Goal: Task Accomplishment & Management: Manage account settings

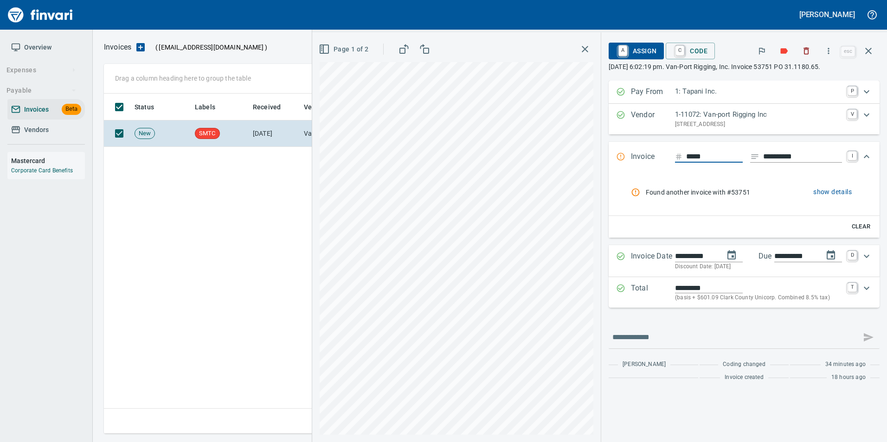
scroll to position [333, 758]
click at [867, 51] on icon "button" at bounding box center [867, 50] width 11 height 11
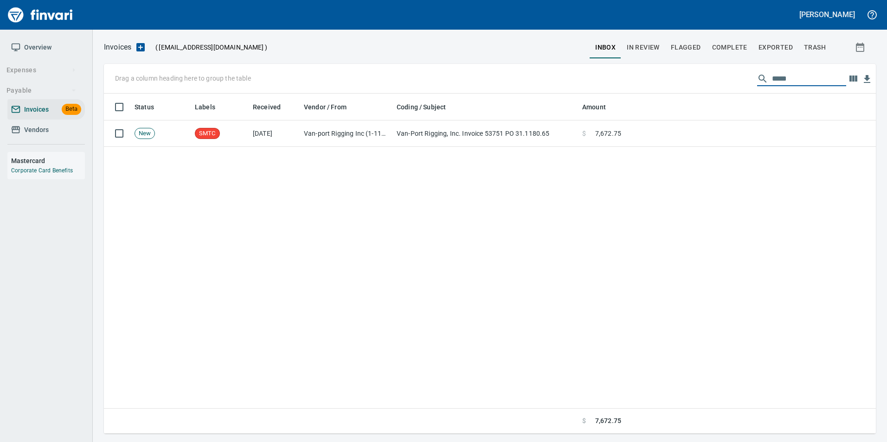
click at [774, 72] on input "*****" at bounding box center [809, 78] width 74 height 15
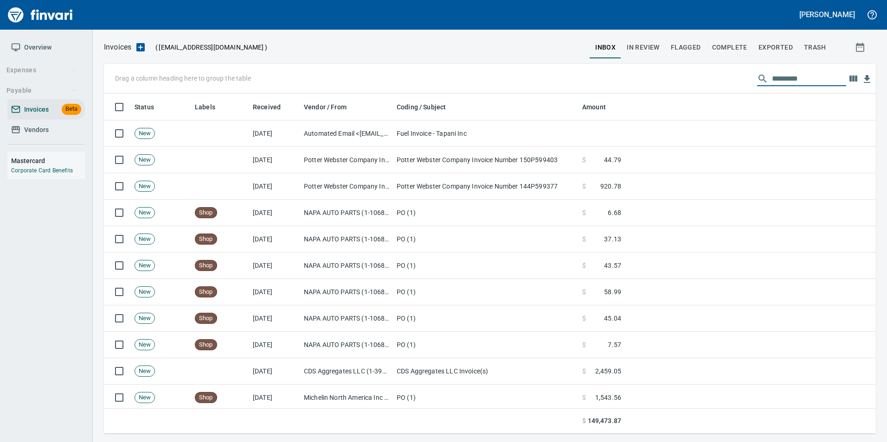
scroll to position [333, 758]
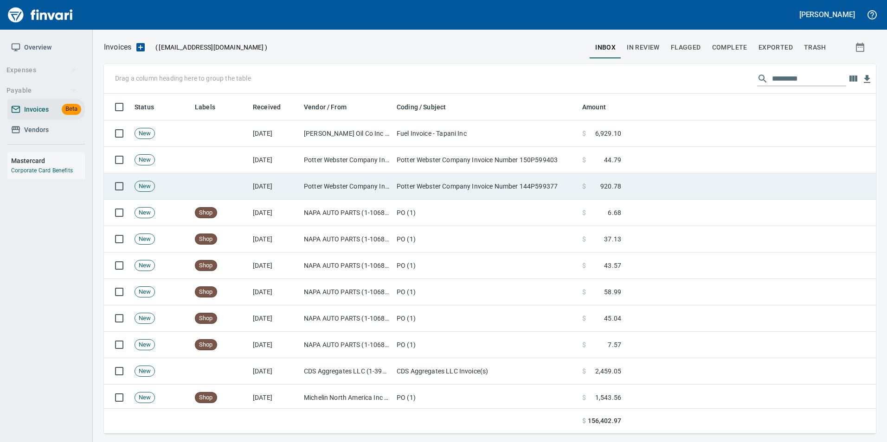
click at [306, 186] on td "Potter Webster Company Inc (1-10818)" at bounding box center [346, 186] width 93 height 26
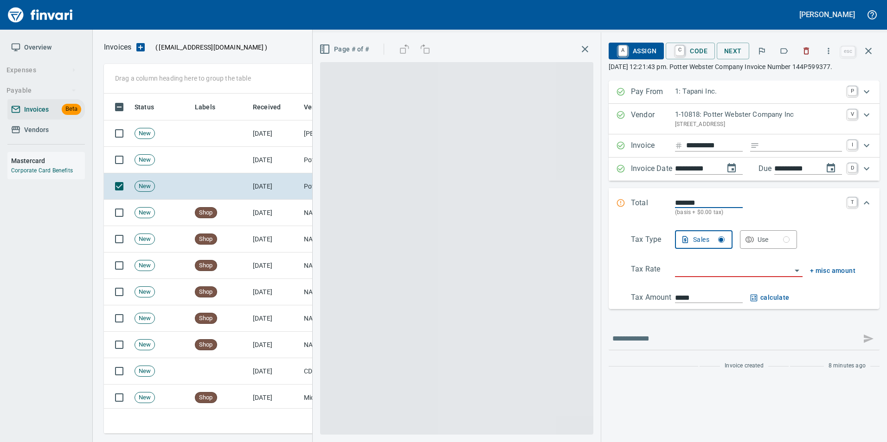
scroll to position [333, 757]
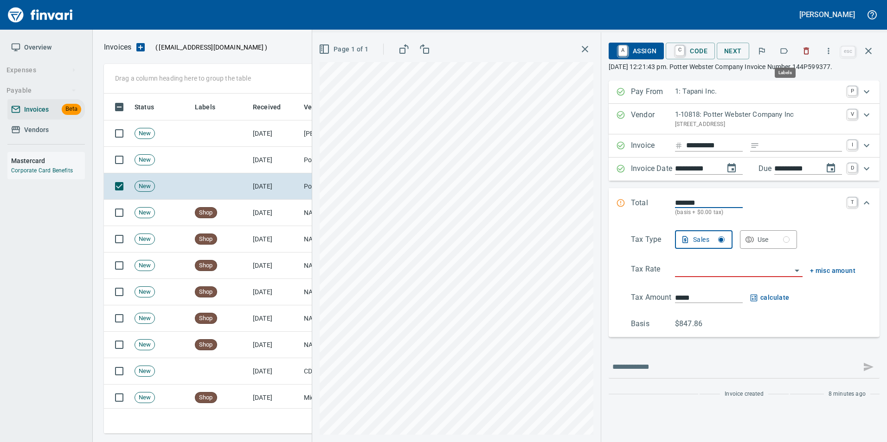
click at [788, 52] on icon "button" at bounding box center [783, 51] width 7 height 6
click at [863, 54] on icon "button" at bounding box center [867, 50] width 11 height 11
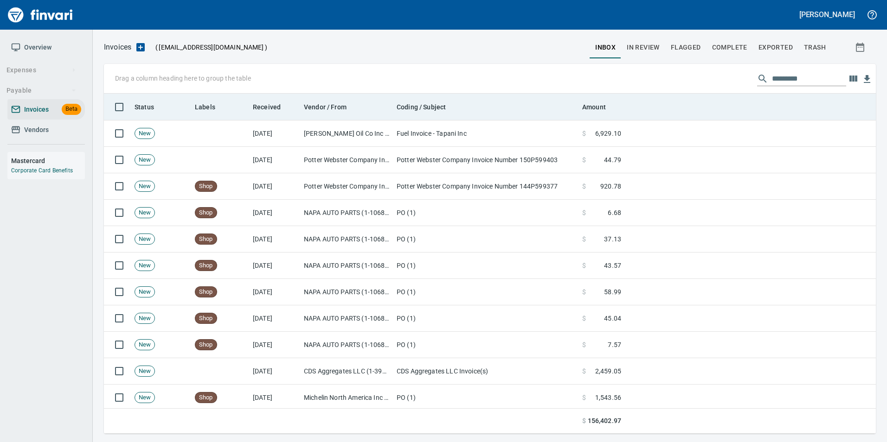
scroll to position [333, 757]
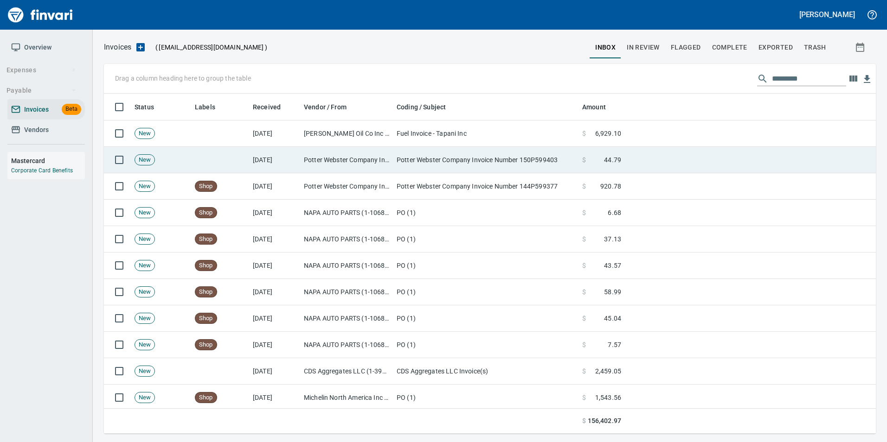
click at [542, 162] on td "Potter Webster Company Invoice Number 150P599403" at bounding box center [485, 160] width 185 height 26
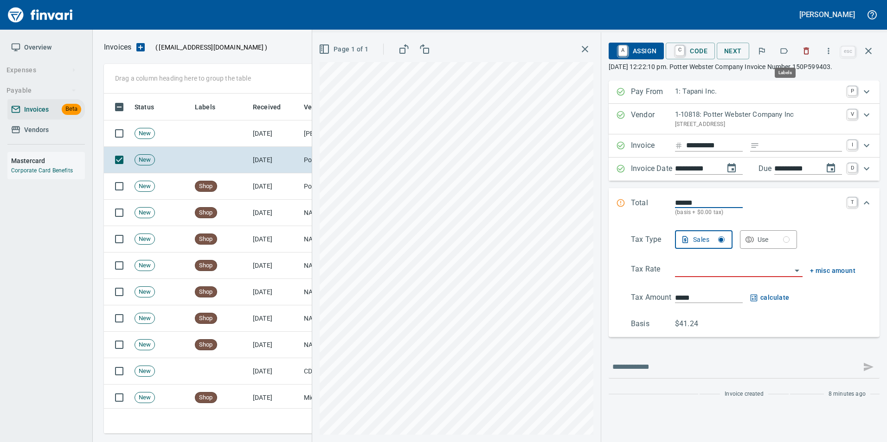
click at [782, 55] on icon "button" at bounding box center [783, 50] width 9 height 9
click at [870, 54] on icon "button" at bounding box center [867, 50] width 11 height 11
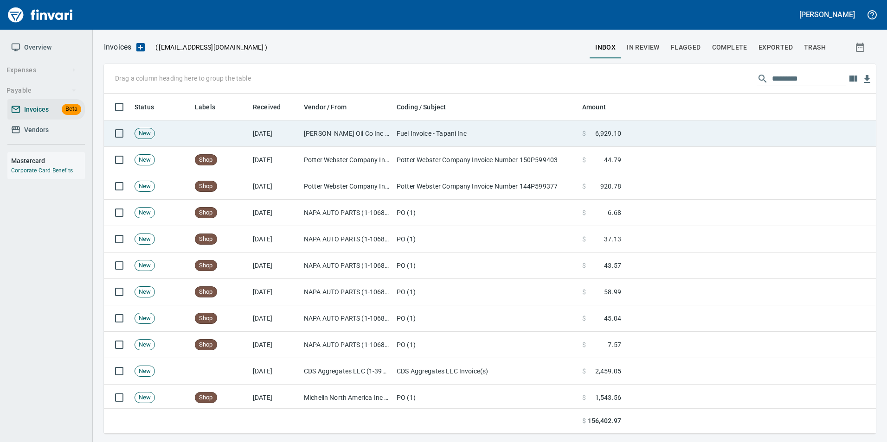
click at [741, 136] on td at bounding box center [750, 134] width 251 height 26
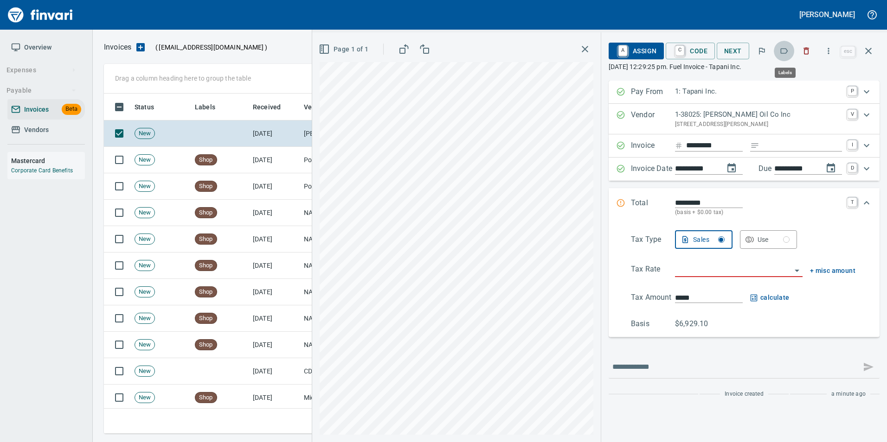
click at [784, 50] on icon "button" at bounding box center [783, 50] width 9 height 9
click at [864, 46] on icon "button" at bounding box center [867, 50] width 11 height 11
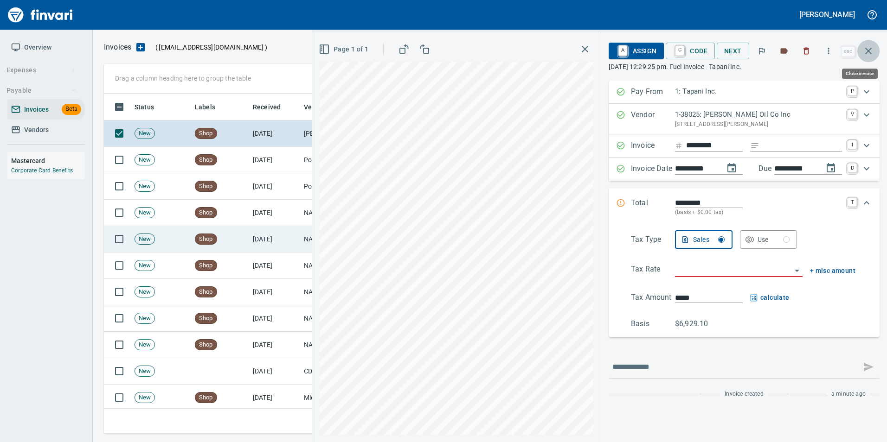
scroll to position [333, 757]
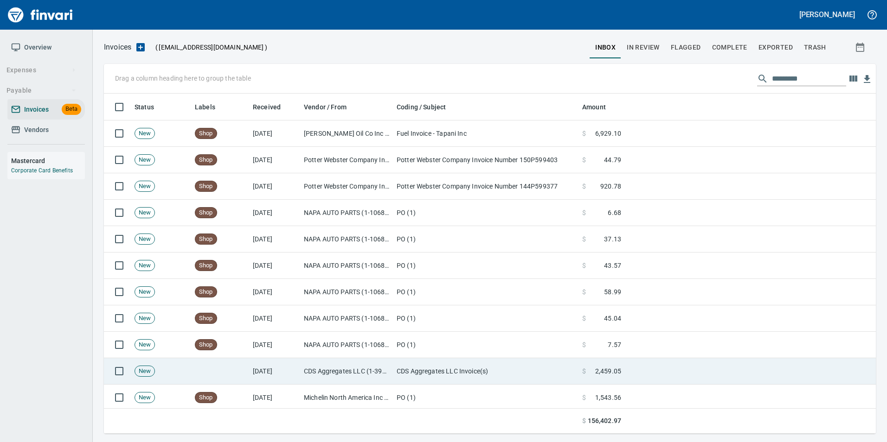
click at [601, 373] on span "2,459.05" at bounding box center [608, 371] width 26 height 9
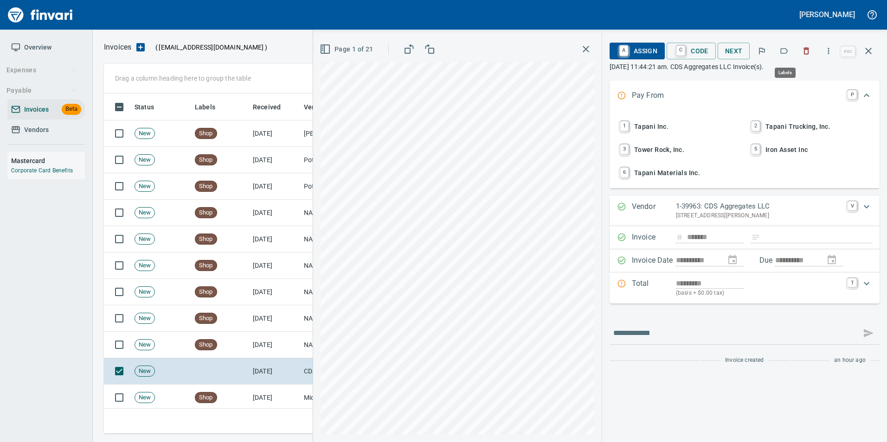
click at [787, 49] on icon "button" at bounding box center [783, 50] width 9 height 9
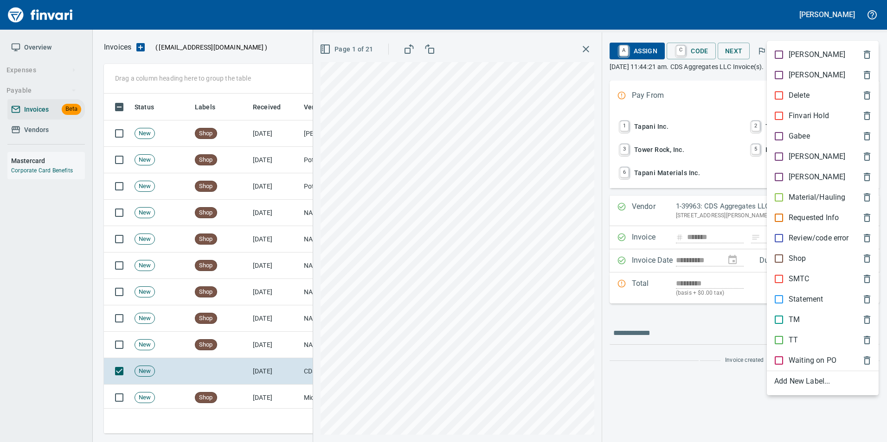
scroll to position [333, 757]
click at [823, 198] on p "Material/Hauling" at bounding box center [816, 197] width 57 height 11
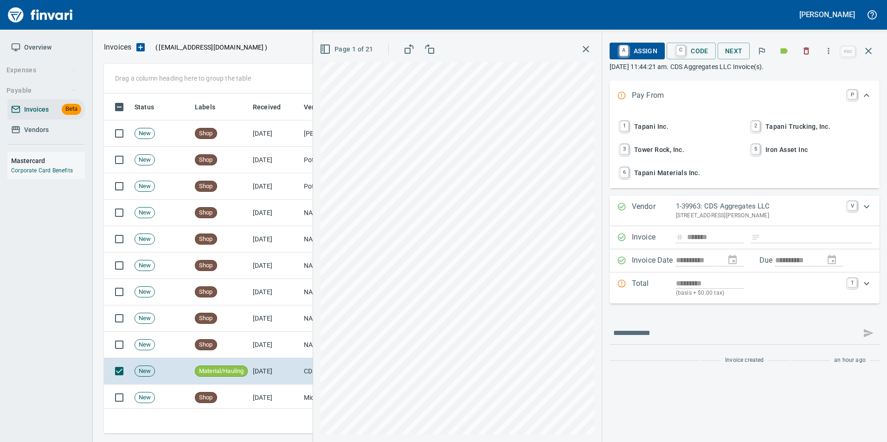
click at [351, 53] on span "Page 1 of 21" at bounding box center [347, 50] width 52 height 12
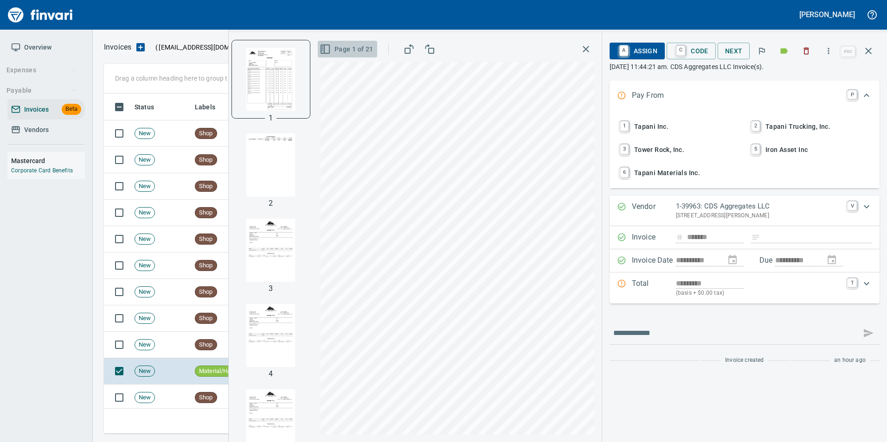
click at [351, 53] on span "Page 1 of 21" at bounding box center [347, 50] width 52 height 12
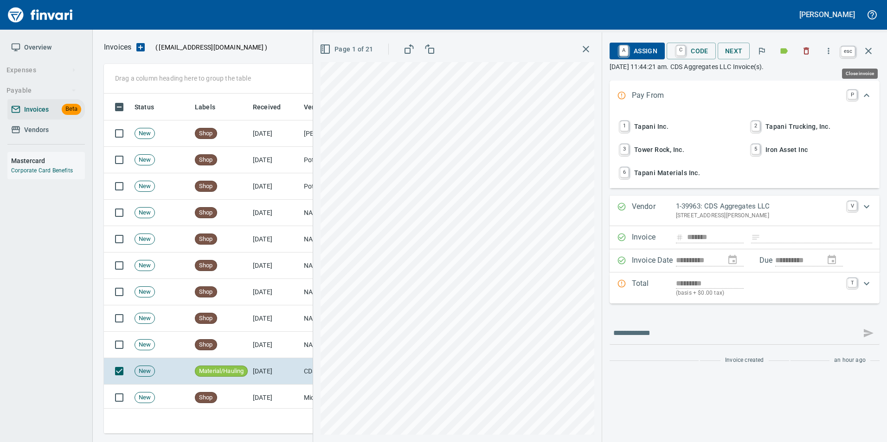
click at [877, 53] on button "button" at bounding box center [868, 51] width 22 height 22
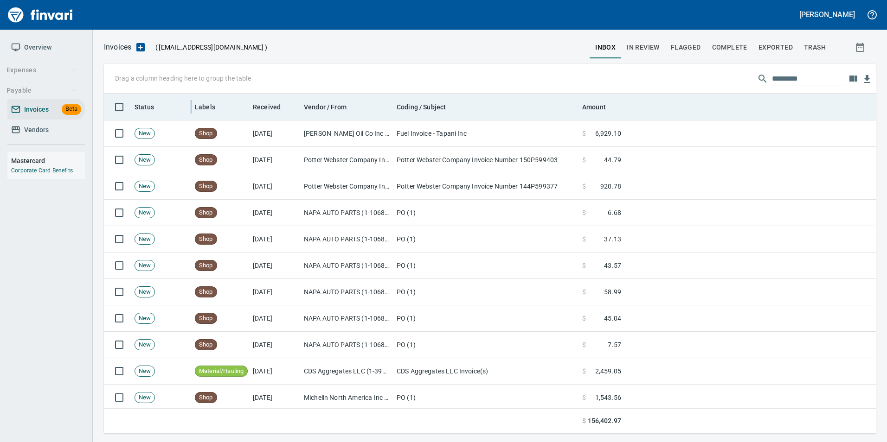
click at [192, 103] on div at bounding box center [190, 107] width 7 height 26
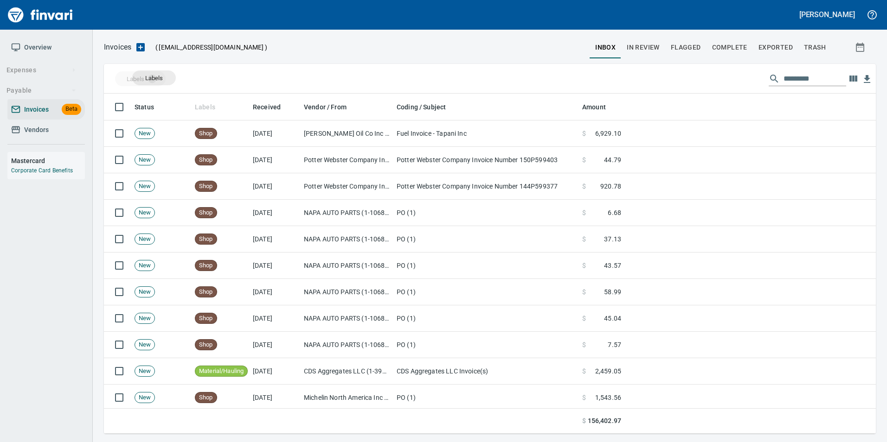
scroll to position [333, 758]
drag, startPoint x: 198, startPoint y: 102, endPoint x: 150, endPoint y: 78, distance: 53.1
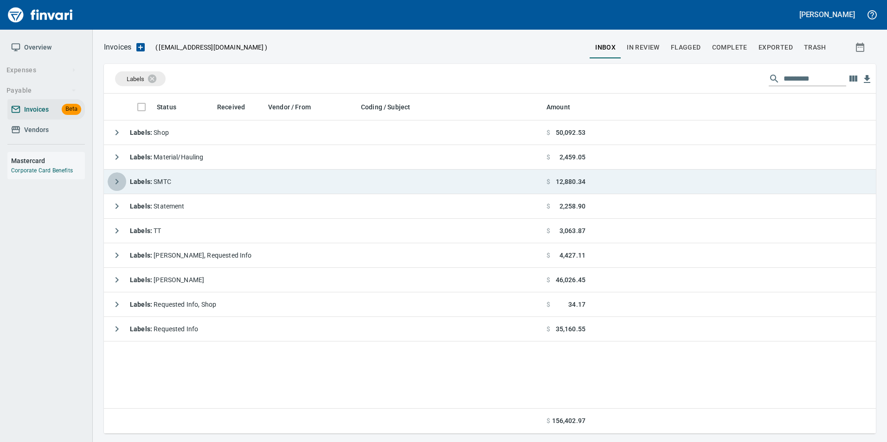
click at [109, 180] on button "button" at bounding box center [117, 181] width 19 height 19
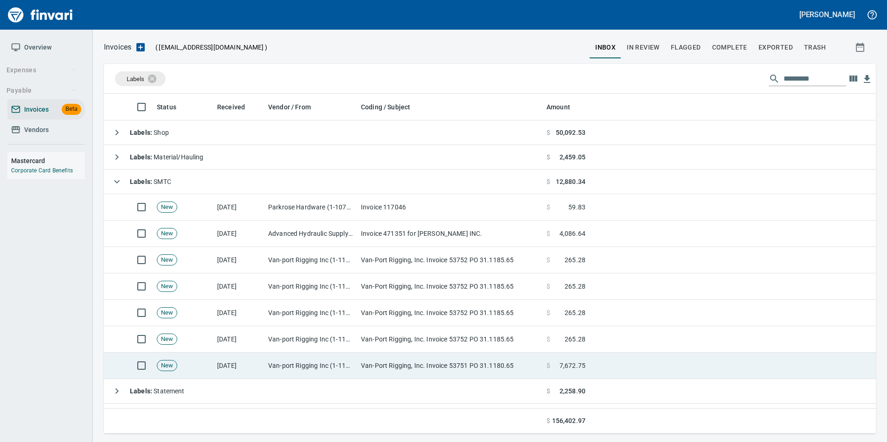
click at [332, 360] on td "Van-port Rigging Inc (1-11072)" at bounding box center [310, 366] width 93 height 26
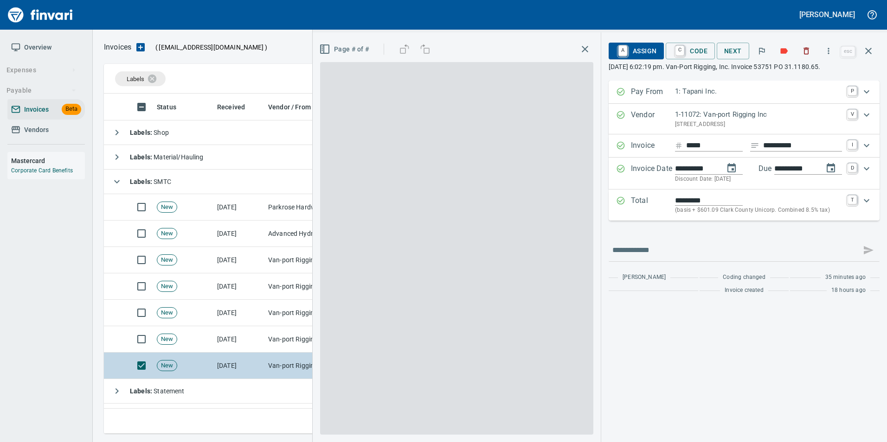
scroll to position [333, 757]
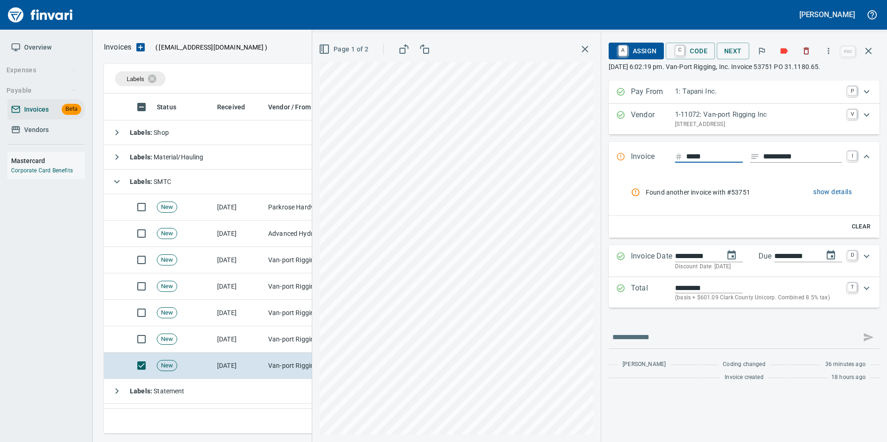
click at [841, 192] on span "show details" at bounding box center [832, 192] width 38 height 12
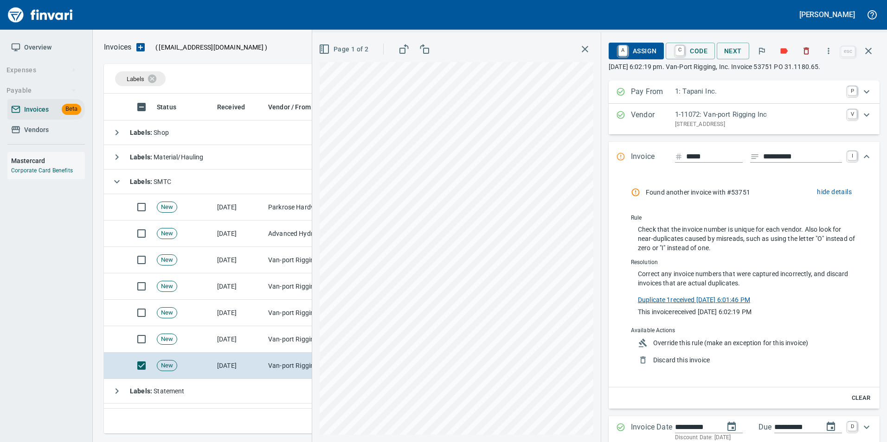
click at [705, 299] on link "Duplicate 1 received [DATE] 6:01:46 PM" at bounding box center [694, 299] width 112 height 10
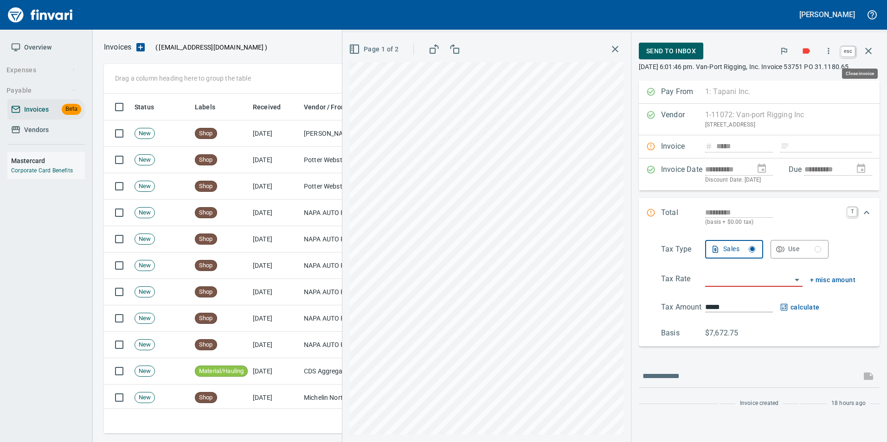
scroll to position [333, 757]
click at [873, 50] on icon "button" at bounding box center [867, 50] width 11 height 11
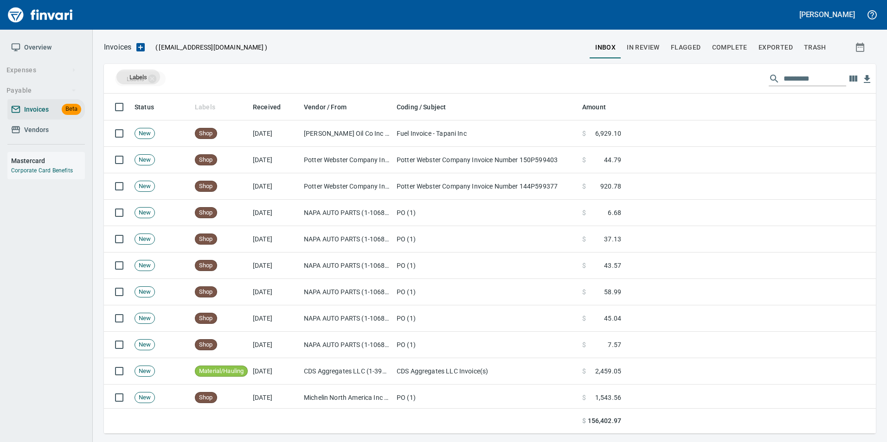
scroll to position [333, 758]
drag, startPoint x: 198, startPoint y: 102, endPoint x: 138, endPoint y: 77, distance: 65.9
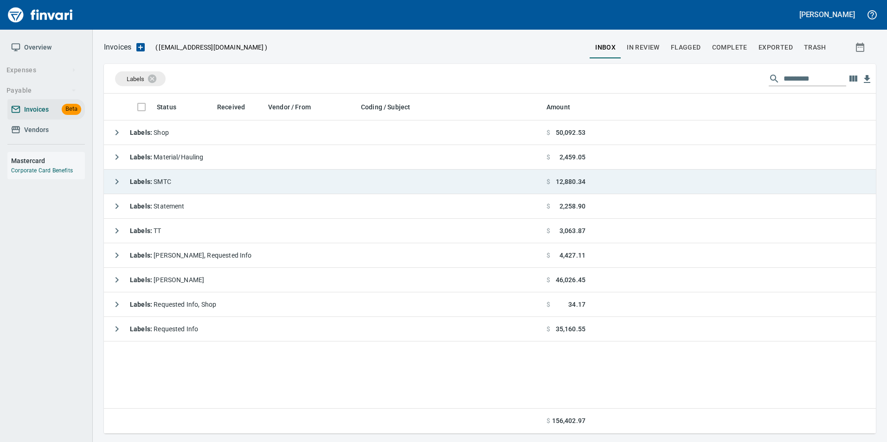
click at [116, 176] on icon "button" at bounding box center [116, 181] width 11 height 11
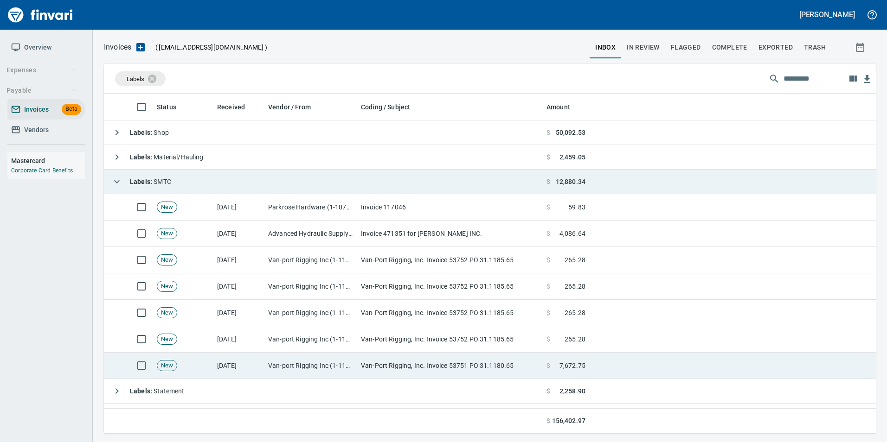
click at [271, 363] on td "Van-port Rigging Inc (1-11072)" at bounding box center [310, 366] width 93 height 26
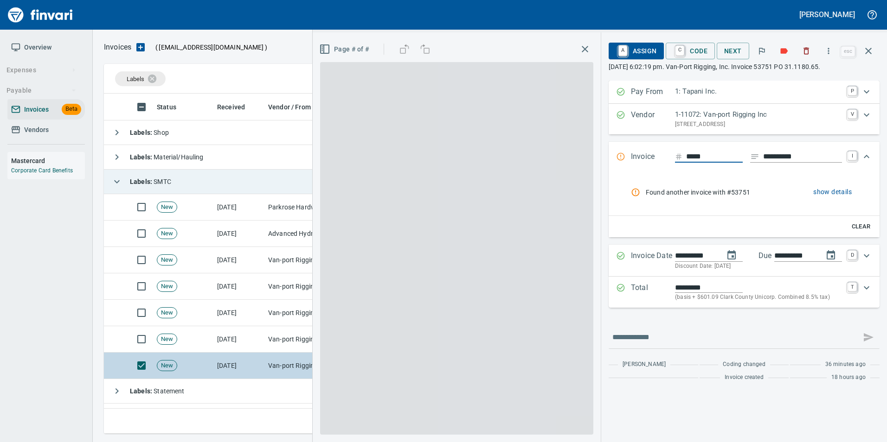
scroll to position [333, 757]
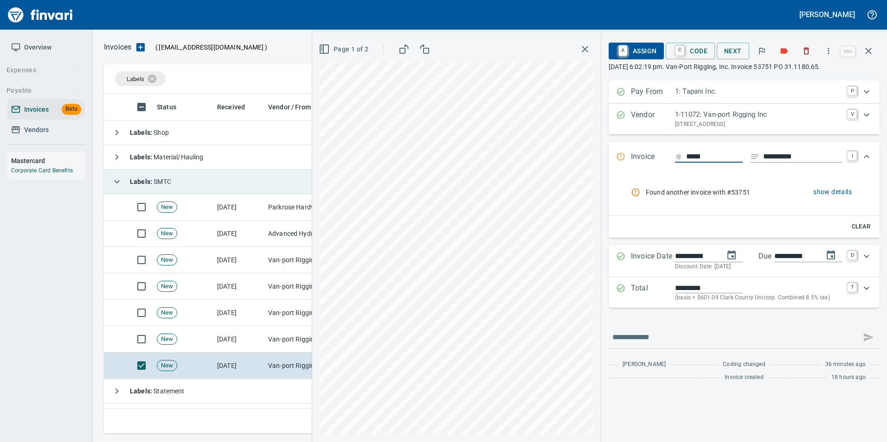
click at [842, 193] on span "show details" at bounding box center [832, 192] width 38 height 12
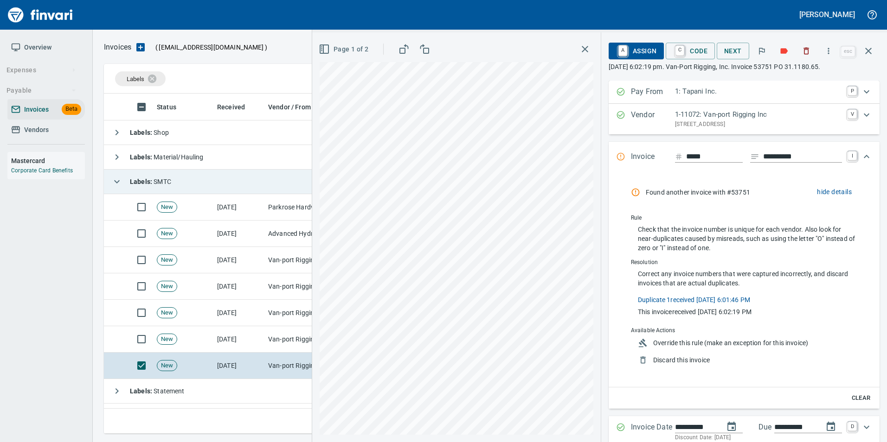
click at [692, 343] on span "Override this rule (make an exception for this invoice)" at bounding box center [750, 342] width 195 height 9
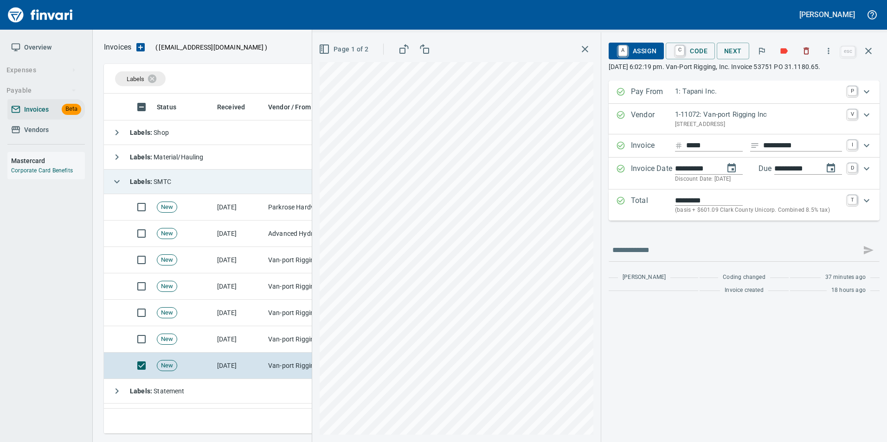
click at [639, 46] on span "A Assign" at bounding box center [636, 51] width 40 height 16
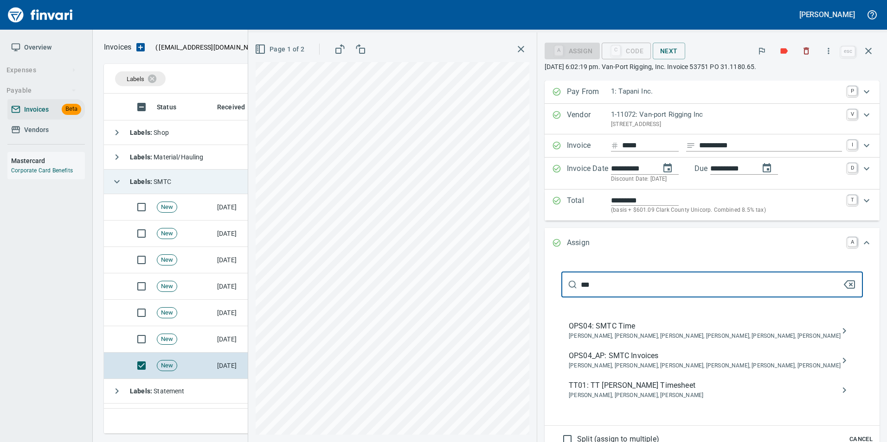
type input "***"
click at [708, 348] on div "OPS04_AP: SMTC Invoices Jessica Whittaker, Jolene Potti, Marty Ek, Meg Tapani, …" at bounding box center [711, 361] width 301 height 30
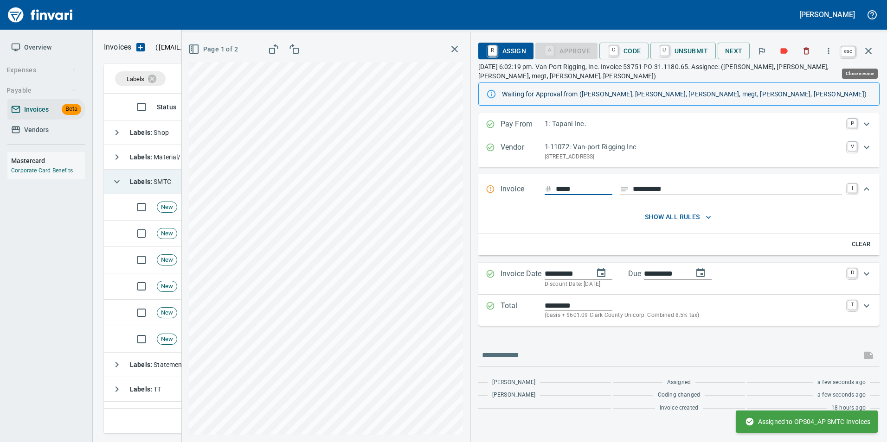
click at [872, 50] on icon "button" at bounding box center [867, 50] width 11 height 11
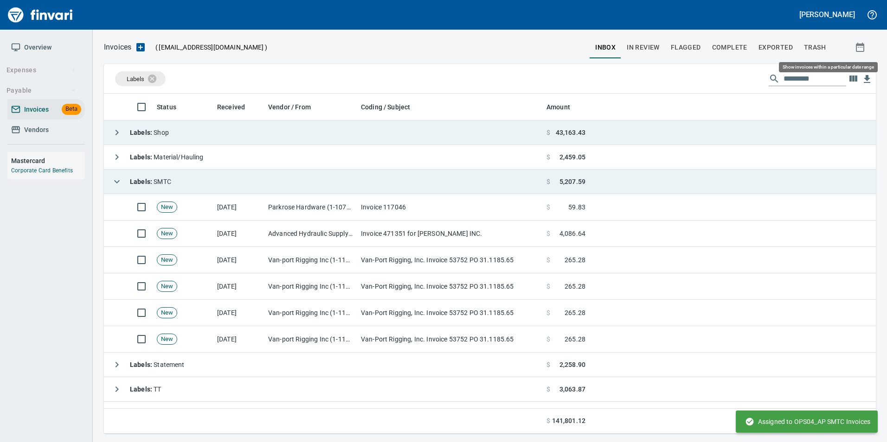
scroll to position [333, 758]
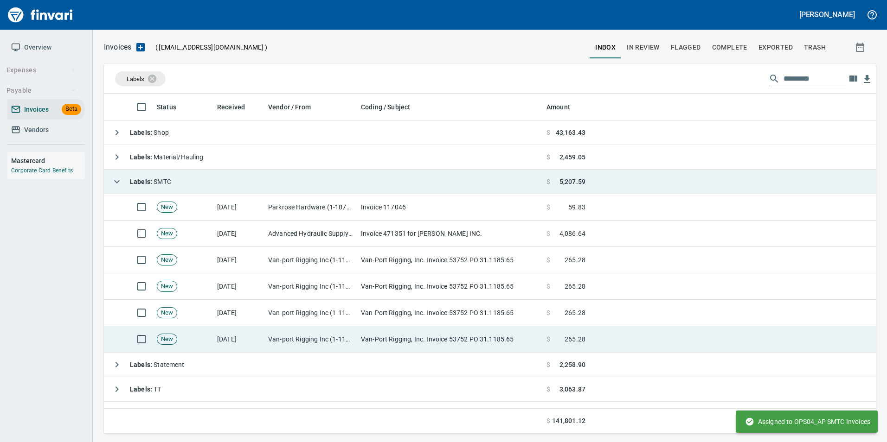
click at [466, 337] on td "Van-Port Rigging, Inc. Invoice 53752 PO 31.1185.65" at bounding box center [449, 339] width 185 height 26
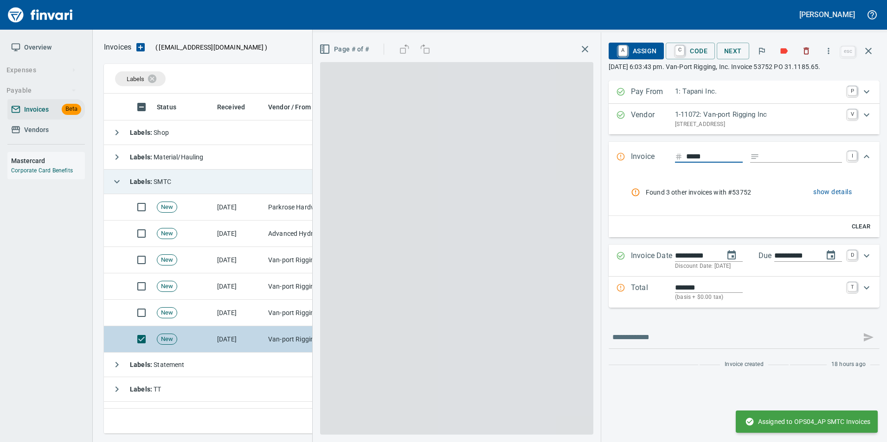
scroll to position [333, 757]
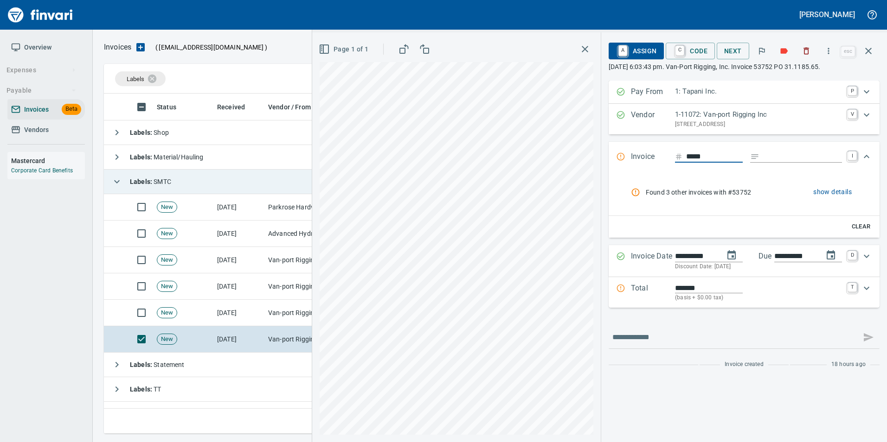
click at [839, 187] on span "show details" at bounding box center [832, 192] width 38 height 12
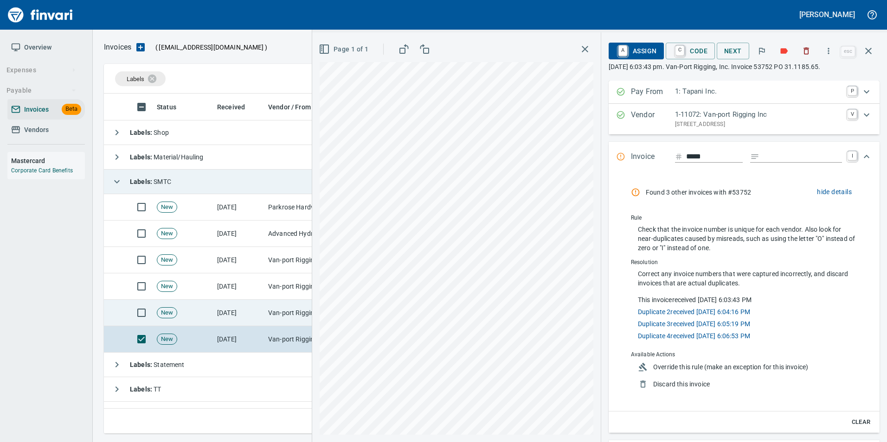
click at [290, 320] on td "Van-port Rigging Inc (1-11072)" at bounding box center [310, 313] width 93 height 26
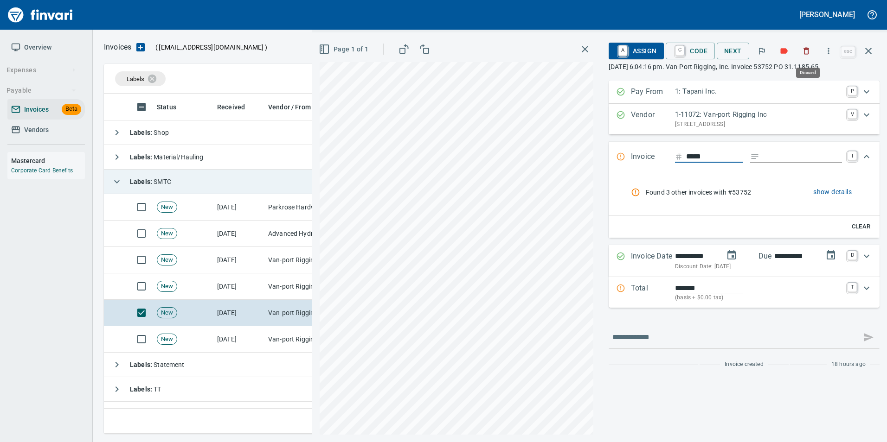
click at [806, 55] on icon "button" at bounding box center [805, 50] width 9 height 9
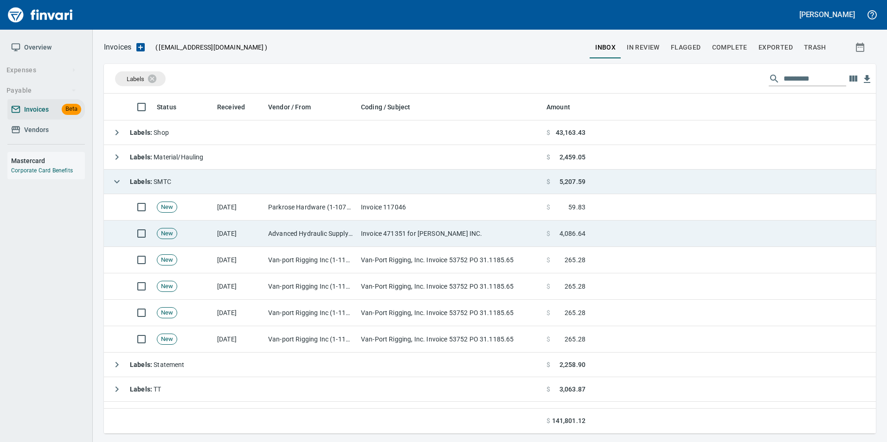
scroll to position [333, 757]
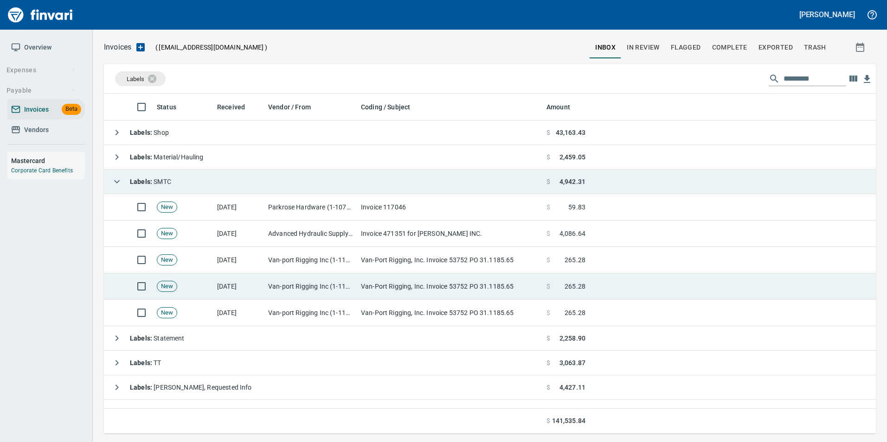
click at [340, 288] on td "Van-port Rigging Inc (1-11072)" at bounding box center [310, 287] width 93 height 26
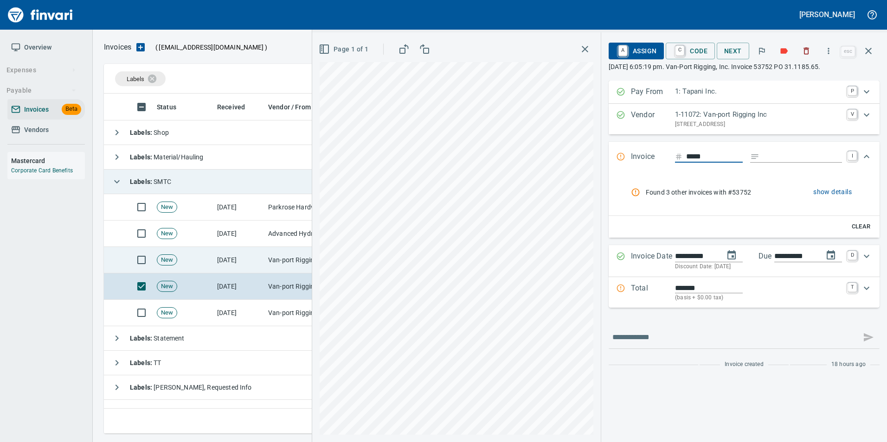
click at [292, 260] on td "Van-port Rigging Inc (1-11072)" at bounding box center [310, 260] width 93 height 26
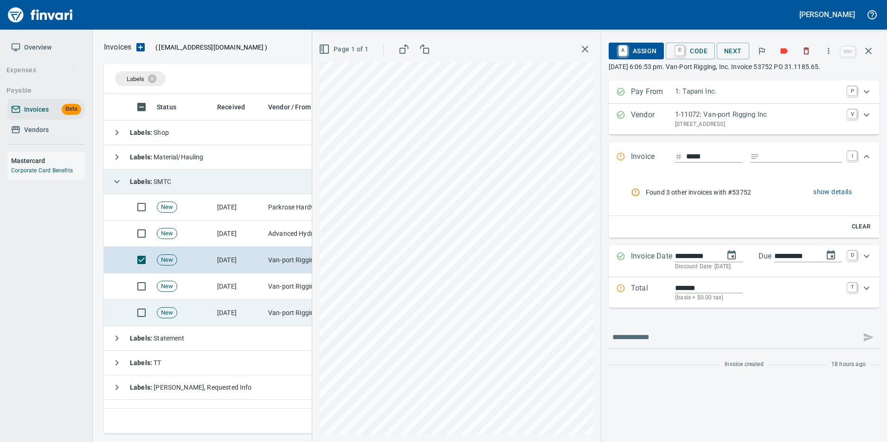
click at [273, 305] on td "Van-port Rigging Inc (1-11072)" at bounding box center [310, 313] width 93 height 26
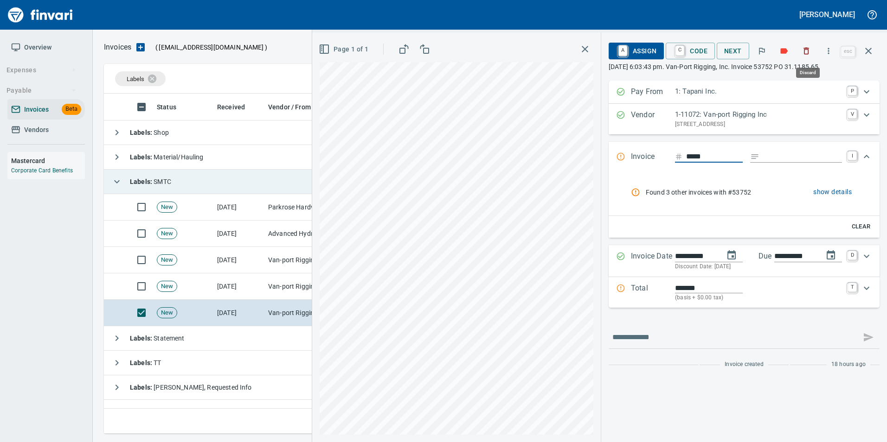
click at [808, 54] on icon "button" at bounding box center [807, 51] width 6 height 7
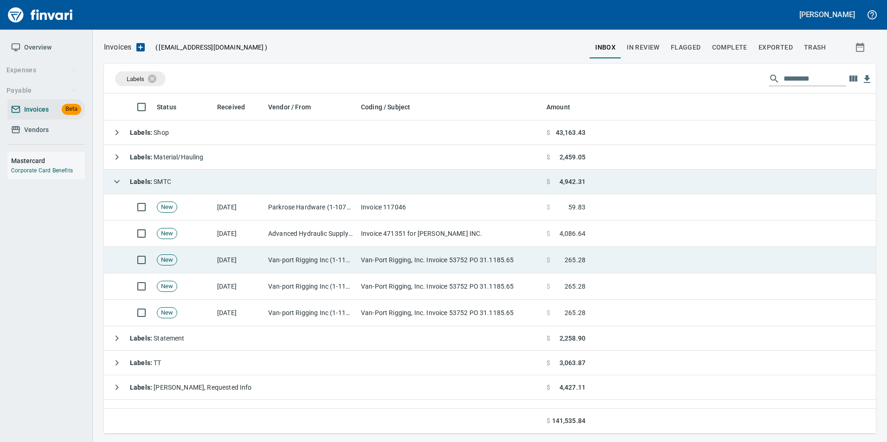
scroll to position [333, 757]
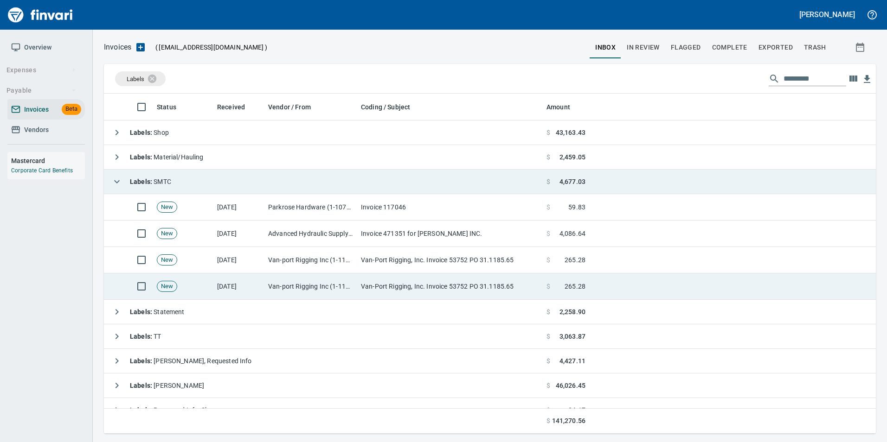
click at [340, 287] on td "Van-port Rigging Inc (1-11072)" at bounding box center [310, 287] width 93 height 26
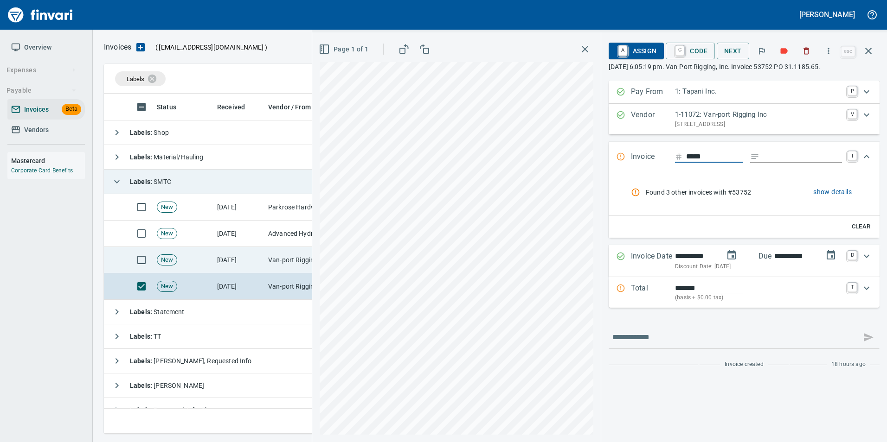
click at [280, 265] on td "Van-port Rigging Inc (1-11072)" at bounding box center [310, 260] width 93 height 26
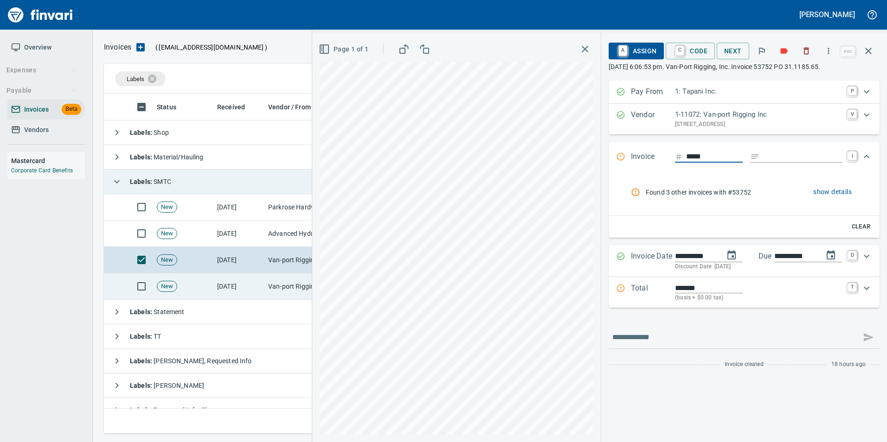
click at [267, 283] on td "Van-port Rigging Inc (1-11072)" at bounding box center [310, 287] width 93 height 26
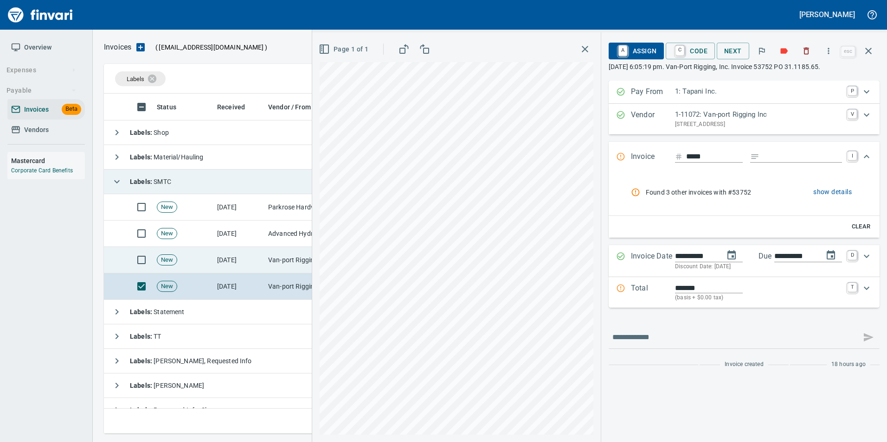
click at [256, 264] on td "[DATE]" at bounding box center [238, 260] width 51 height 26
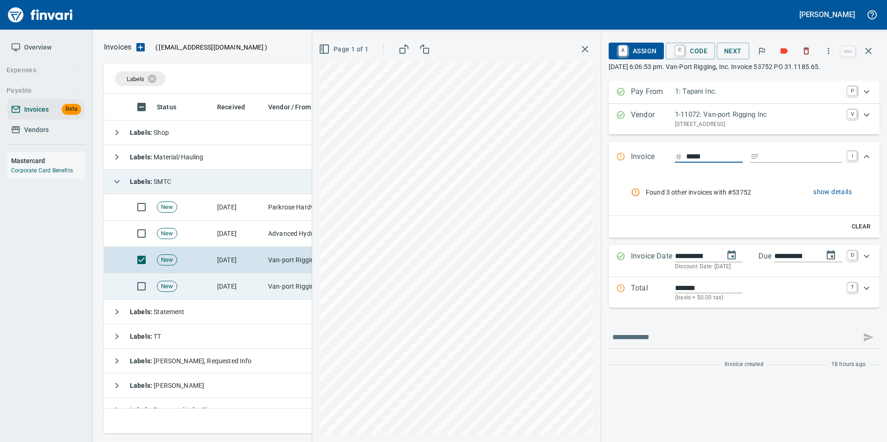
click at [253, 282] on td "[DATE]" at bounding box center [238, 287] width 51 height 26
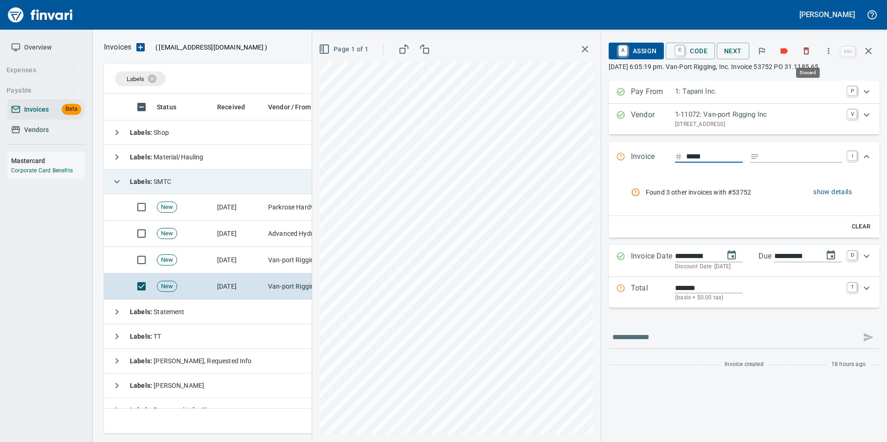
drag, startPoint x: 805, startPoint y: 51, endPoint x: 800, endPoint y: 60, distance: 10.4
click at [805, 51] on icon "button" at bounding box center [807, 51] width 6 height 7
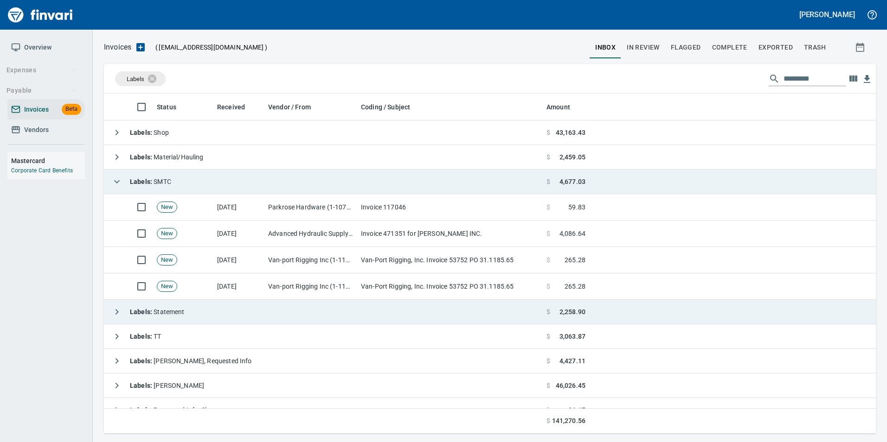
scroll to position [333, 757]
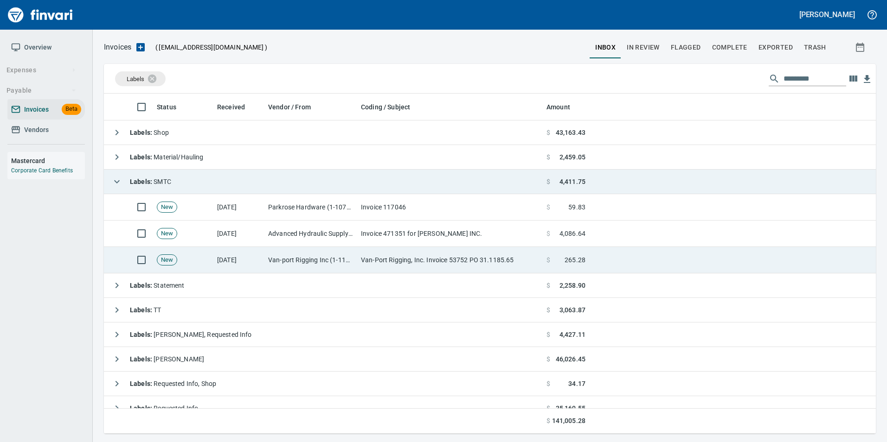
click at [410, 252] on td "Van-Port Rigging, Inc. Invoice 53752 PO 31.1185.65" at bounding box center [449, 260] width 185 height 26
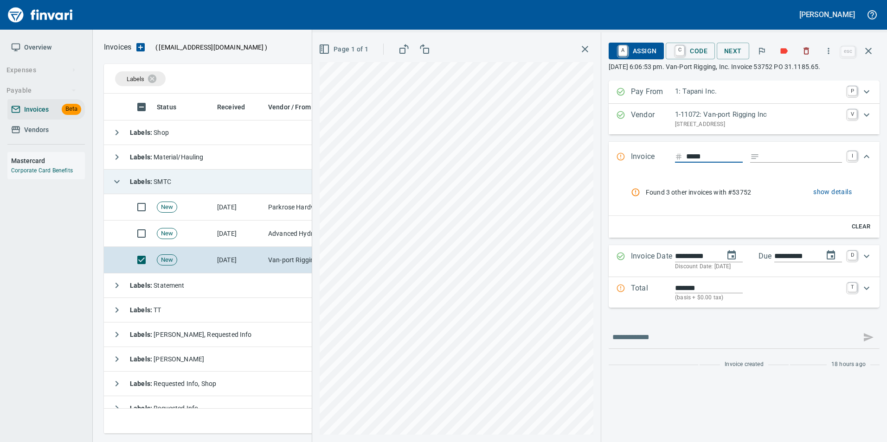
click at [843, 191] on span "show details" at bounding box center [832, 192] width 38 height 12
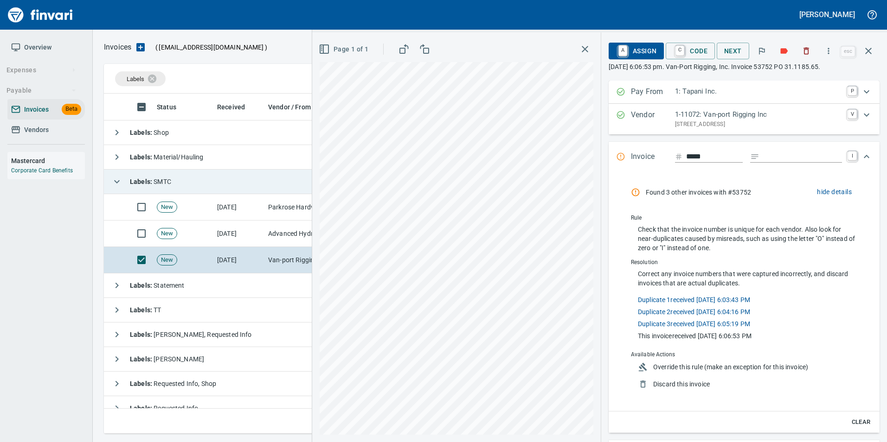
click at [726, 367] on span "Override this rule (make an exception for this invoice)" at bounding box center [750, 367] width 195 height 9
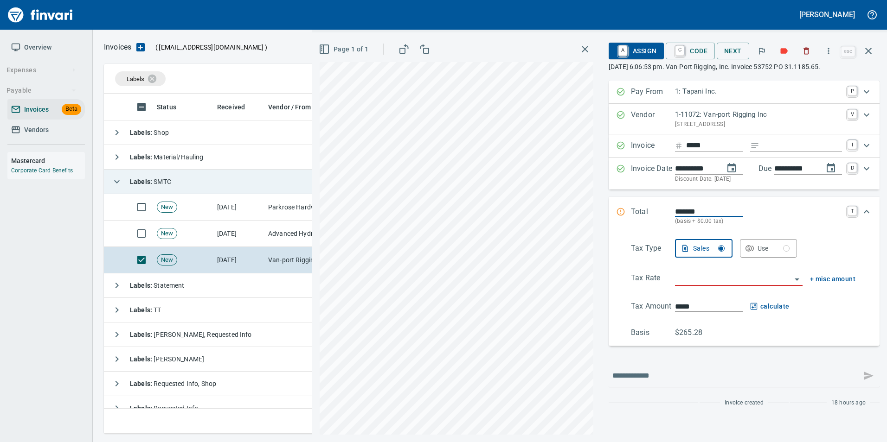
click at [796, 146] on input "Expand" at bounding box center [802, 146] width 79 height 12
type input "**********"
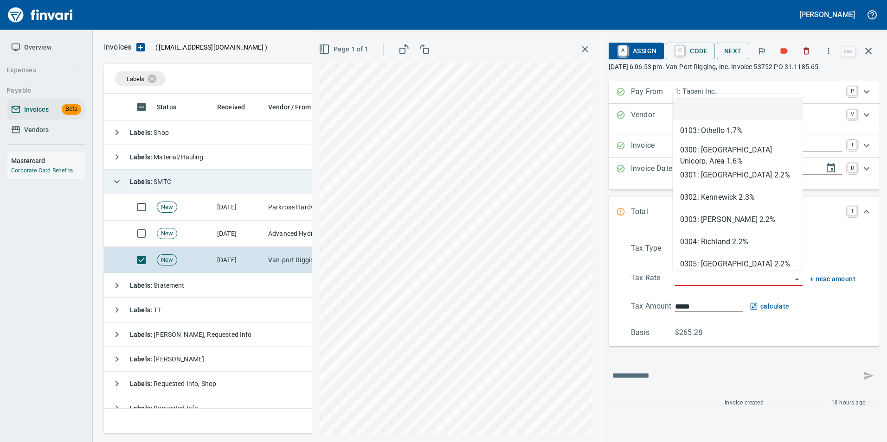
click at [695, 286] on input "search" at bounding box center [733, 279] width 116 height 13
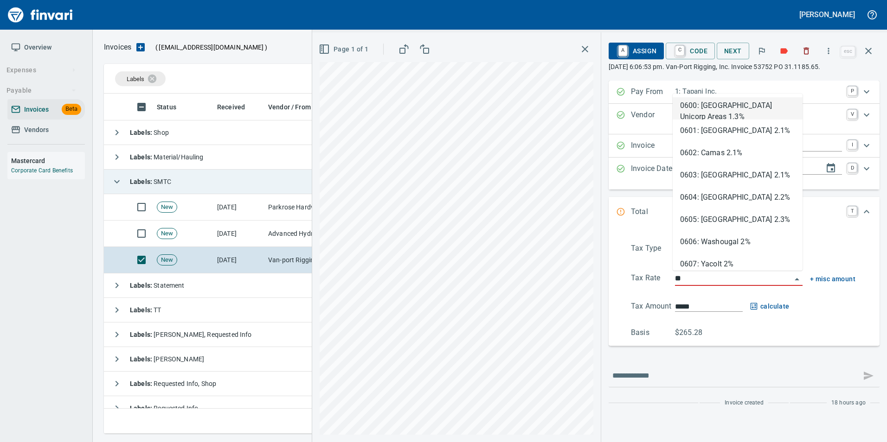
scroll to position [333, 757]
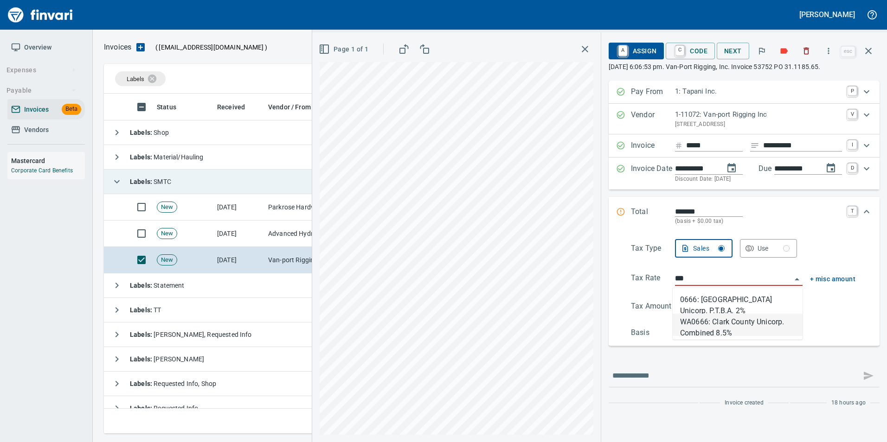
click at [717, 324] on li "WA0666: Clark County Unicorp. Combined 8.5%" at bounding box center [737, 325] width 130 height 22
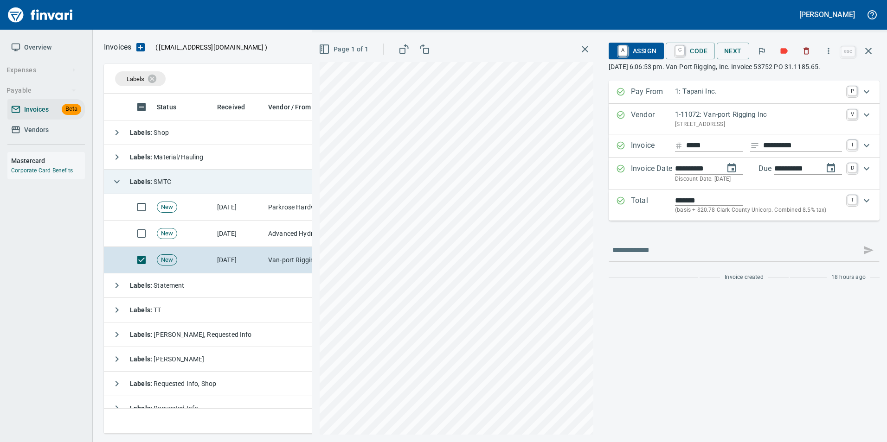
type input "**********"
type input "******"
type input "**********"
click at [629, 51] on span "A Assign" at bounding box center [636, 51] width 40 height 16
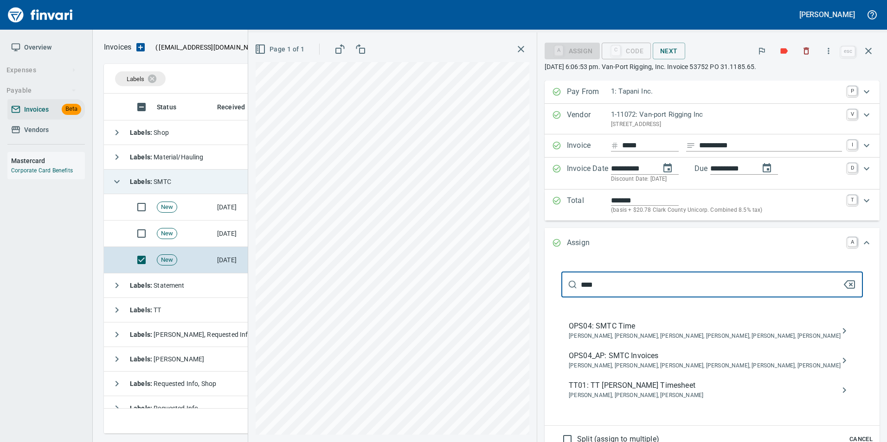
type input "****"
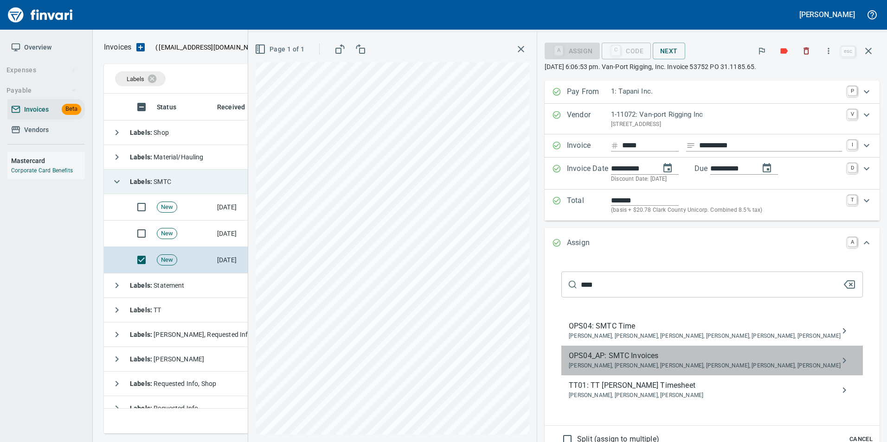
click at [778, 353] on span "OPS04_AP: SMTC Invoices" at bounding box center [704, 356] width 272 height 11
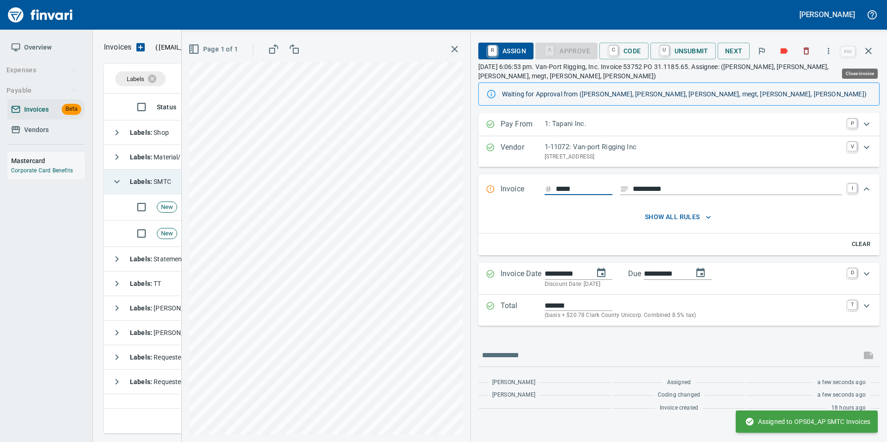
click at [871, 54] on icon "button" at bounding box center [867, 50] width 11 height 11
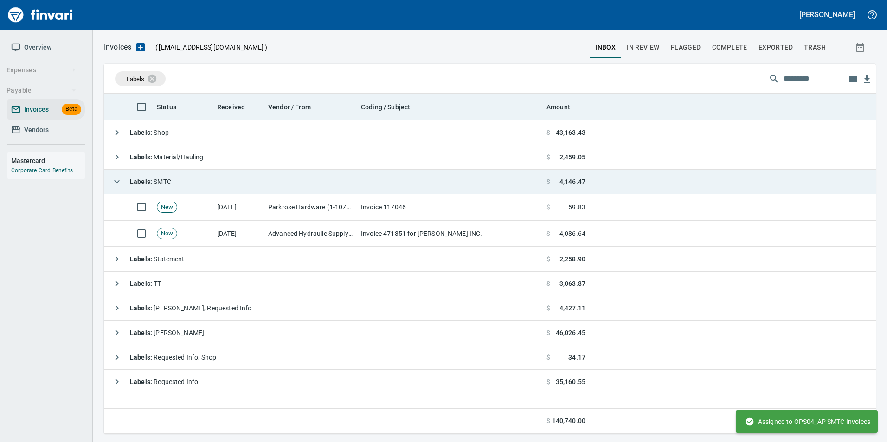
scroll to position [333, 765]
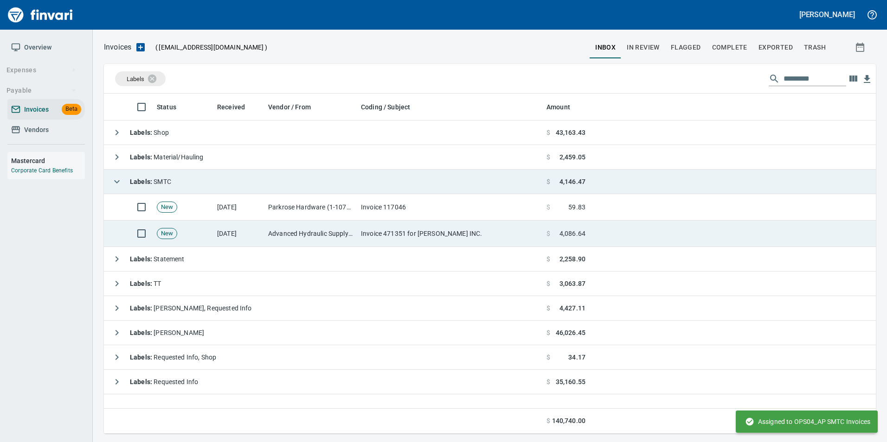
click at [632, 236] on td at bounding box center [732, 234] width 287 height 26
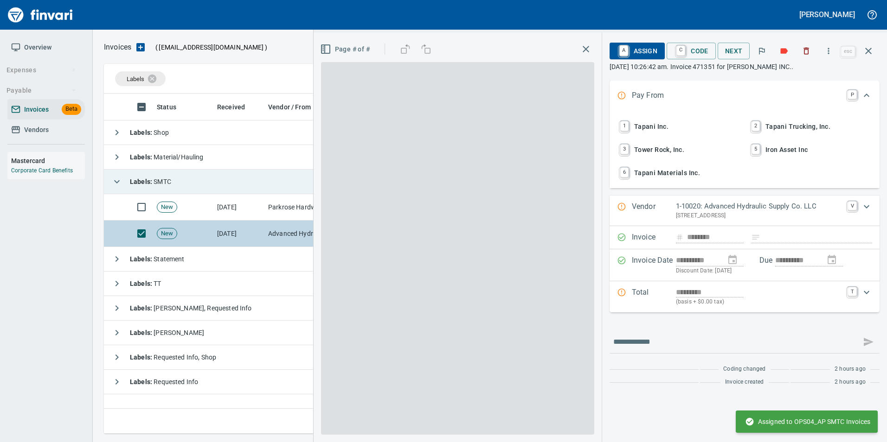
scroll to position [333, 764]
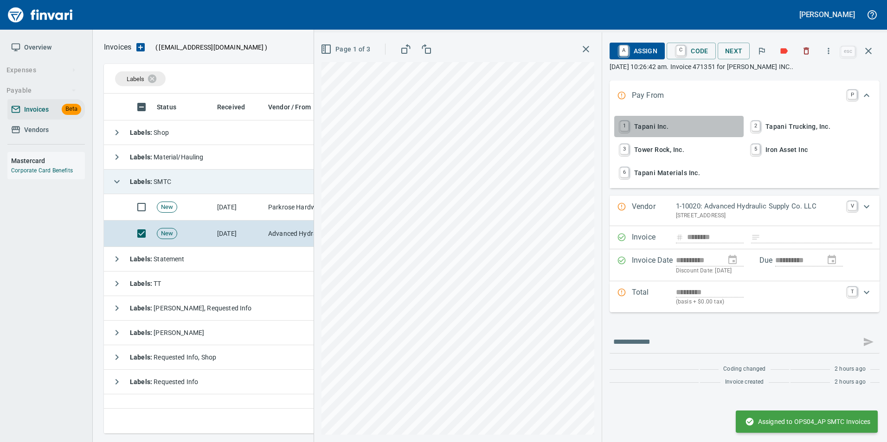
click at [696, 121] on span "1 Tapani Inc." at bounding box center [679, 127] width 122 height 16
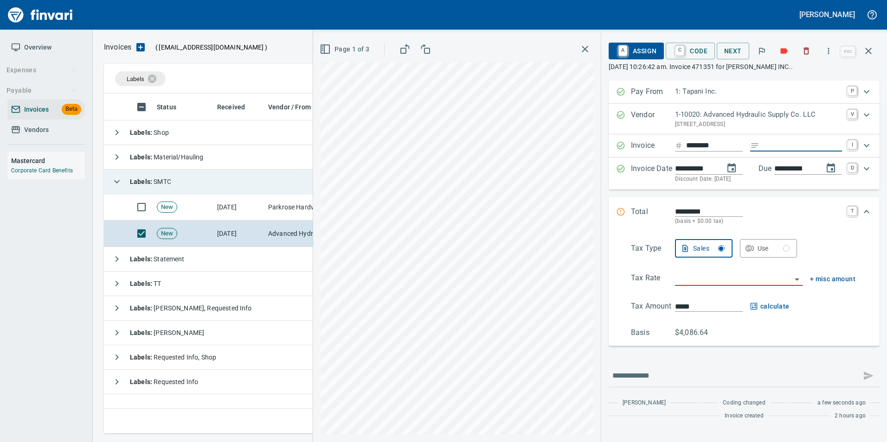
drag, startPoint x: 800, startPoint y: 143, endPoint x: 727, endPoint y: 159, distance: 74.9
click at [800, 143] on input "Expand" at bounding box center [802, 146] width 79 height 12
type input "**********"
click at [348, 42] on button "Page 1 of 3" at bounding box center [345, 49] width 55 height 17
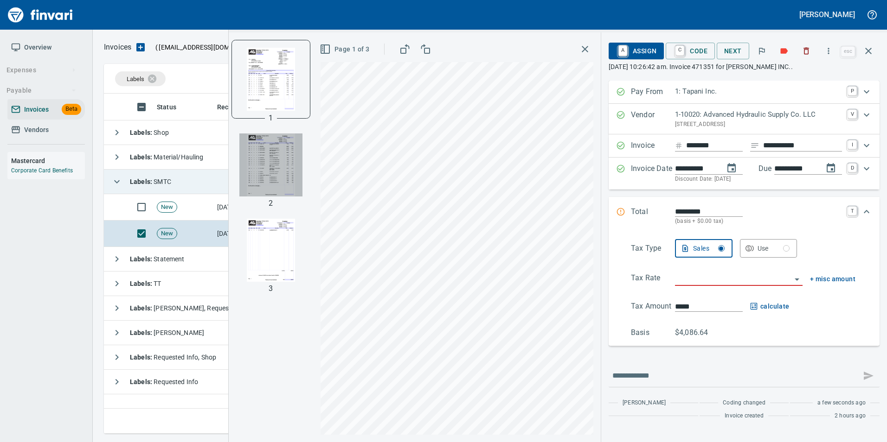
click at [257, 166] on img "button" at bounding box center [270, 165] width 63 height 63
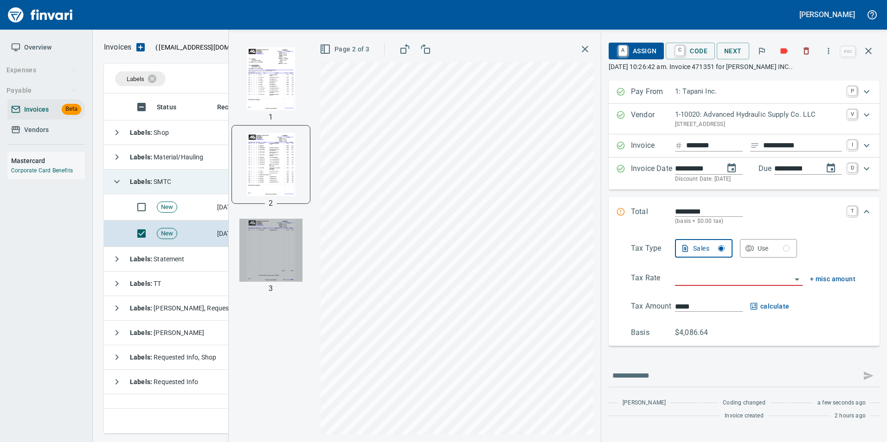
click at [261, 249] on img "button" at bounding box center [270, 250] width 63 height 63
click at [262, 159] on img "button" at bounding box center [270, 164] width 63 height 63
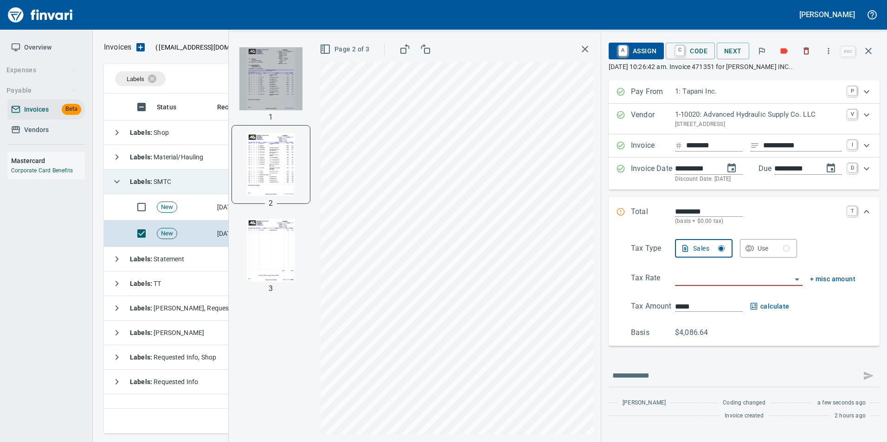
click at [277, 83] on img "button" at bounding box center [270, 78] width 63 height 63
click at [360, 46] on span "Page 1 of 3" at bounding box center [345, 50] width 48 height 12
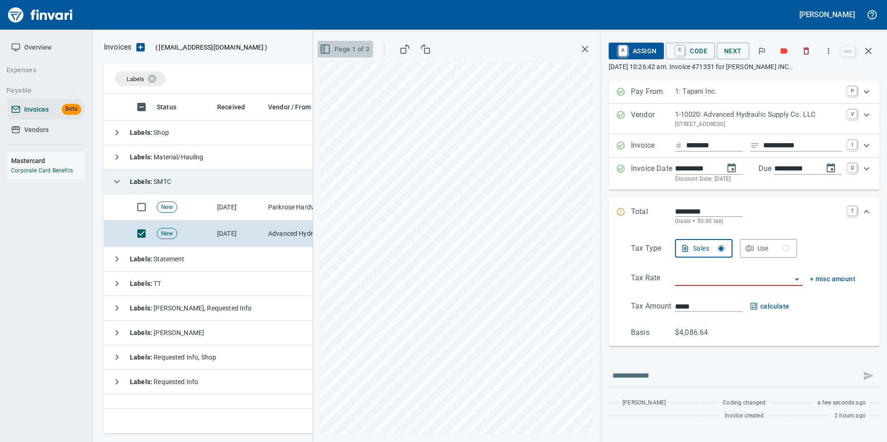
click at [353, 57] on button "Page 1 of 3" at bounding box center [345, 49] width 55 height 17
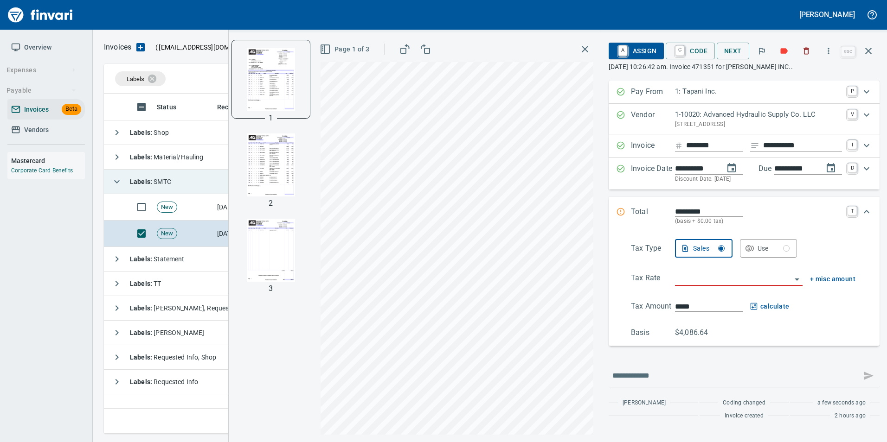
click at [293, 241] on img "button" at bounding box center [270, 250] width 63 height 63
click at [274, 97] on img "button" at bounding box center [270, 78] width 63 height 63
drag, startPoint x: 759, startPoint y: 245, endPoint x: 753, endPoint y: 255, distance: 11.5
click at [759, 244] on div "Use" at bounding box center [773, 249] width 32 height 12
click at [725, 282] on input "search" at bounding box center [733, 279] width 116 height 13
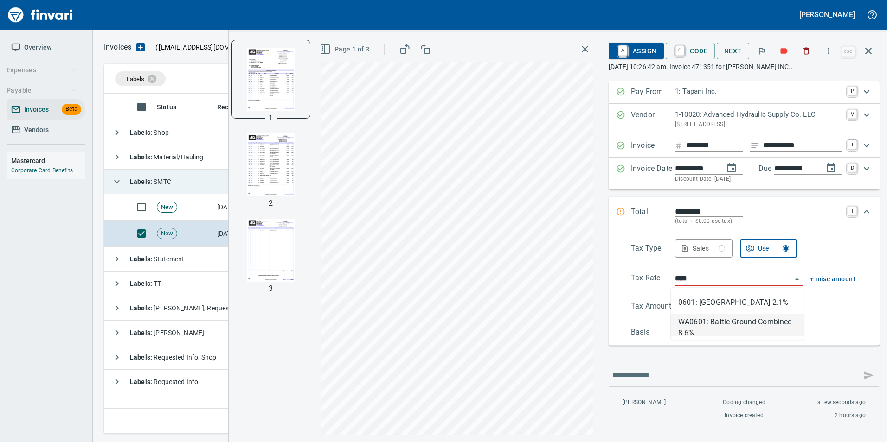
click at [746, 328] on li "WA0601: Battle Ground Combined 8.6%" at bounding box center [736, 325] width 133 height 22
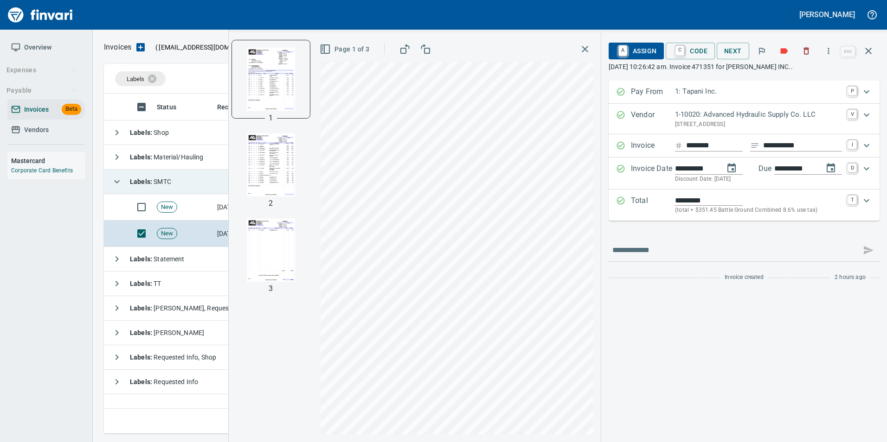
type input "**********"
type input "*******"
type input "**********"
click at [623, 50] on link "A" at bounding box center [622, 51] width 9 height 10
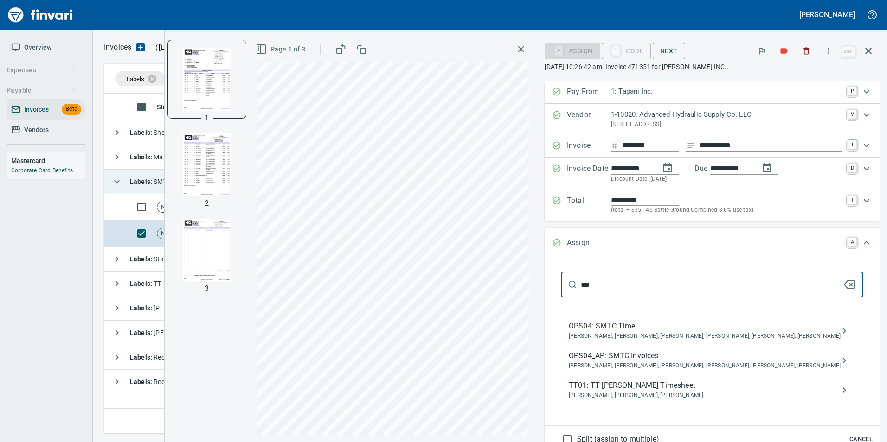
type input "***"
click at [733, 367] on span "Jessica Whittaker, Jolene Potti, Marty Ek, Meg Tapani, Tya Tapani, Tyler Carlson" at bounding box center [704, 366] width 272 height 9
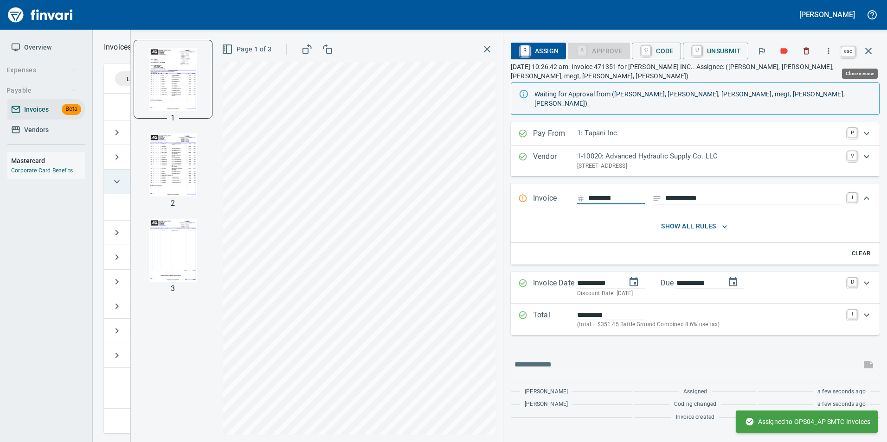
click at [869, 57] on button "button" at bounding box center [868, 51] width 22 height 22
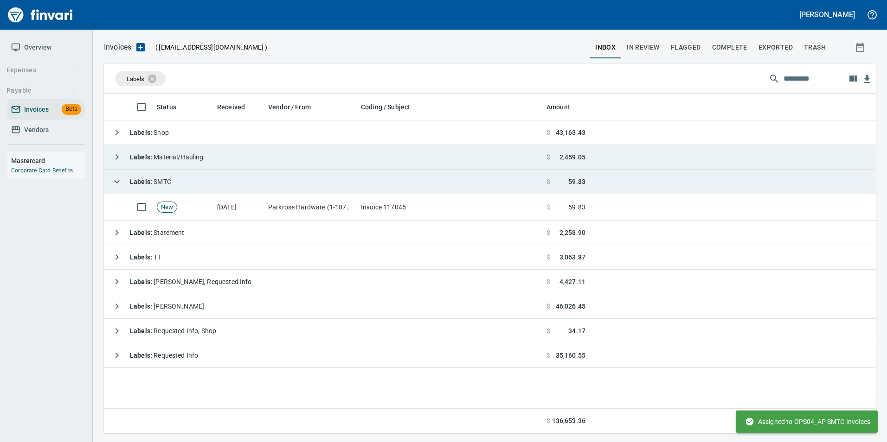
scroll to position [333, 765]
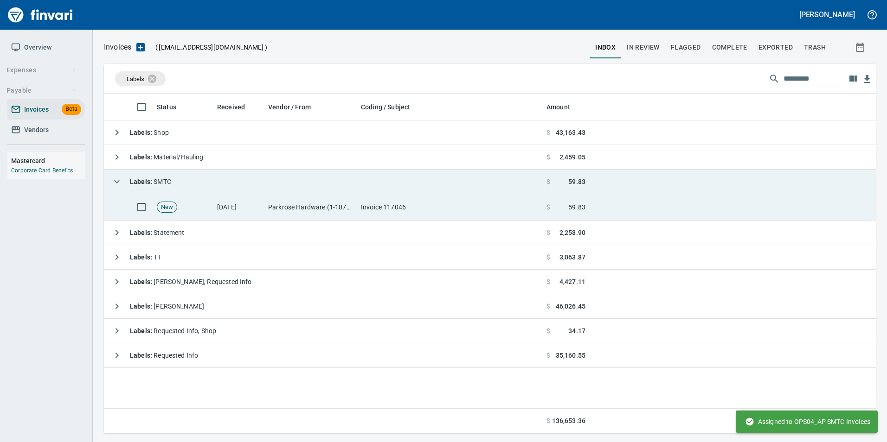
click at [522, 213] on td "Invoice 117046" at bounding box center [449, 207] width 185 height 26
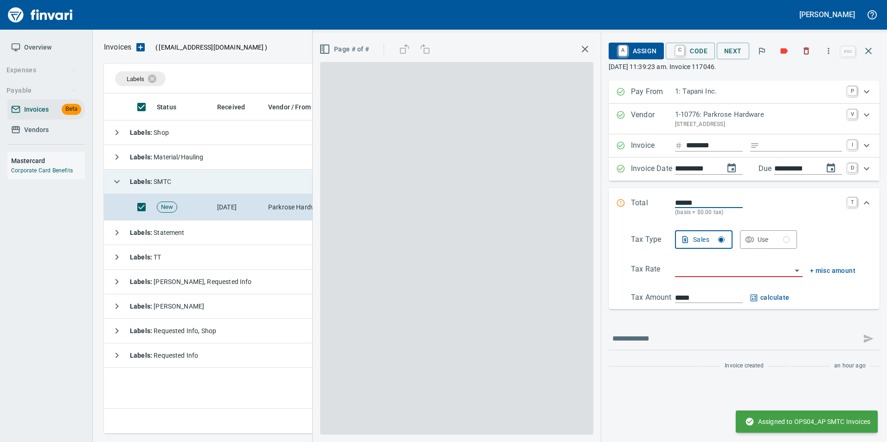
scroll to position [333, 764]
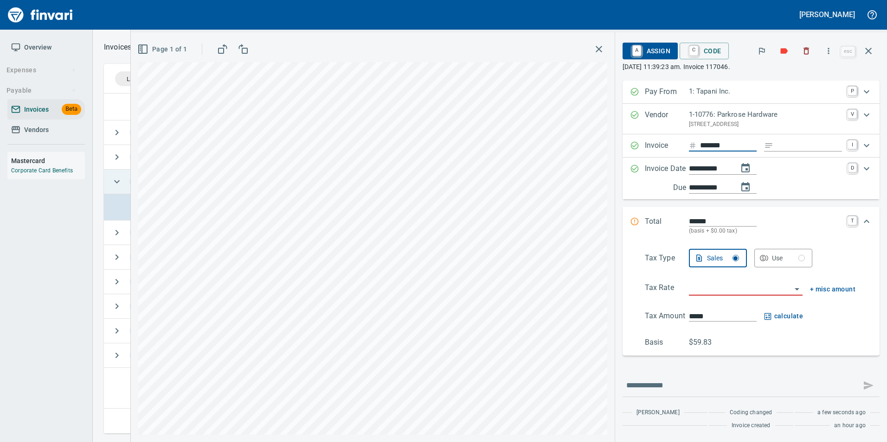
type input "********"
click at [785, 149] on input "Expand" at bounding box center [809, 146] width 65 height 12
type input "**********"
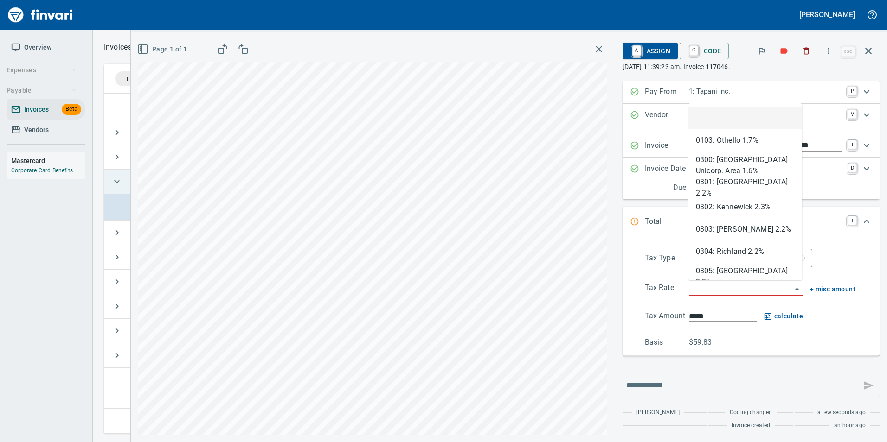
click at [703, 290] on input "search" at bounding box center [740, 288] width 102 height 13
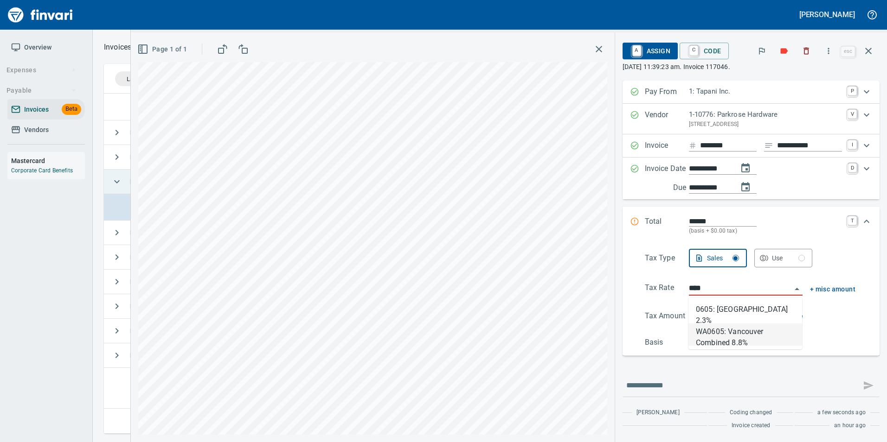
click at [721, 340] on li "WA0605: Vancouver Combined 8.8%" at bounding box center [745, 335] width 114 height 22
type input "**********"
type input "*****"
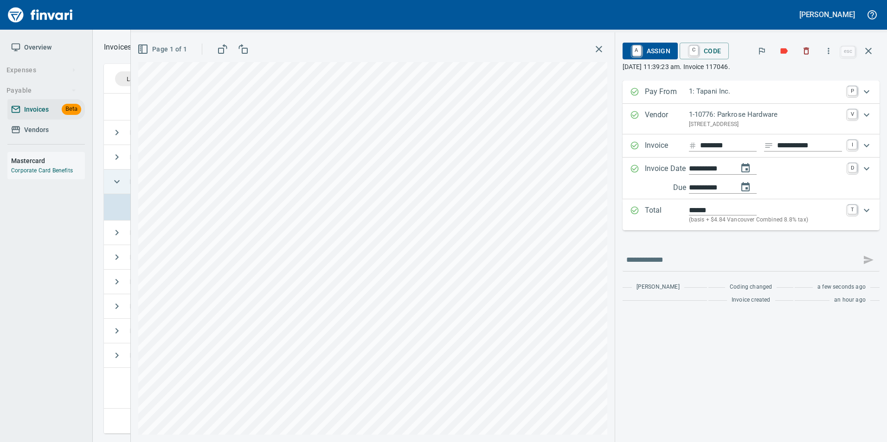
type input "**********"
click at [707, 188] on input "**********" at bounding box center [710, 188] width 42 height 12
type input "**********"
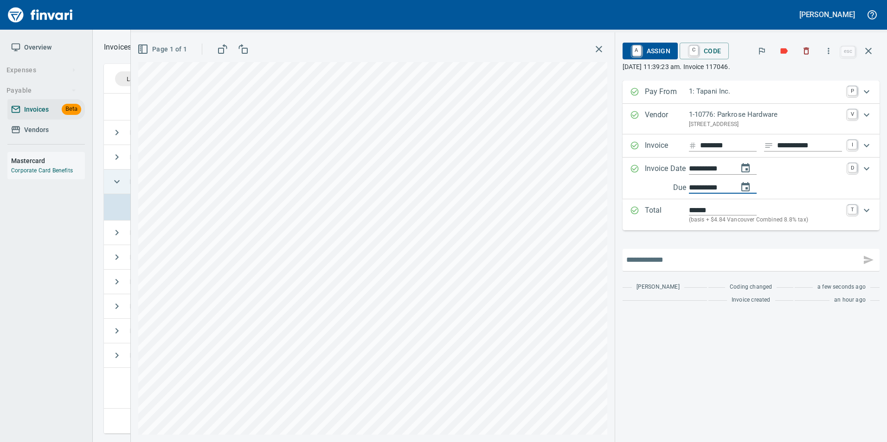
click at [687, 253] on input "text" at bounding box center [741, 260] width 231 height 15
click at [685, 246] on div "**********" at bounding box center [750, 195] width 257 height 228
click at [647, 54] on span "A Assign" at bounding box center [650, 51] width 40 height 16
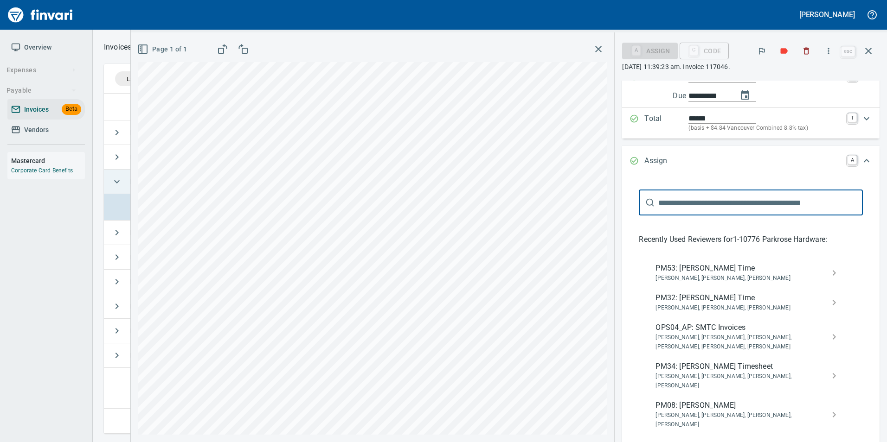
scroll to position [93, 0]
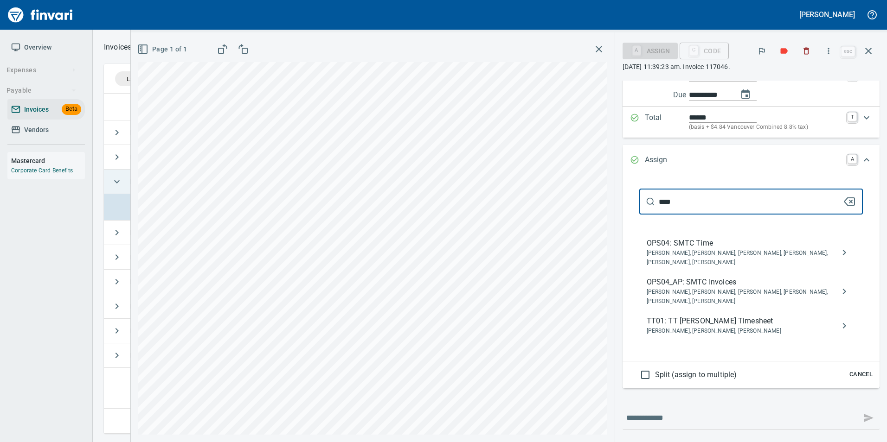
type input "****"
click at [774, 286] on span "OPS04_AP: SMTC Invoices" at bounding box center [743, 282] width 194 height 11
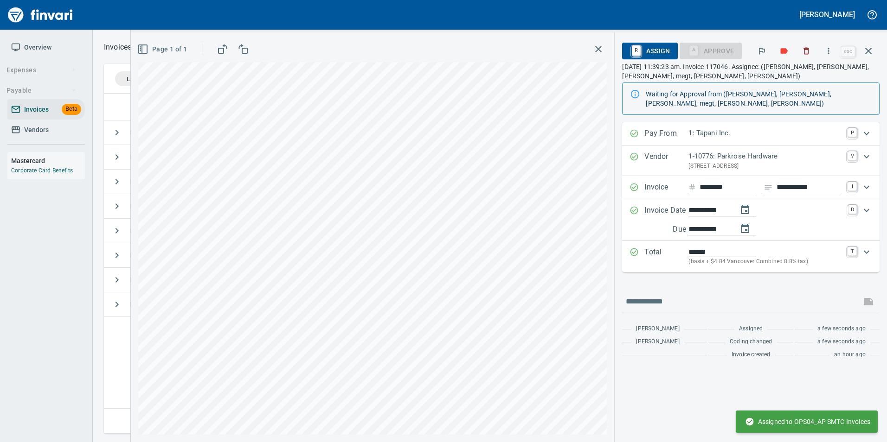
scroll to position [0, 0]
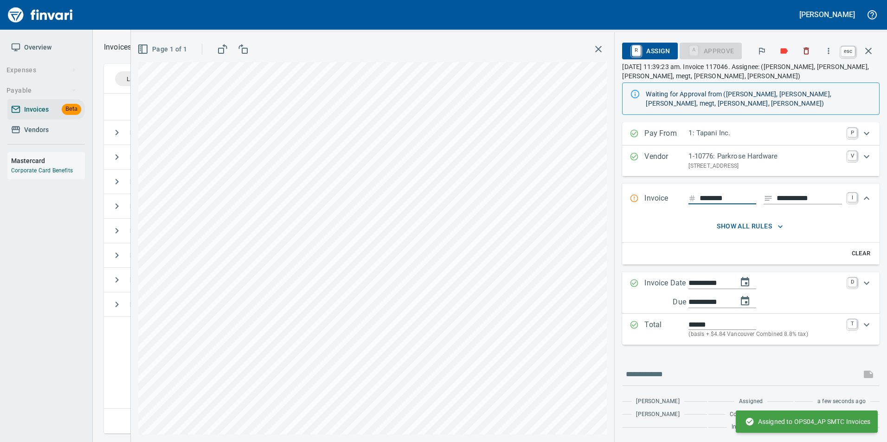
click at [861, 51] on button "button" at bounding box center [868, 51] width 22 height 22
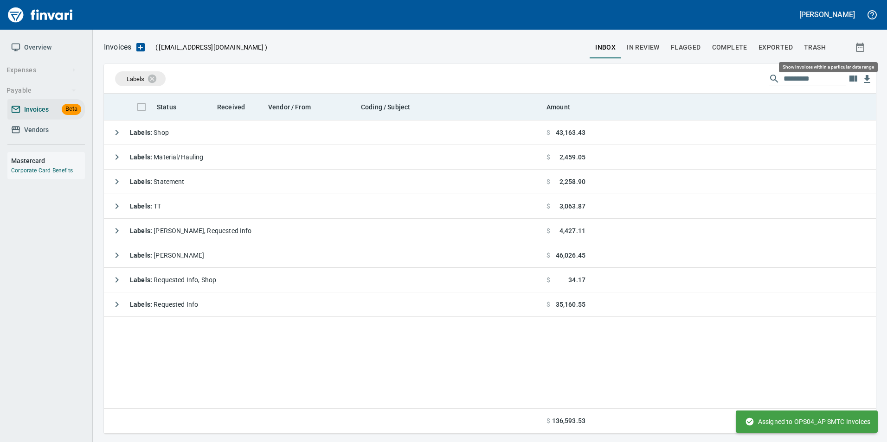
scroll to position [333, 764]
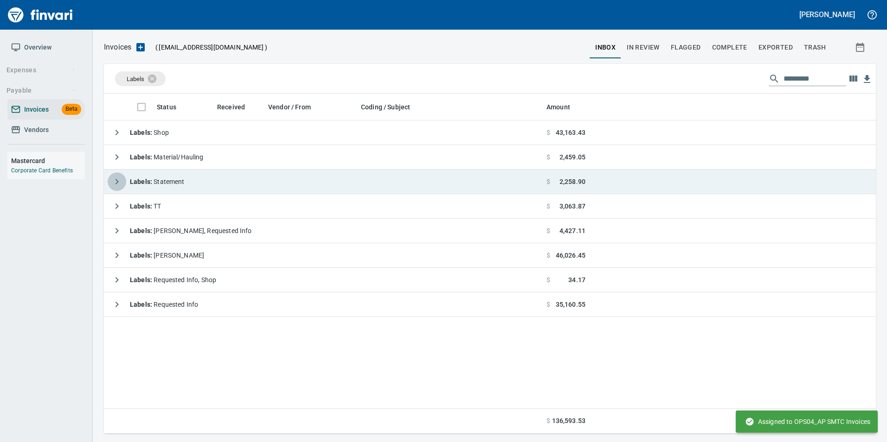
click at [112, 179] on icon "button" at bounding box center [116, 181] width 11 height 11
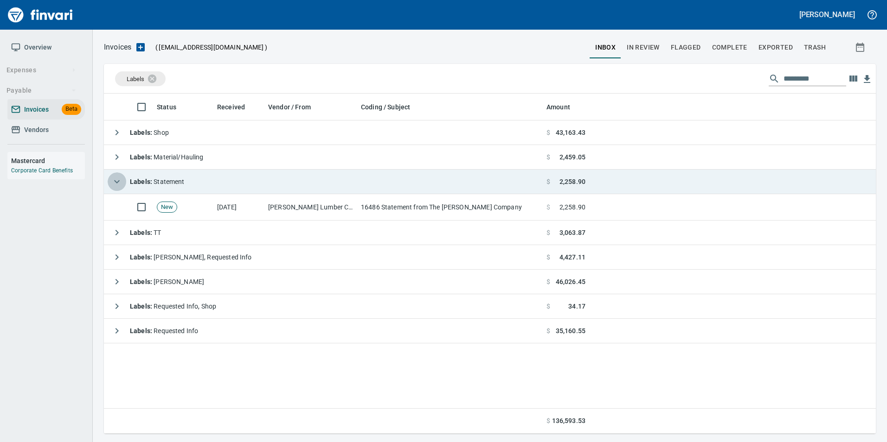
click at [112, 179] on icon "button" at bounding box center [116, 181] width 11 height 11
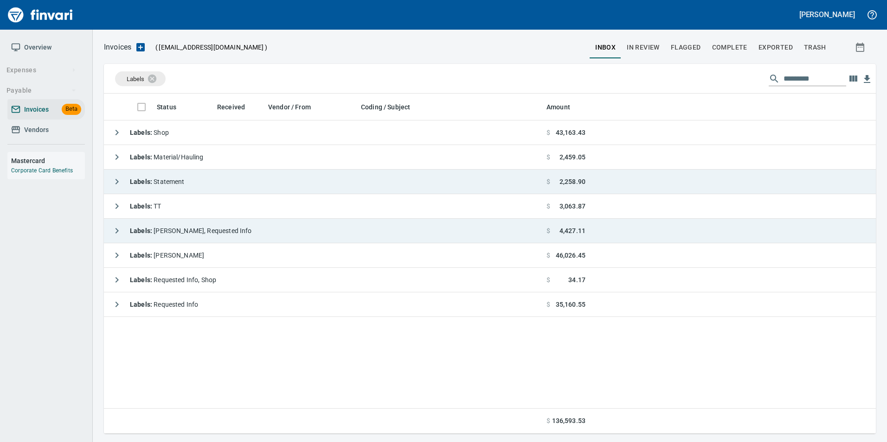
click at [116, 230] on icon "button" at bounding box center [116, 230] width 11 height 11
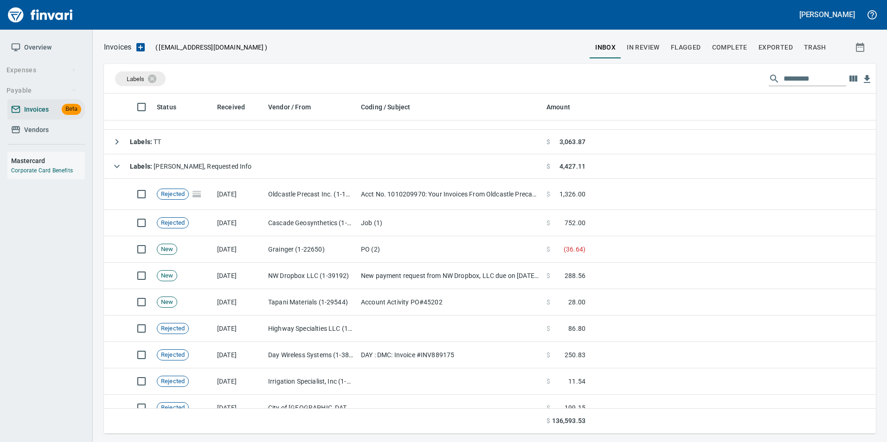
scroll to position [60, 0]
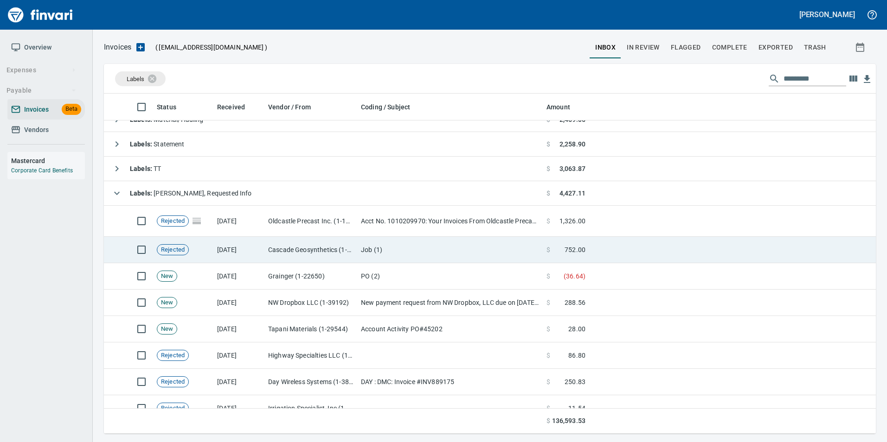
click at [233, 252] on td "9/22/2025" at bounding box center [238, 250] width 51 height 26
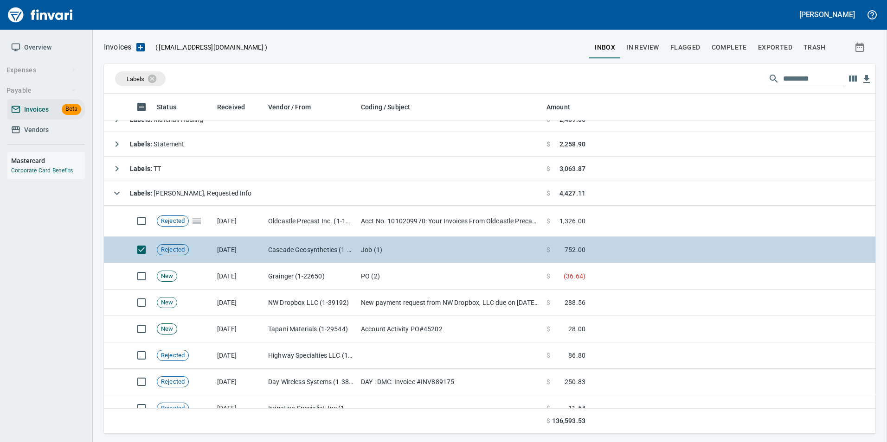
scroll to position [333, 757]
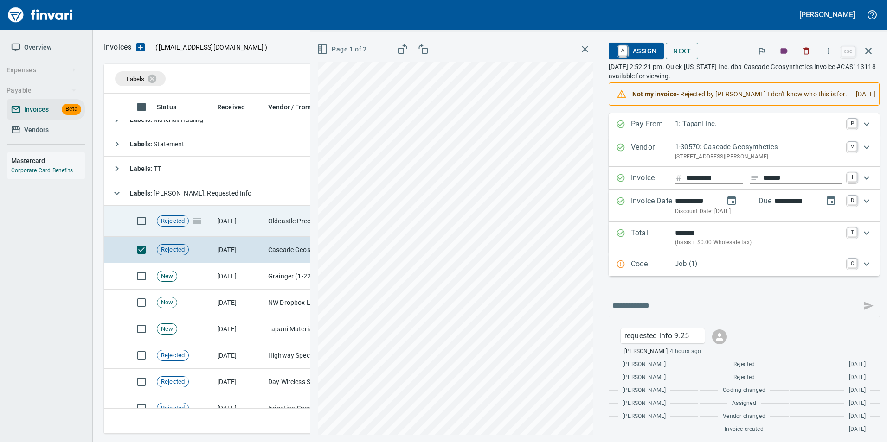
click at [222, 226] on td "[DATE]" at bounding box center [238, 221] width 51 height 31
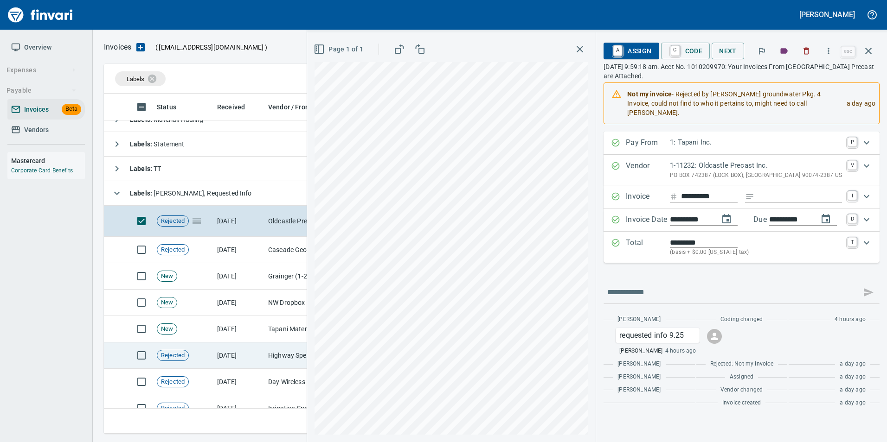
click at [231, 349] on td "9/16/2025" at bounding box center [238, 356] width 51 height 26
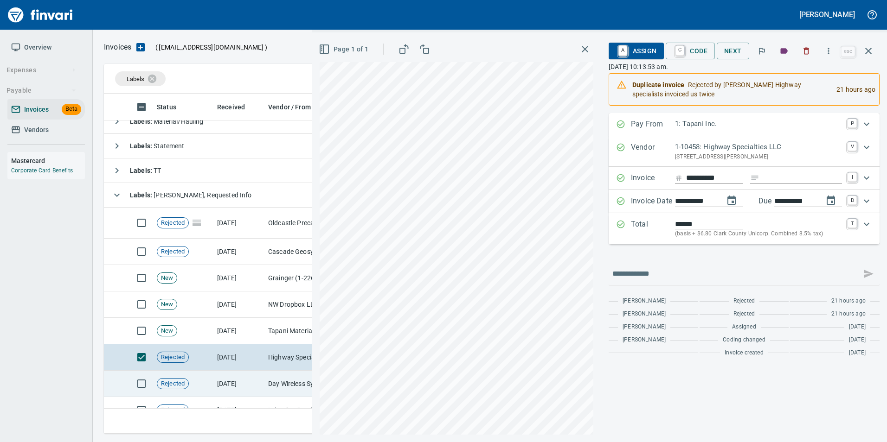
click at [215, 373] on td "9/8/2025" at bounding box center [238, 384] width 51 height 26
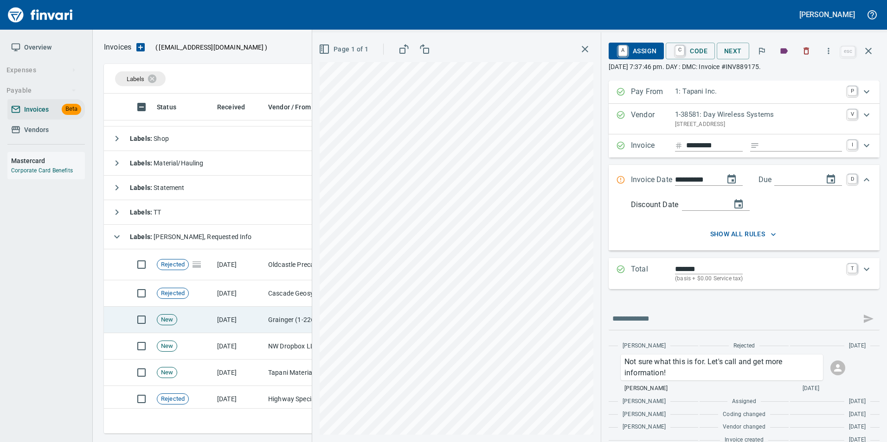
scroll to position [14, 0]
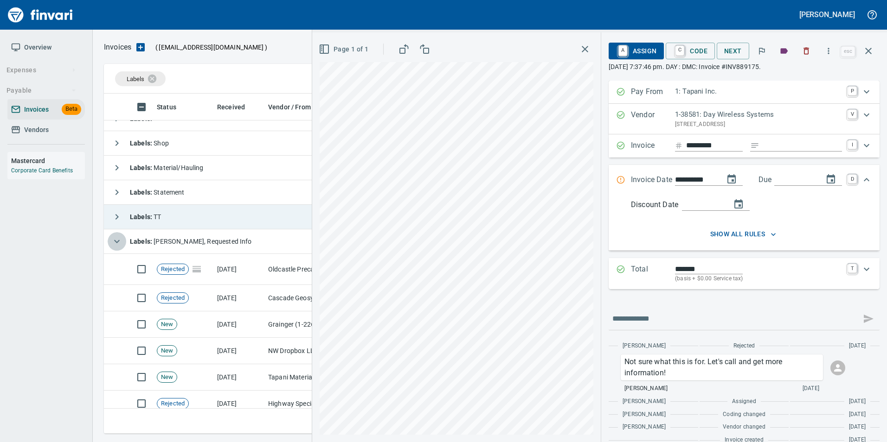
drag, startPoint x: 120, startPoint y: 244, endPoint x: 138, endPoint y: 225, distance: 26.2
click at [119, 243] on icon "button" at bounding box center [116, 241] width 11 height 11
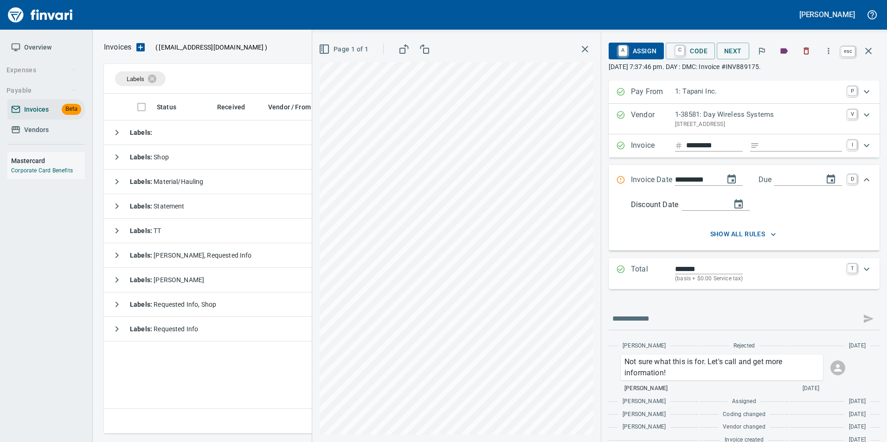
click at [869, 49] on icon "button" at bounding box center [867, 50] width 11 height 11
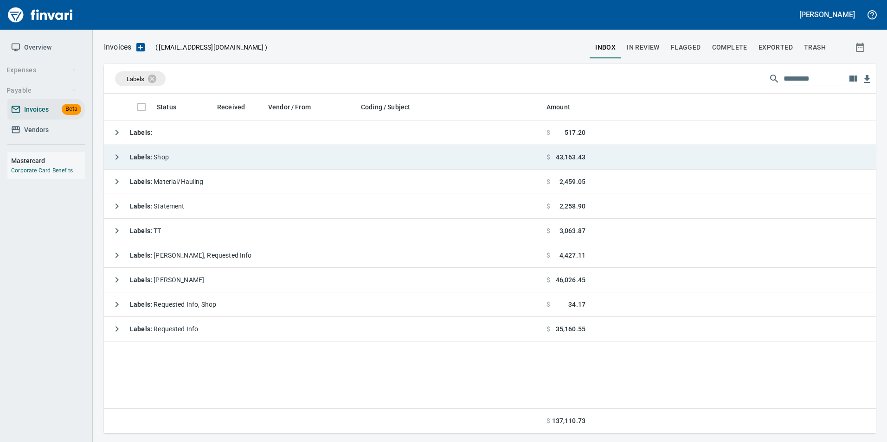
scroll to position [333, 764]
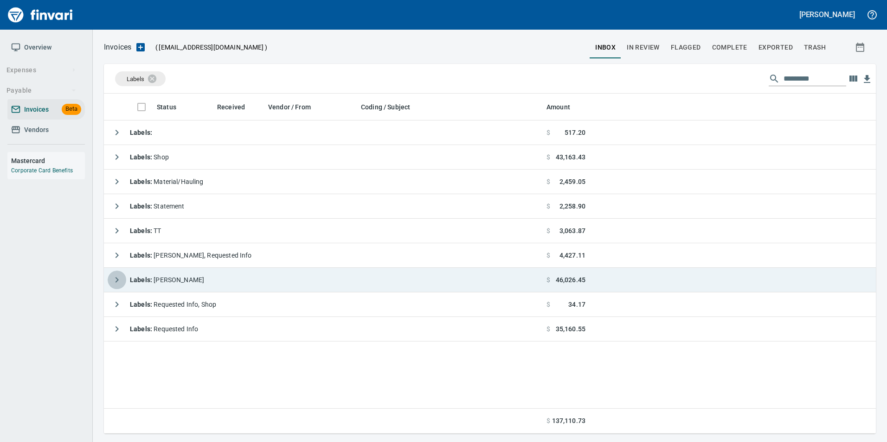
click at [115, 274] on icon "button" at bounding box center [116, 279] width 11 height 11
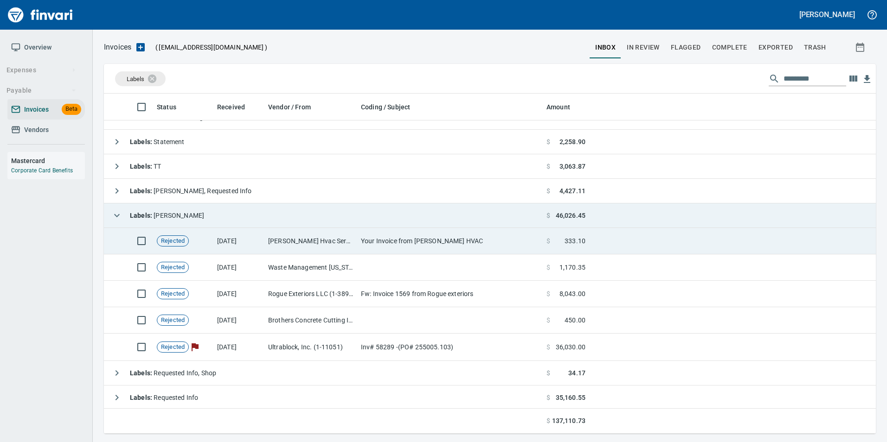
scroll to position [66, 0]
click at [278, 242] on td "Hendrickson Hvac Services Inc (1-10453)" at bounding box center [310, 240] width 93 height 26
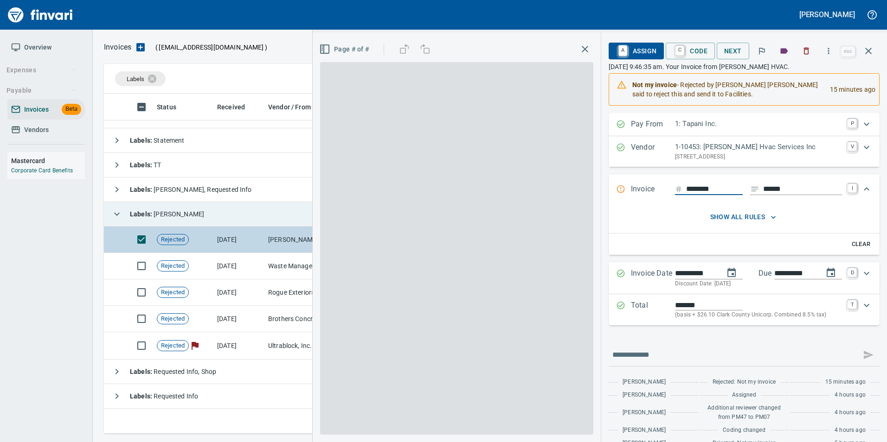
scroll to position [333, 757]
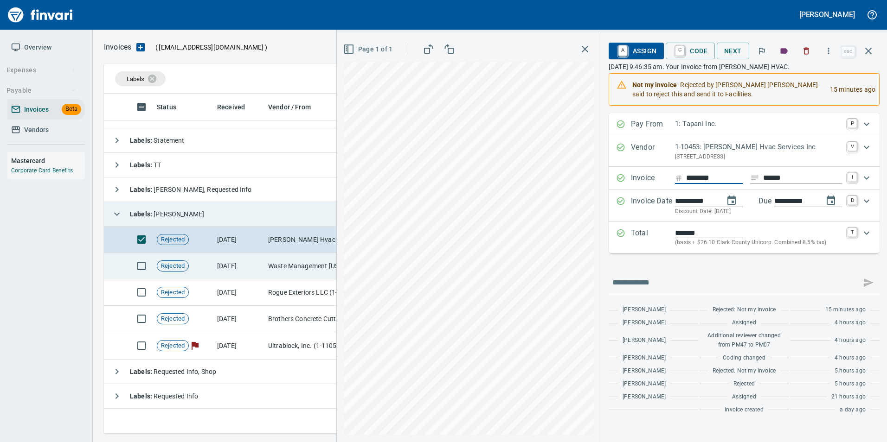
click at [268, 268] on td "Waste Management Oregon (1-11097)" at bounding box center [310, 266] width 93 height 26
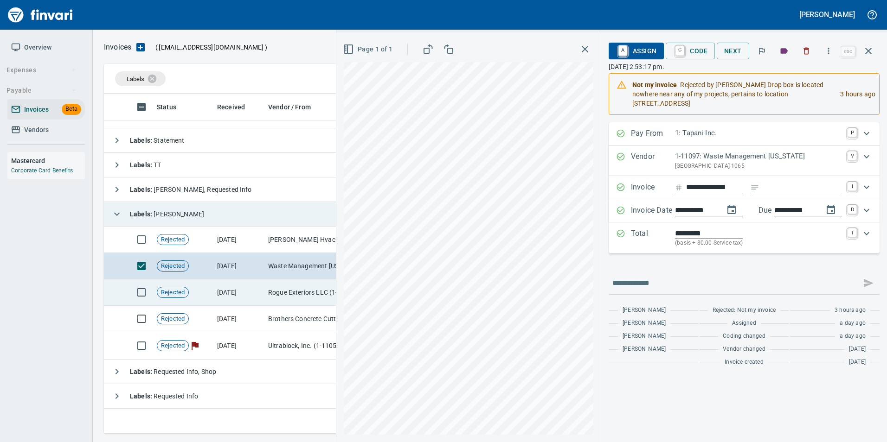
click at [275, 289] on td "Rogue Exteriors LLC (1-38991)" at bounding box center [310, 293] width 93 height 26
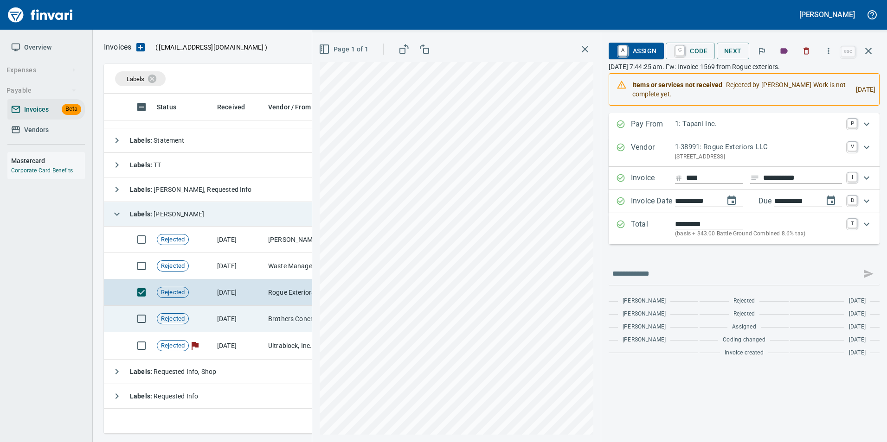
click at [274, 314] on td "Brothers Concrete Cutting Inc (1-10127)" at bounding box center [310, 319] width 93 height 26
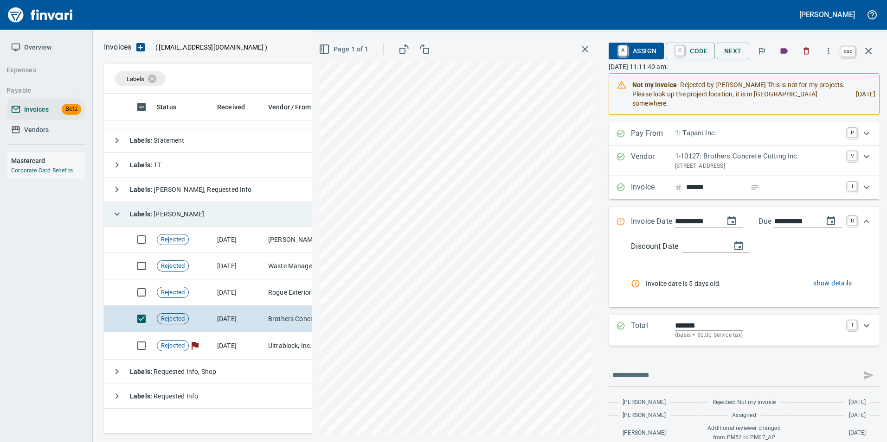
click at [871, 54] on icon "button" at bounding box center [868, 51] width 6 height 6
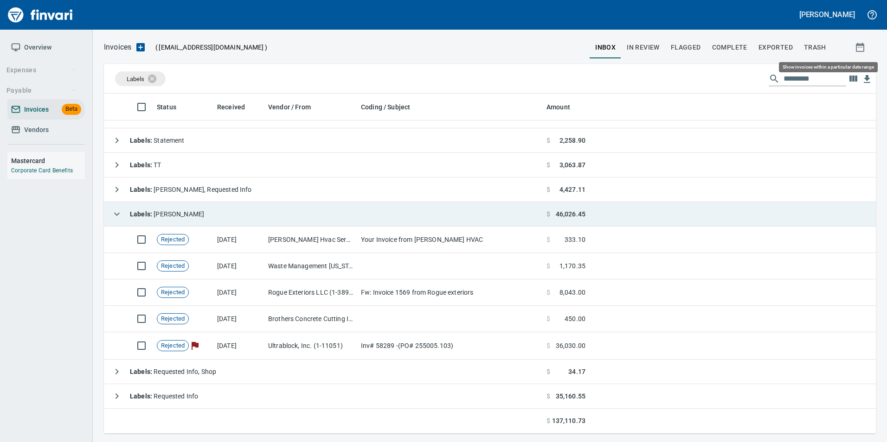
scroll to position [333, 758]
click at [121, 211] on icon "button" at bounding box center [116, 214] width 11 height 11
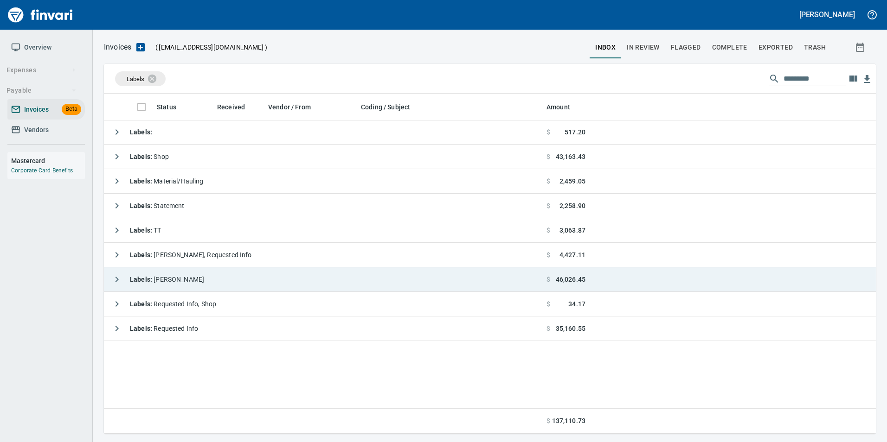
scroll to position [0, 0]
click at [160, 77] on icon at bounding box center [158, 79] width 10 height 10
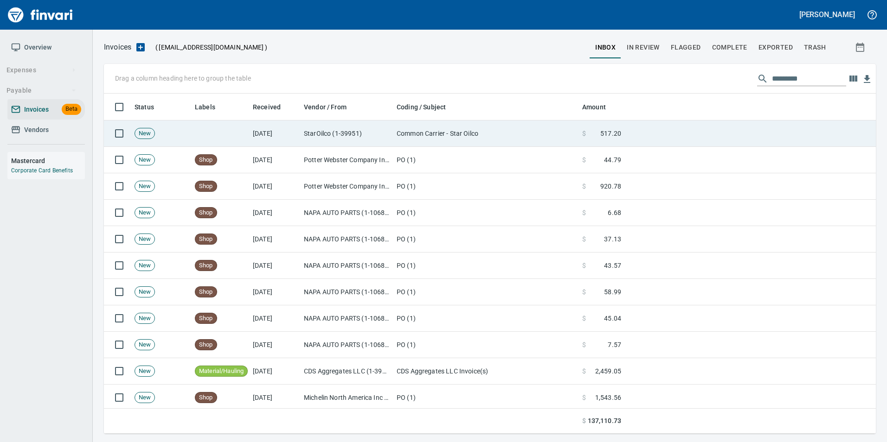
click at [297, 123] on td "[DATE]" at bounding box center [274, 134] width 51 height 26
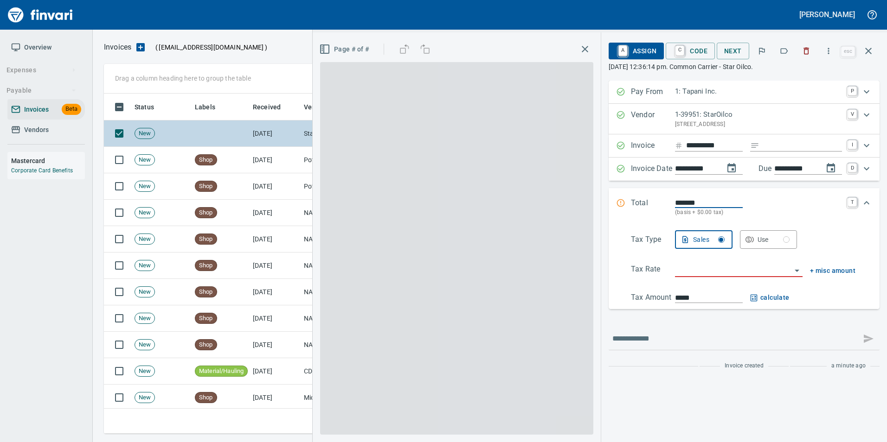
scroll to position [333, 757]
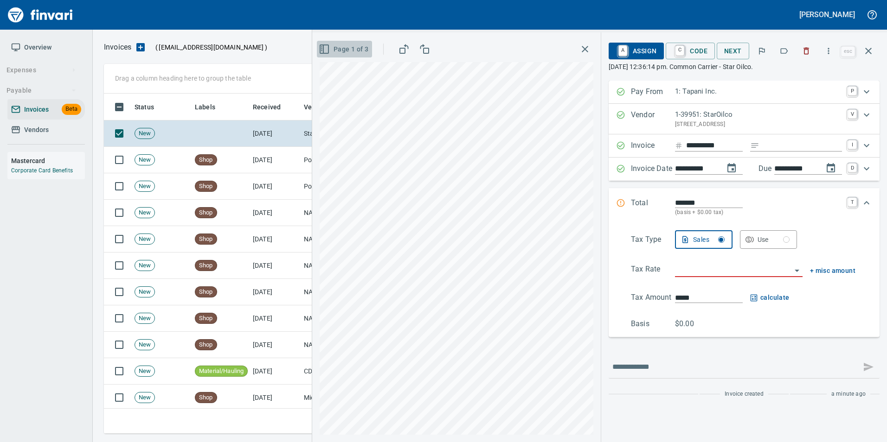
click at [352, 50] on span "Page 1 of 3" at bounding box center [344, 50] width 48 height 12
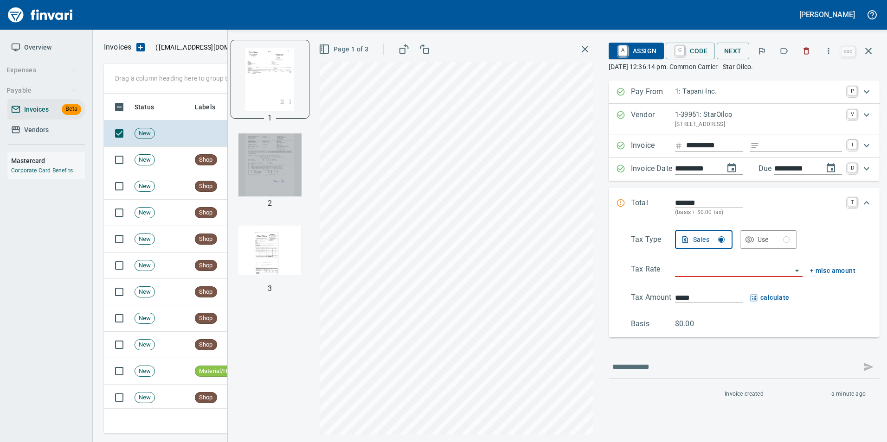
click at [251, 174] on img "button" at bounding box center [269, 165] width 63 height 63
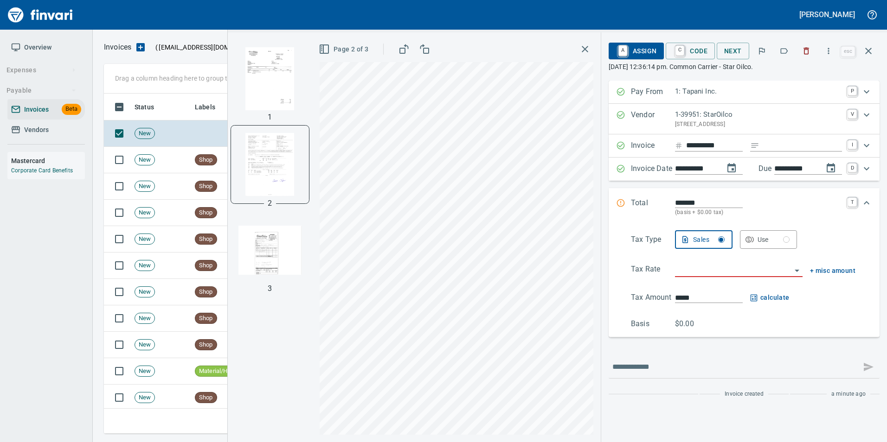
click at [248, 249] on img "button" at bounding box center [269, 250] width 63 height 63
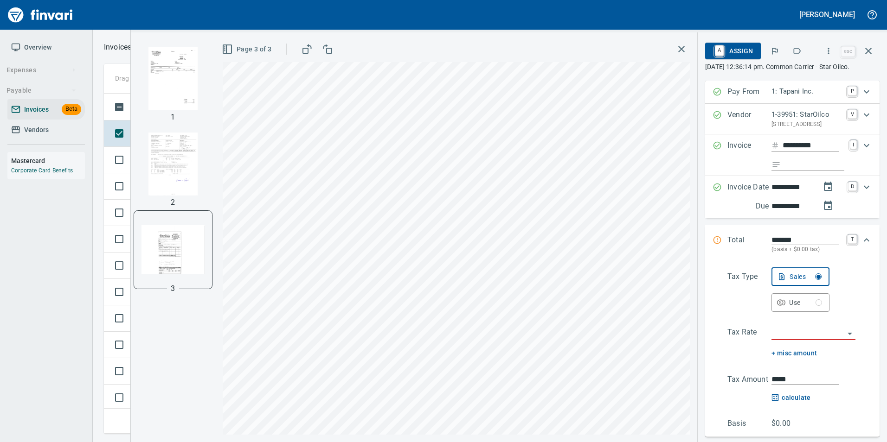
click at [172, 88] on img "button" at bounding box center [172, 78] width 63 height 63
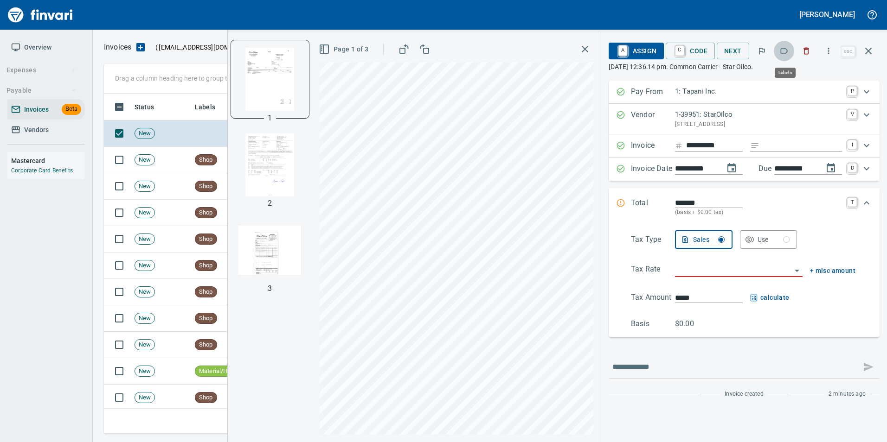
click at [785, 50] on icon "button" at bounding box center [783, 50] width 9 height 9
click at [871, 50] on icon "button" at bounding box center [867, 50] width 11 height 11
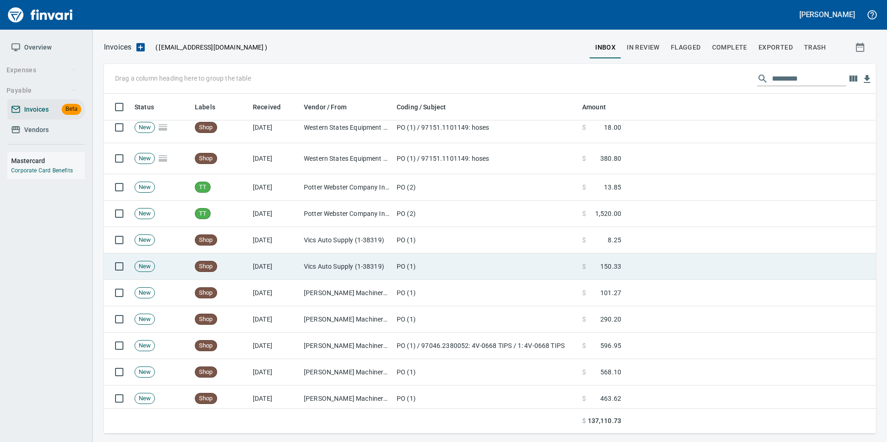
scroll to position [464, 0]
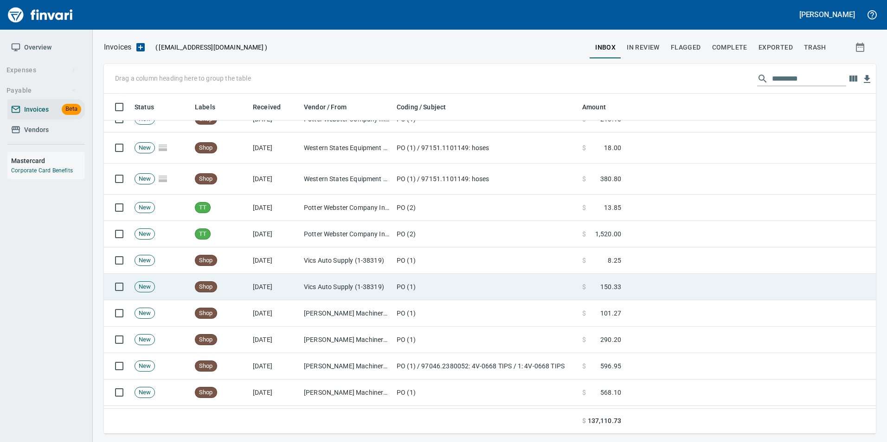
click at [403, 227] on td "PO (2)" at bounding box center [485, 234] width 185 height 26
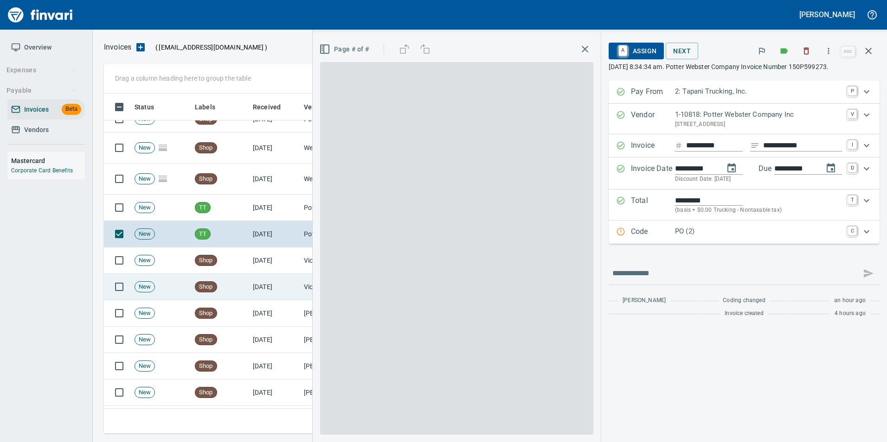
scroll to position [333, 757]
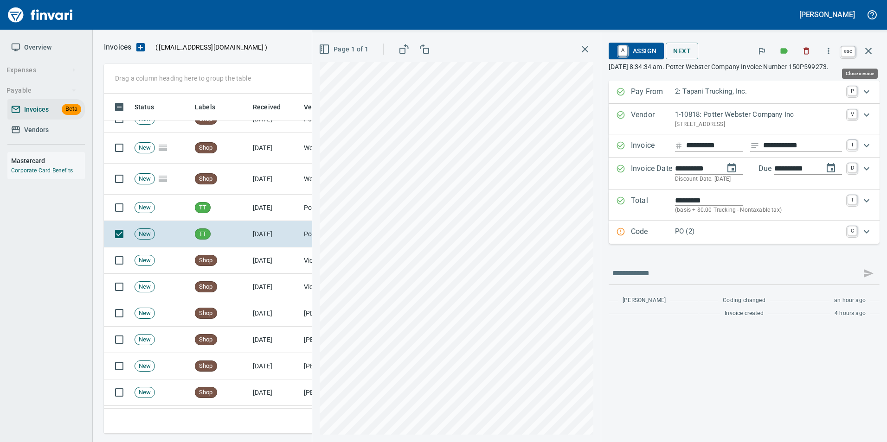
click at [868, 51] on icon "button" at bounding box center [868, 51] width 6 height 6
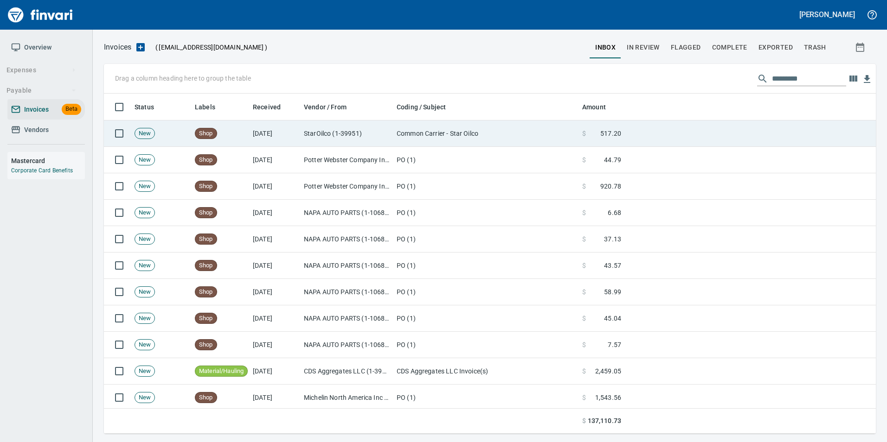
click at [271, 138] on td "[DATE]" at bounding box center [274, 134] width 51 height 26
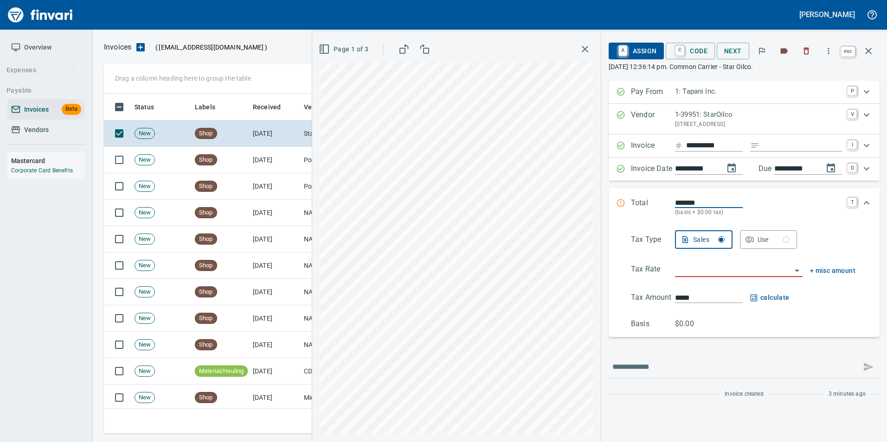
click at [866, 54] on icon "button" at bounding box center [867, 50] width 11 height 11
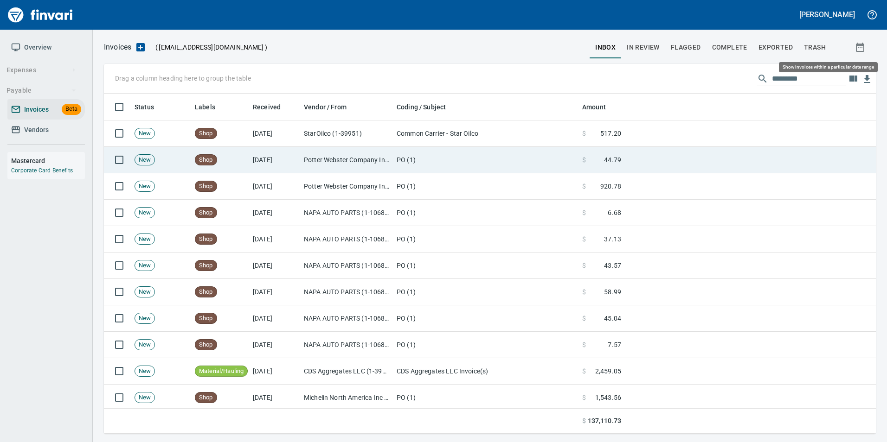
scroll to position [333, 758]
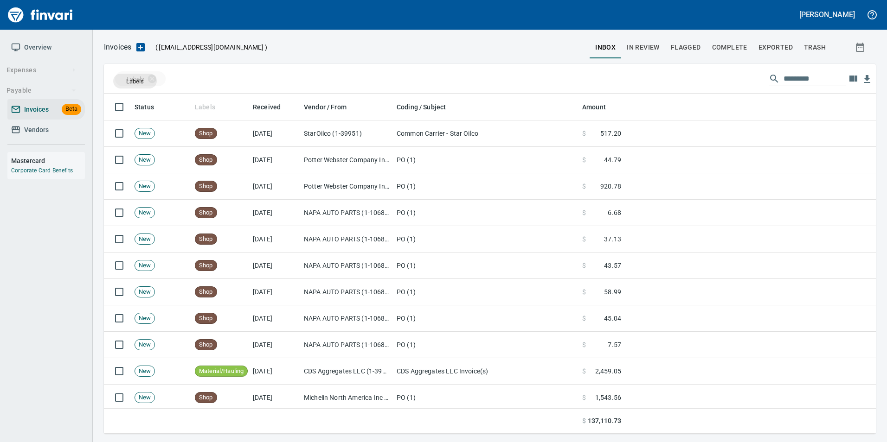
drag, startPoint x: 197, startPoint y: 99, endPoint x: 135, endPoint y: 81, distance: 64.3
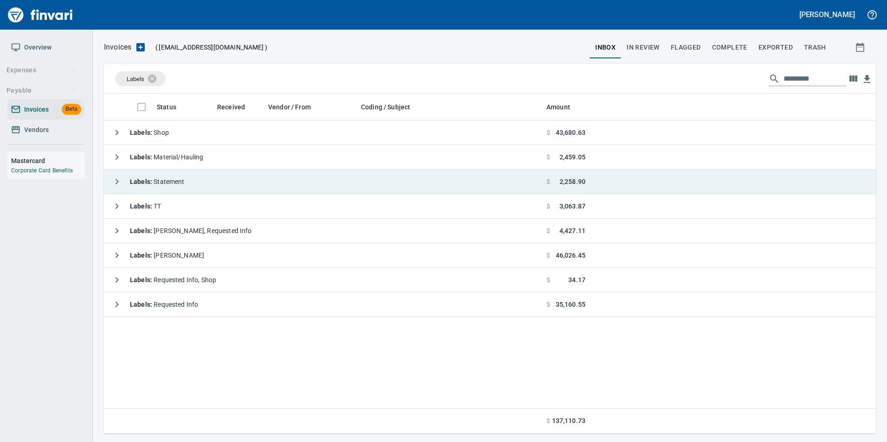
click at [121, 183] on icon "button" at bounding box center [116, 181] width 11 height 11
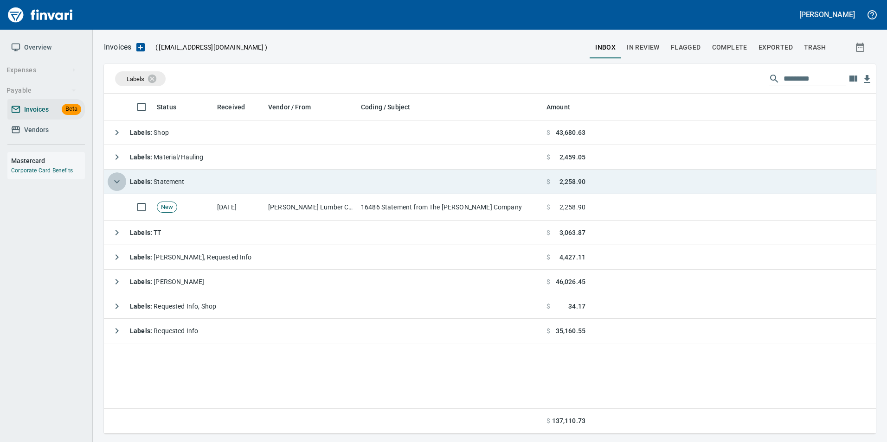
click at [121, 183] on icon "button" at bounding box center [116, 181] width 11 height 11
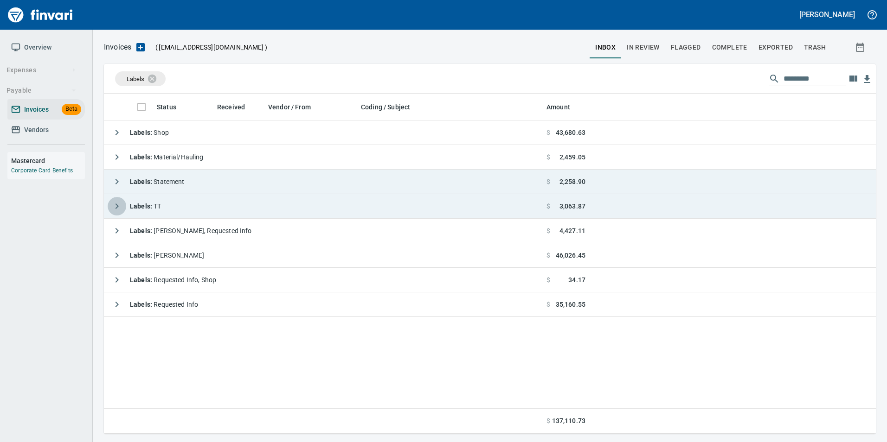
click at [120, 206] on icon "button" at bounding box center [116, 206] width 11 height 11
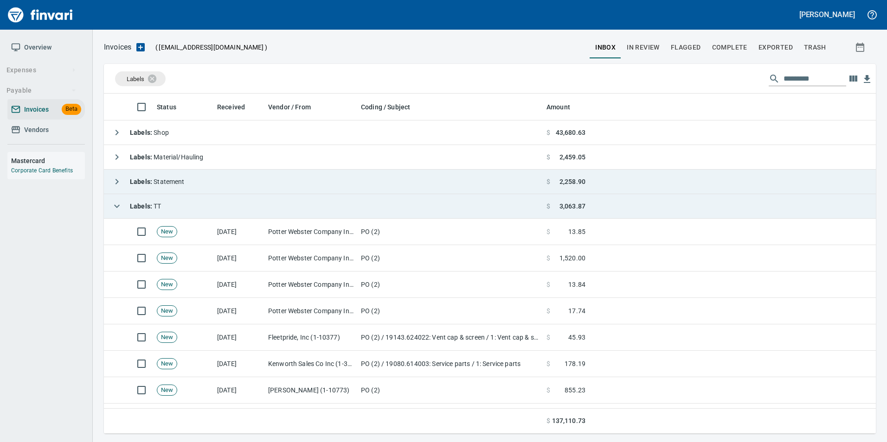
click at [120, 206] on icon "button" at bounding box center [116, 206] width 11 height 11
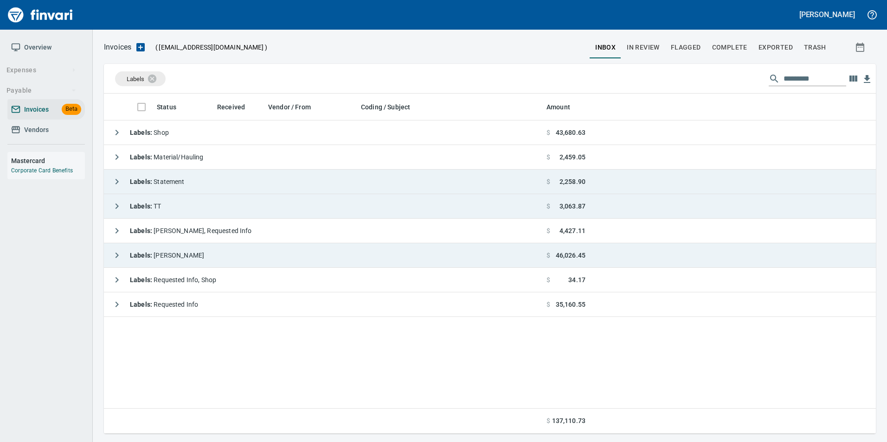
click at [120, 256] on icon "button" at bounding box center [116, 255] width 11 height 11
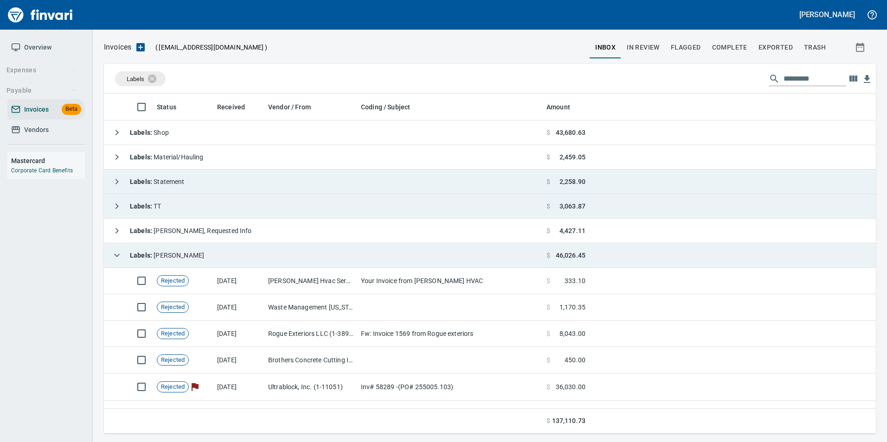
click at [120, 256] on icon "button" at bounding box center [116, 255] width 11 height 11
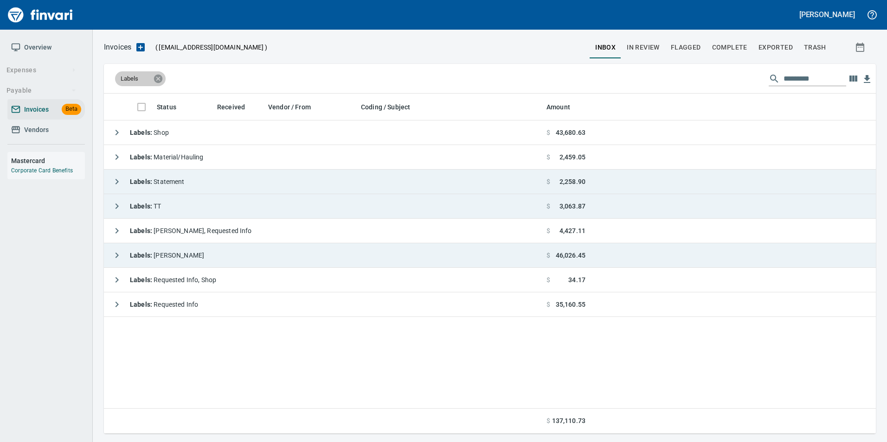
click at [160, 74] on icon at bounding box center [158, 79] width 10 height 10
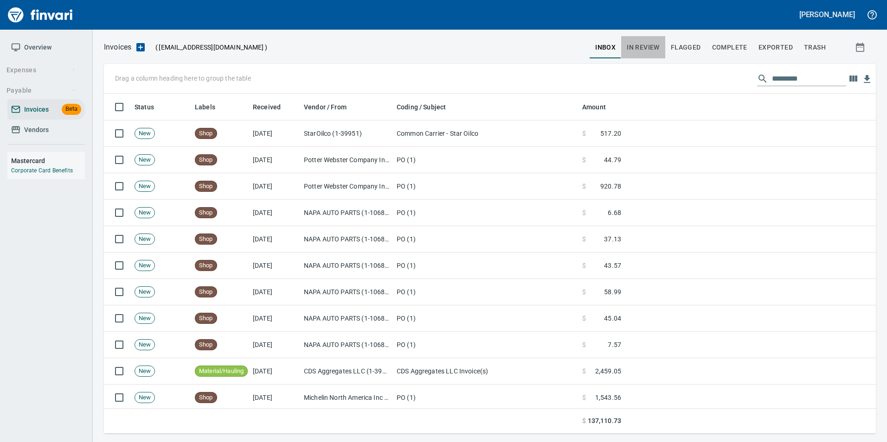
click at [652, 47] on span "In Review" at bounding box center [642, 48] width 33 height 12
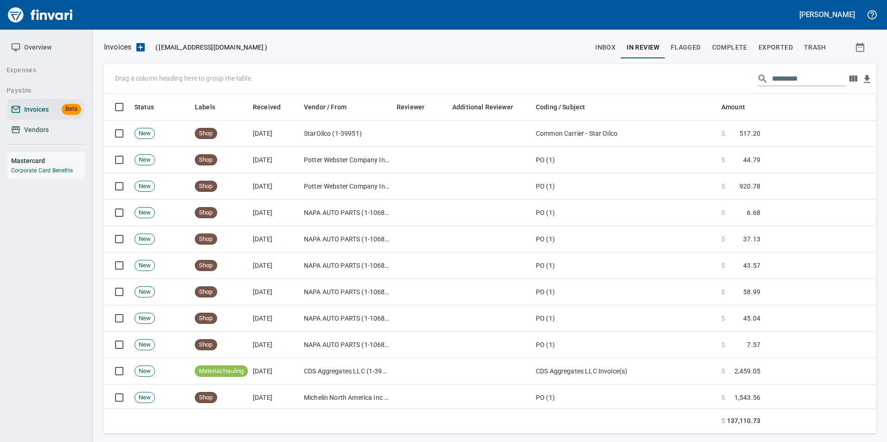
scroll to position [333, 758]
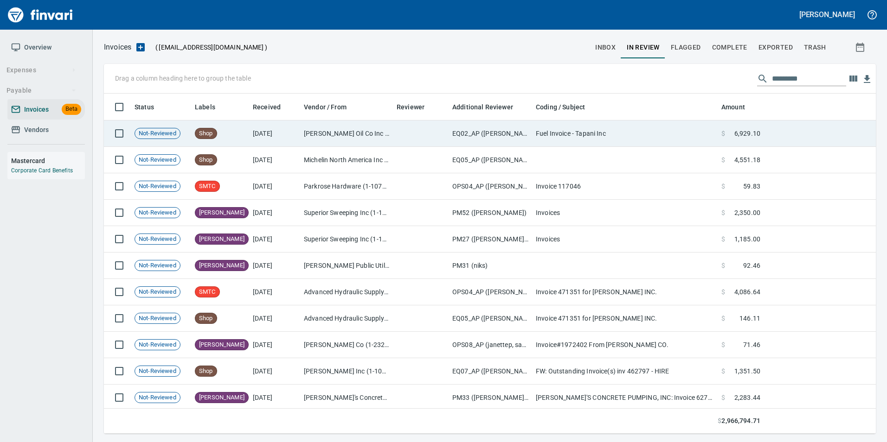
click at [667, 139] on td "Fuel Invoice - Tapani Inc" at bounding box center [624, 134] width 185 height 26
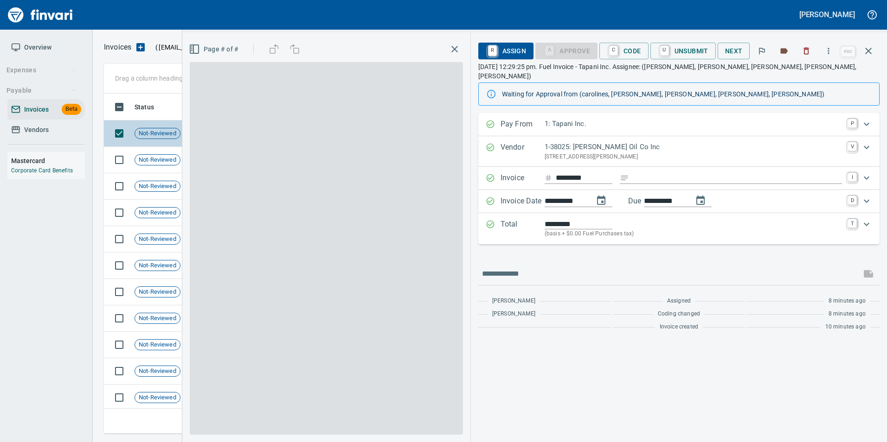
scroll to position [333, 757]
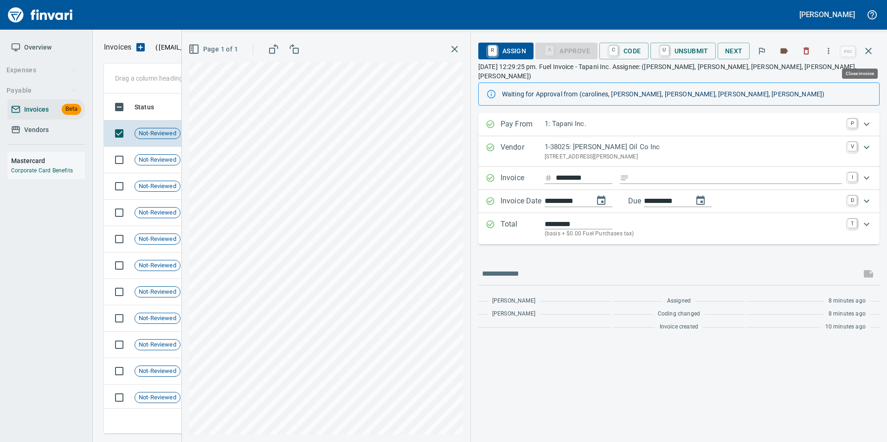
click at [867, 52] on icon "button" at bounding box center [867, 50] width 11 height 11
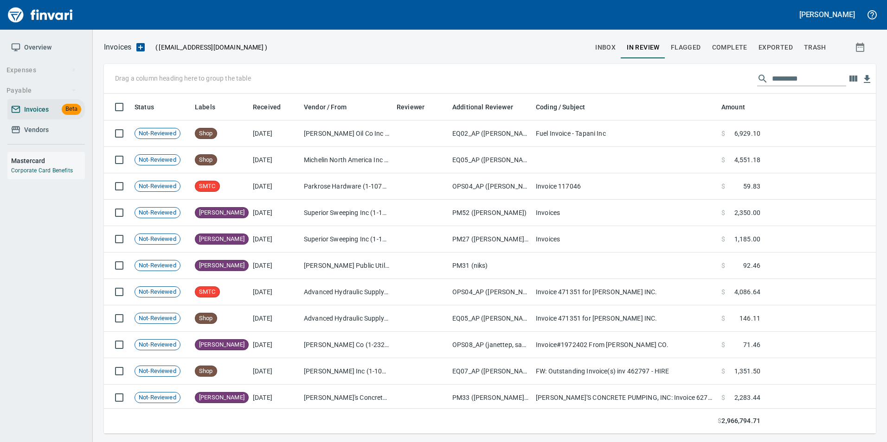
click at [726, 57] on button "Complete" at bounding box center [729, 47] width 46 height 22
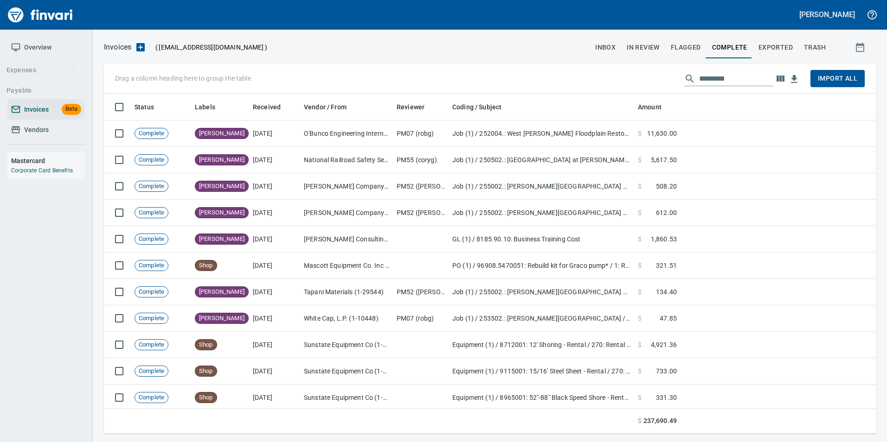
click at [626, 46] on button "In Review" at bounding box center [643, 47] width 44 height 22
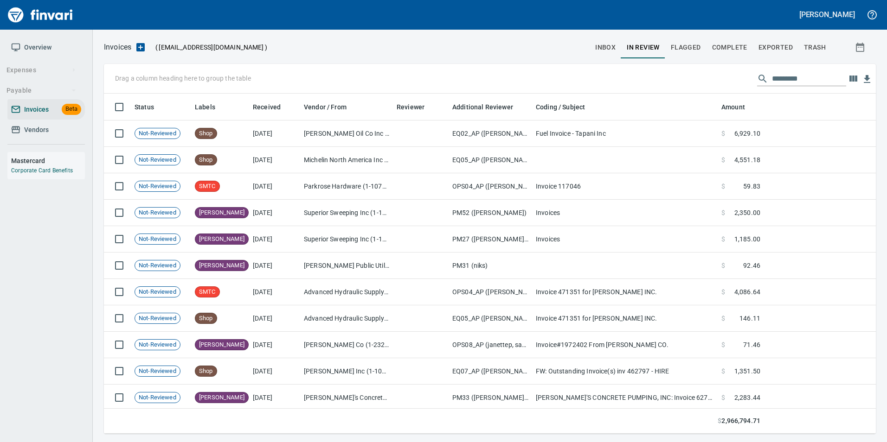
scroll to position [333, 758]
click at [781, 77] on input "text" at bounding box center [809, 78] width 74 height 15
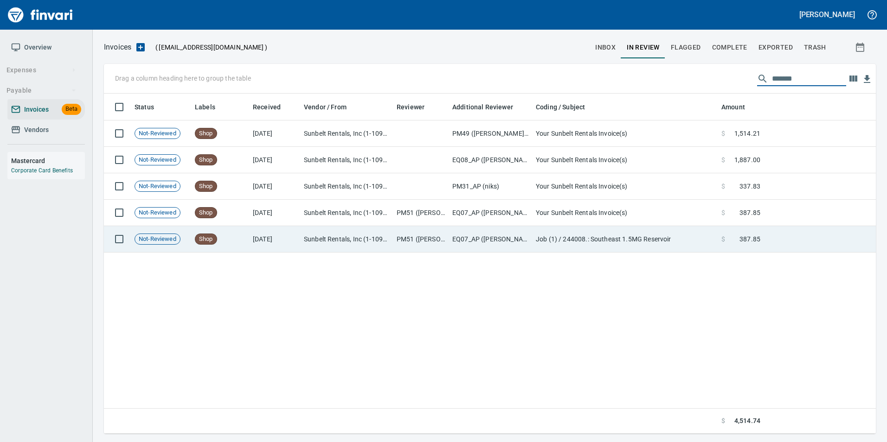
click at [747, 247] on td "$ 387.85" at bounding box center [740, 239] width 46 height 26
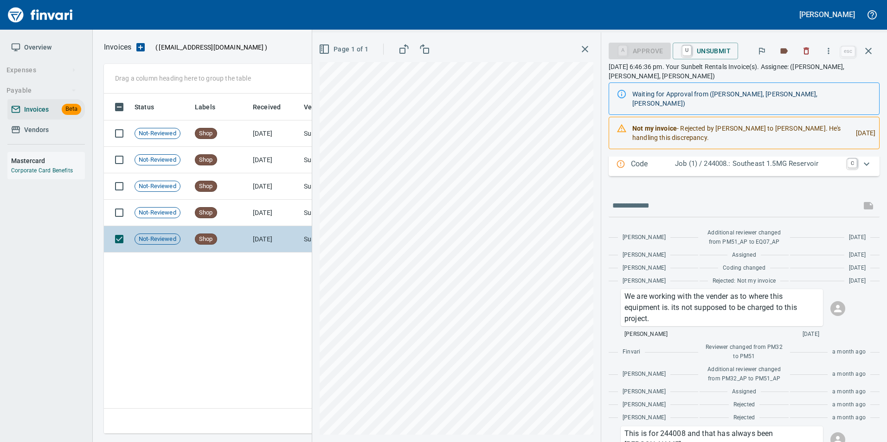
scroll to position [232, 0]
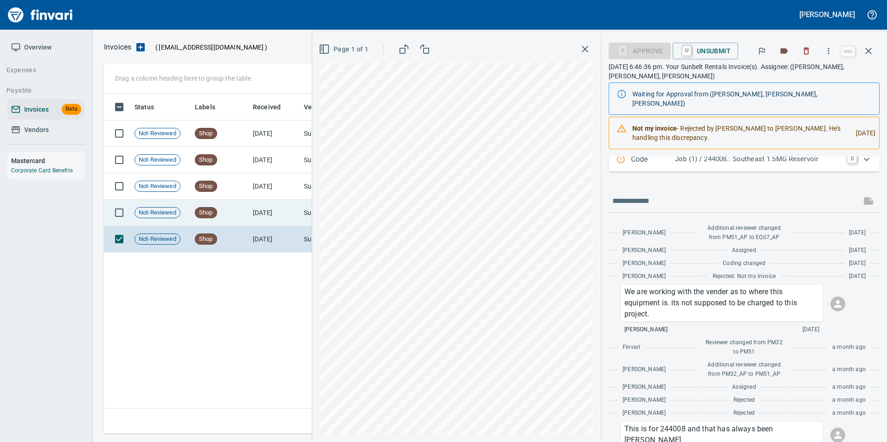
click at [271, 215] on td "7/21/2025" at bounding box center [274, 213] width 51 height 26
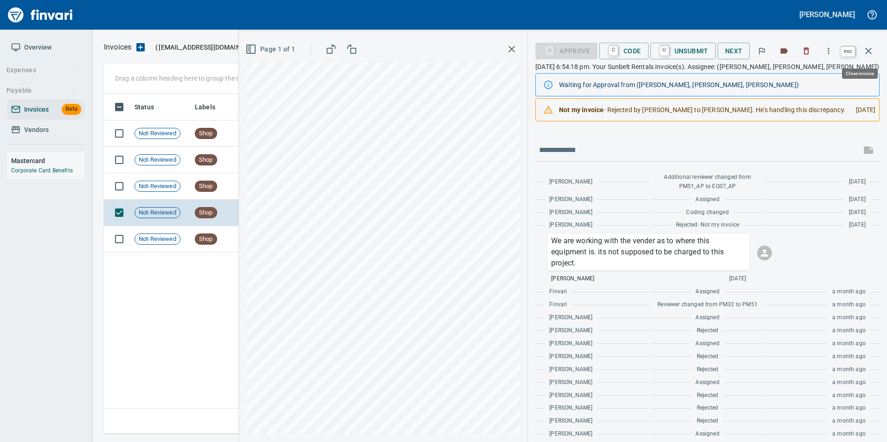
click at [863, 56] on icon "button" at bounding box center [867, 50] width 11 height 11
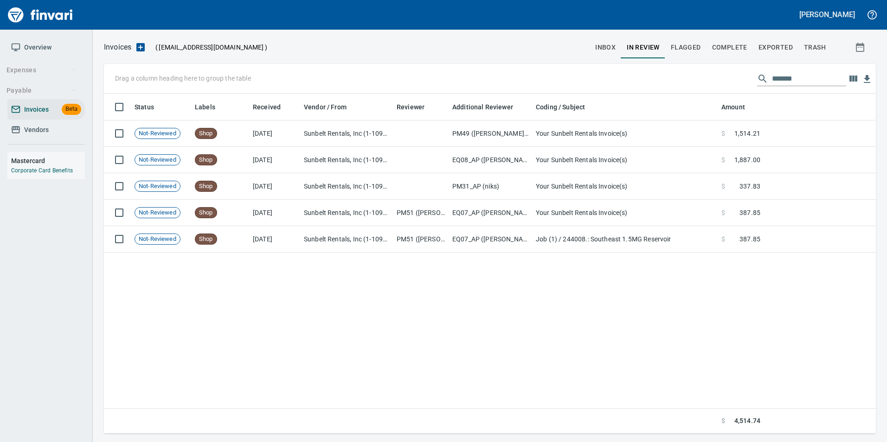
scroll to position [333, 765]
click at [772, 76] on input "*******" at bounding box center [809, 78] width 74 height 15
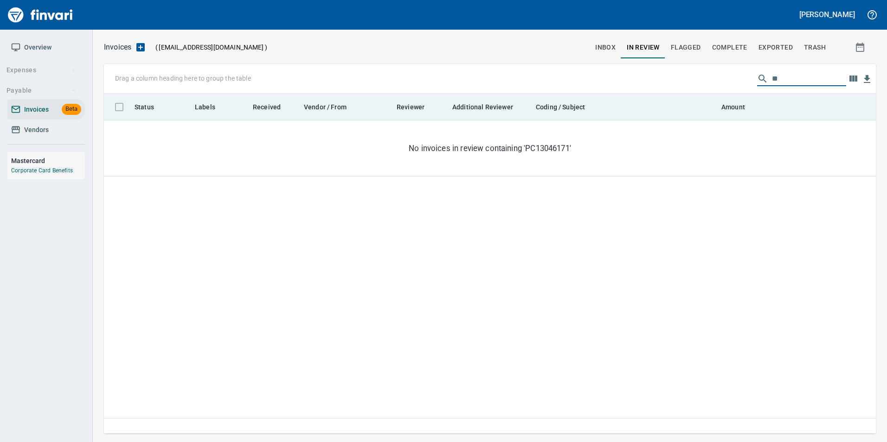
type input "*"
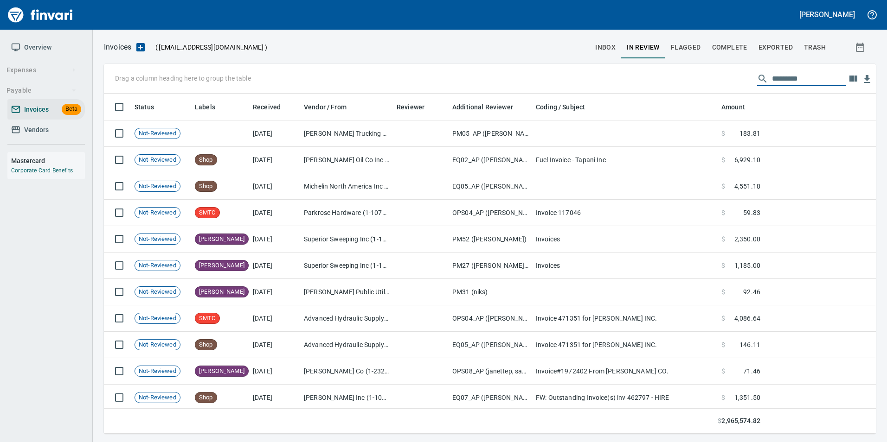
click at [27, 131] on span "Vendors" at bounding box center [36, 130] width 25 height 12
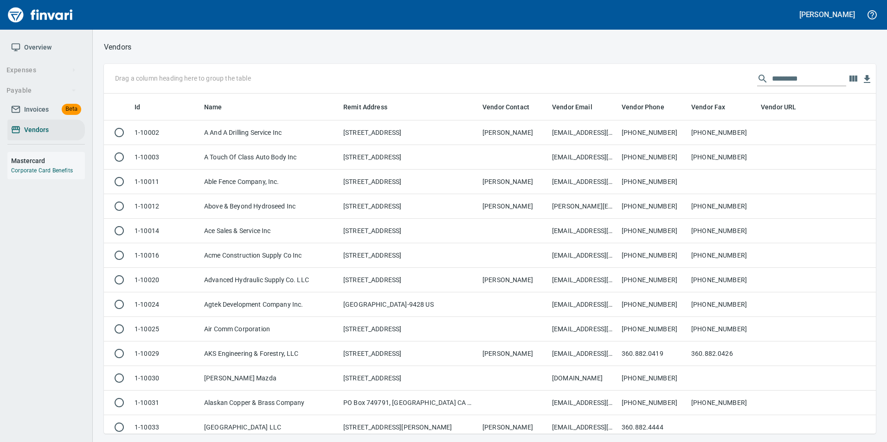
scroll to position [333, 758]
click at [792, 75] on input "text" at bounding box center [809, 78] width 74 height 15
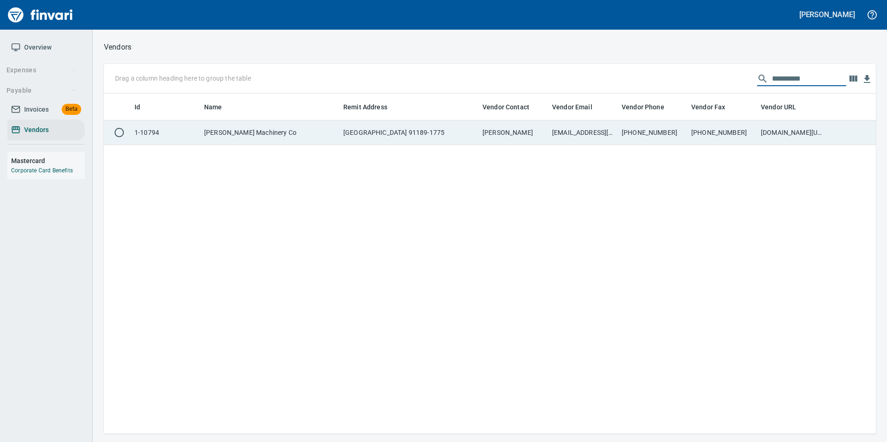
type input "**********"
click at [847, 145] on td at bounding box center [850, 133] width 49 height 25
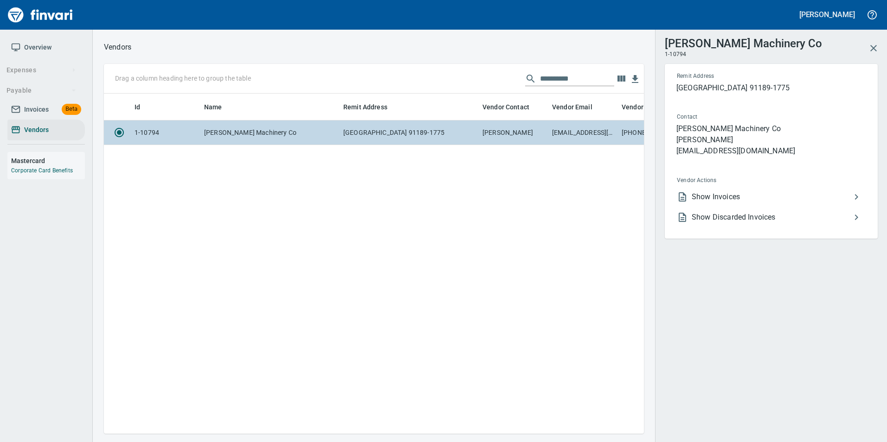
scroll to position [326, 533]
click at [768, 198] on span "Show Invoices" at bounding box center [770, 196] width 159 height 11
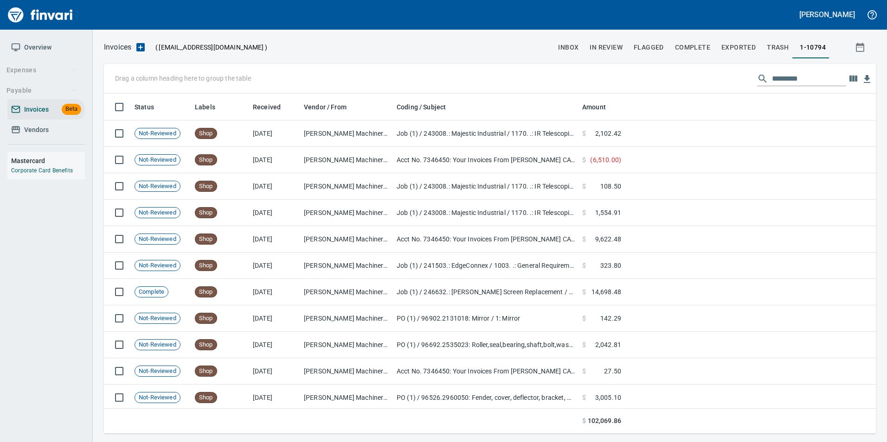
scroll to position [333, 758]
click at [793, 73] on input "text" at bounding box center [809, 78] width 74 height 15
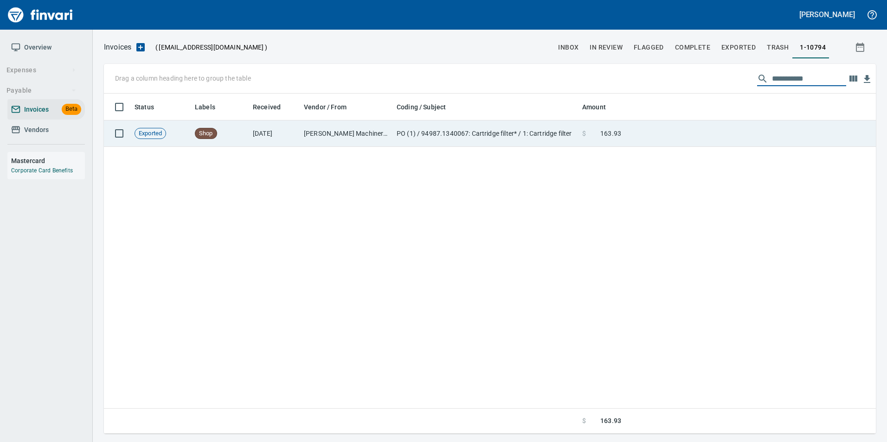
click at [698, 140] on td at bounding box center [750, 134] width 251 height 26
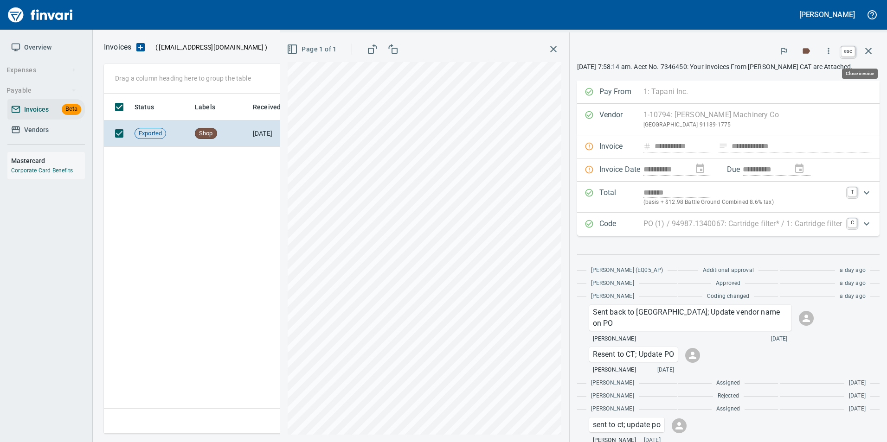
drag, startPoint x: 865, startPoint y: 51, endPoint x: 827, endPoint y: 136, distance: 93.2
click at [865, 51] on icon "button" at bounding box center [867, 50] width 11 height 11
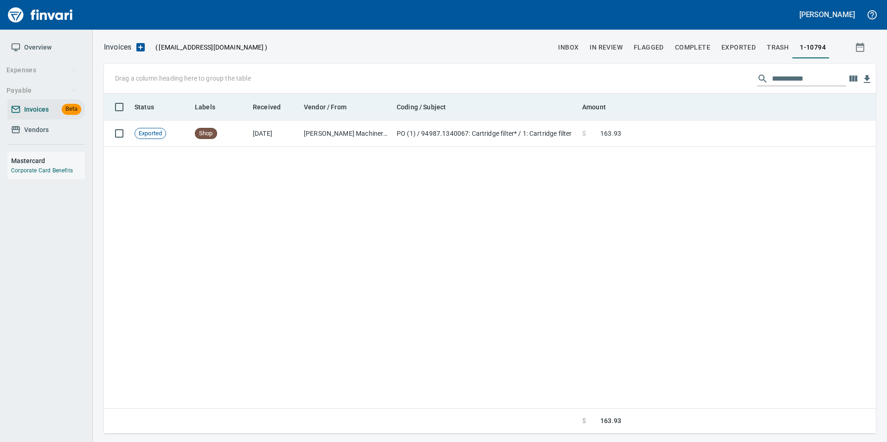
scroll to position [333, 764]
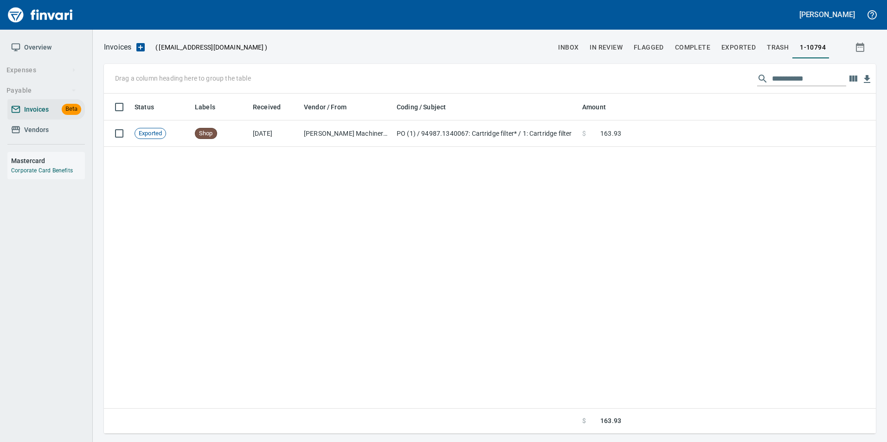
click at [808, 76] on input "**********" at bounding box center [809, 78] width 74 height 15
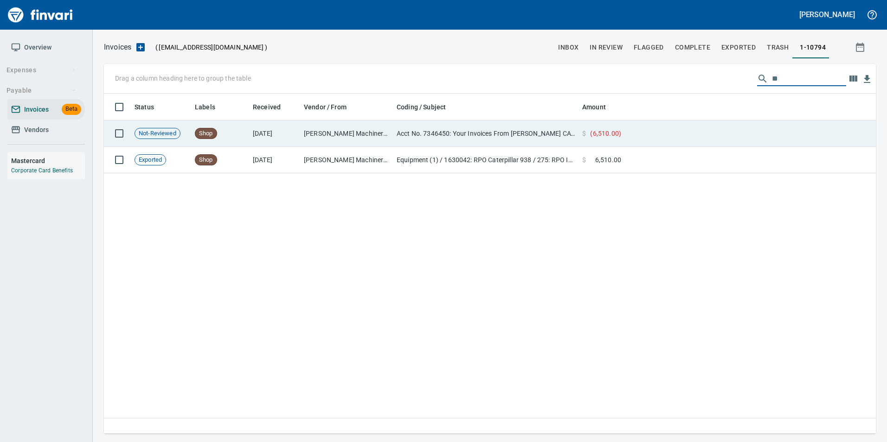
type input "*"
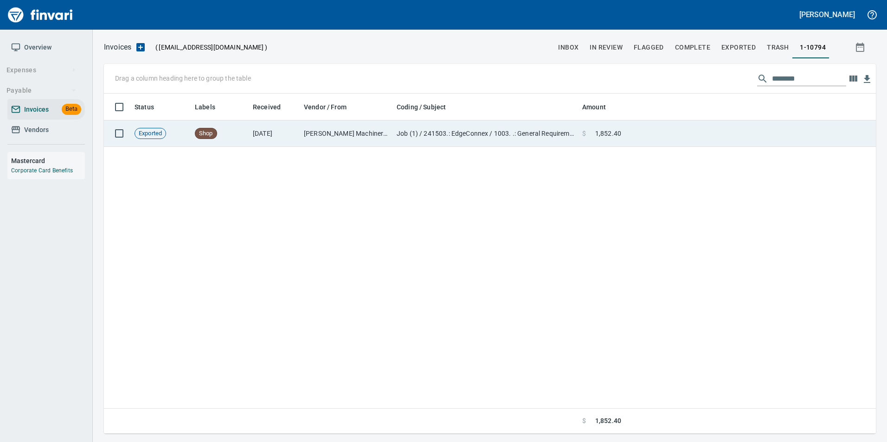
click at [835, 128] on td at bounding box center [750, 134] width 251 height 26
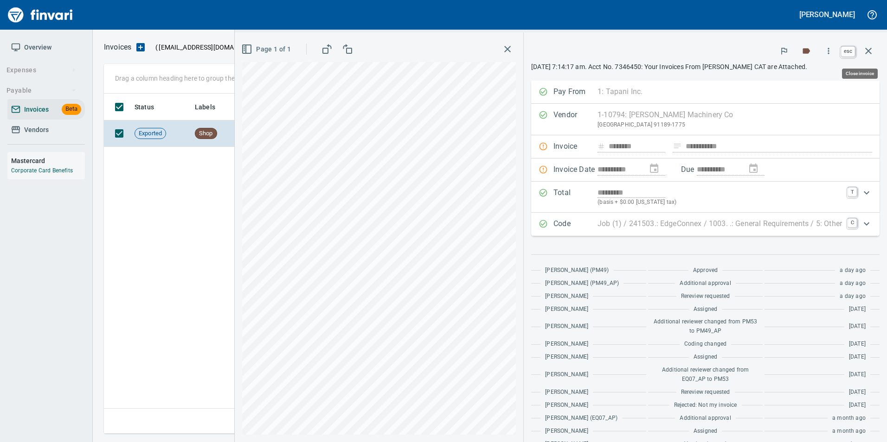
click at [869, 49] on icon "button" at bounding box center [867, 50] width 11 height 11
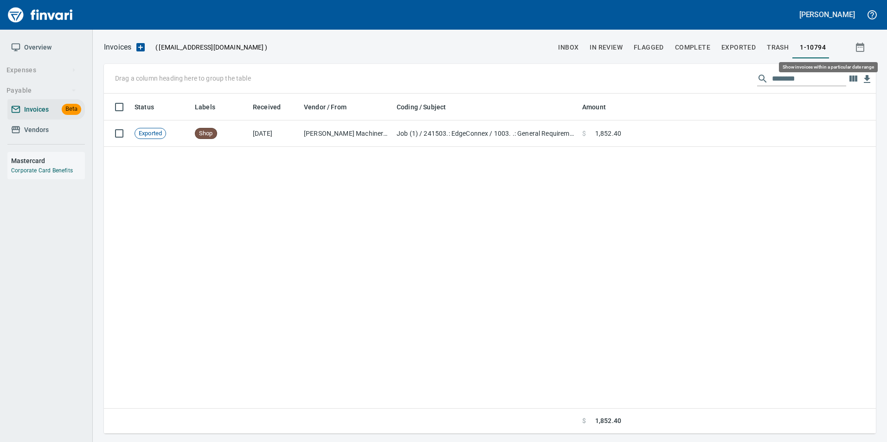
scroll to position [333, 765]
click at [784, 70] on div "Drag a column heading here to group the table ********" at bounding box center [490, 79] width 772 height 30
click at [782, 75] on input "********" at bounding box center [809, 78] width 74 height 15
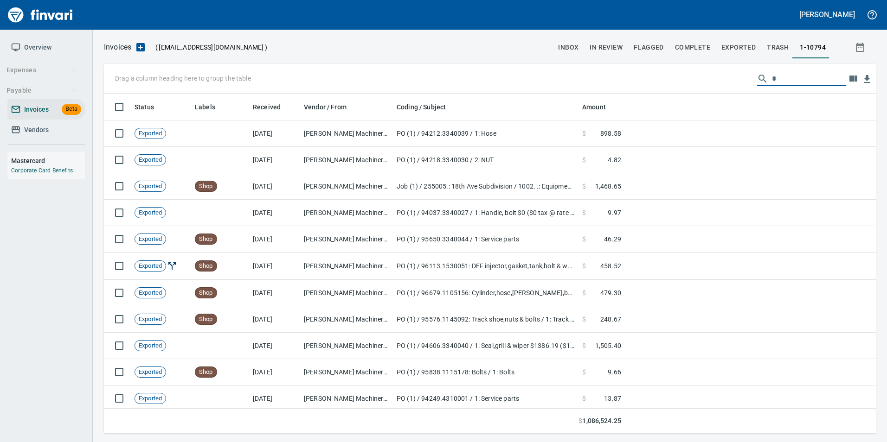
scroll to position [333, 758]
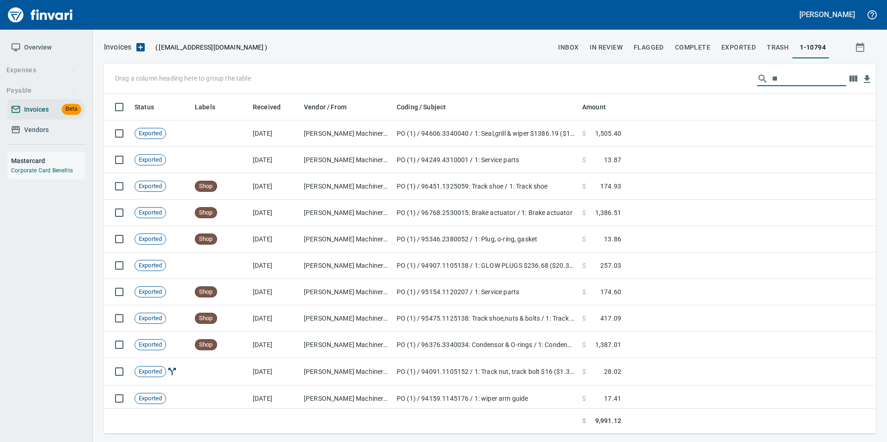
type input "*"
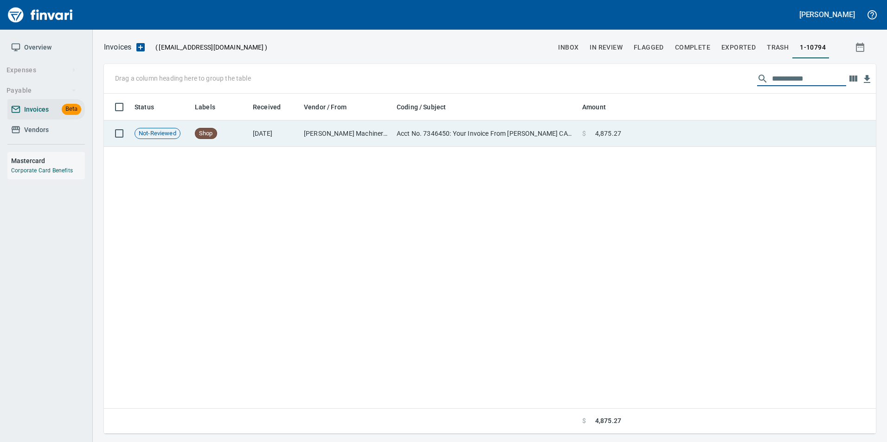
type input "**********"
click at [654, 143] on td at bounding box center [750, 134] width 251 height 26
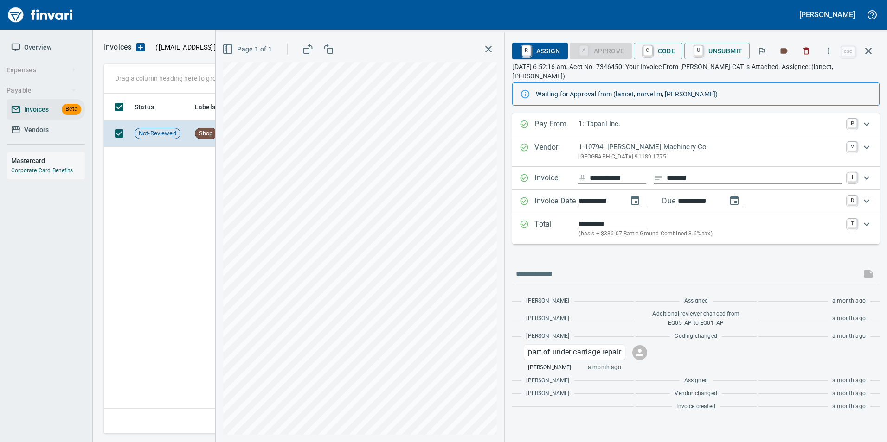
scroll to position [333, 758]
click at [874, 51] on button "button" at bounding box center [868, 51] width 22 height 22
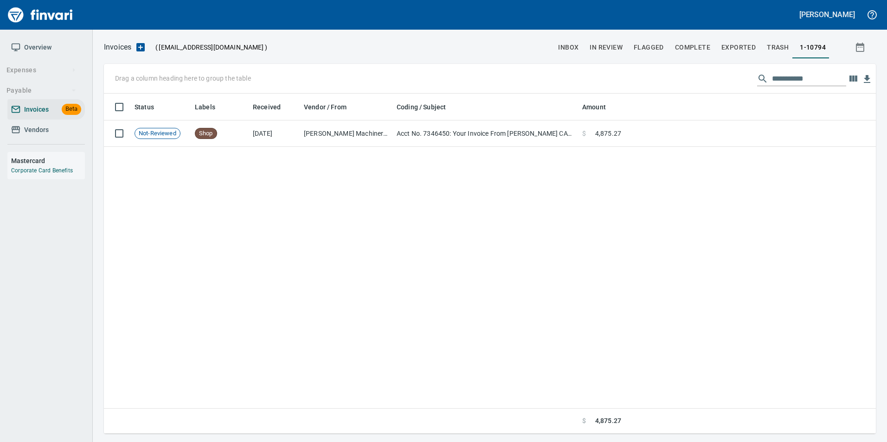
scroll to position [333, 764]
drag, startPoint x: 821, startPoint y: 80, endPoint x: 777, endPoint y: 85, distance: 44.9
click at [777, 85] on input "**********" at bounding box center [809, 78] width 74 height 15
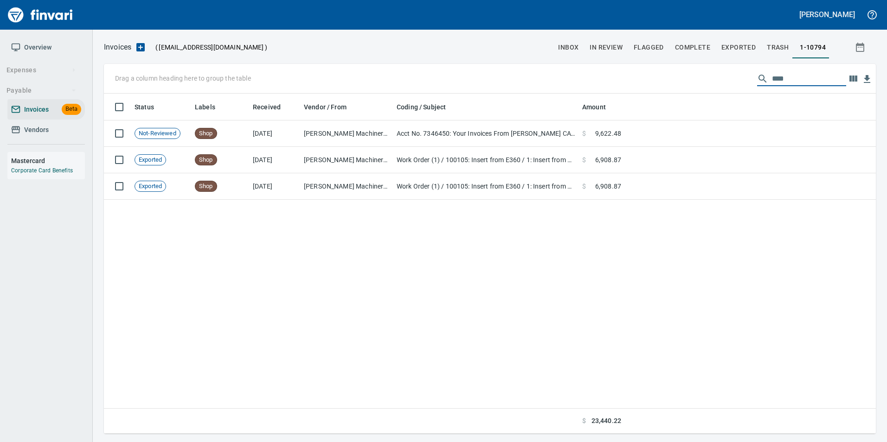
scroll to position [333, 765]
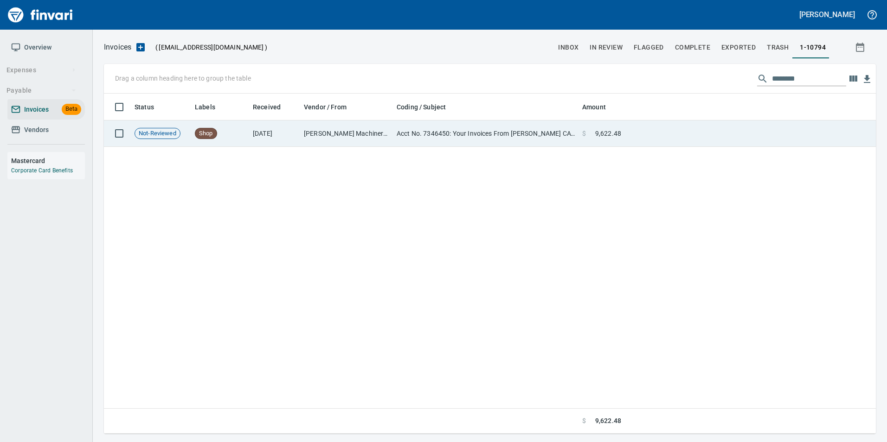
click at [695, 125] on td at bounding box center [750, 134] width 251 height 26
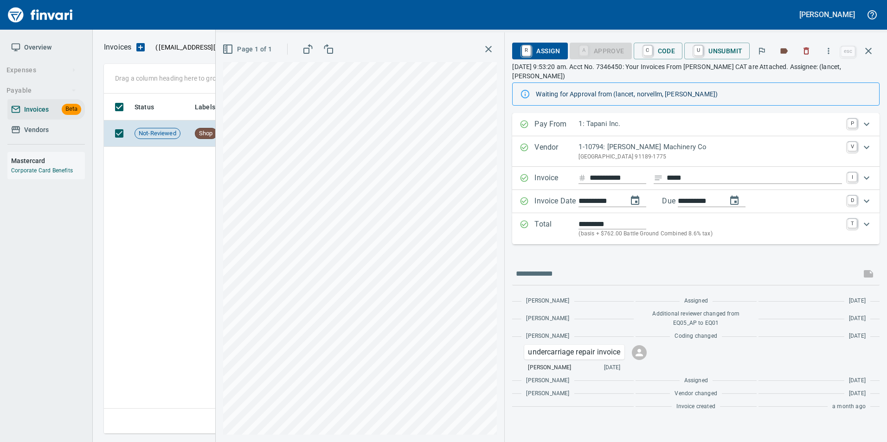
scroll to position [333, 764]
click at [869, 53] on icon "button" at bounding box center [867, 50] width 11 height 11
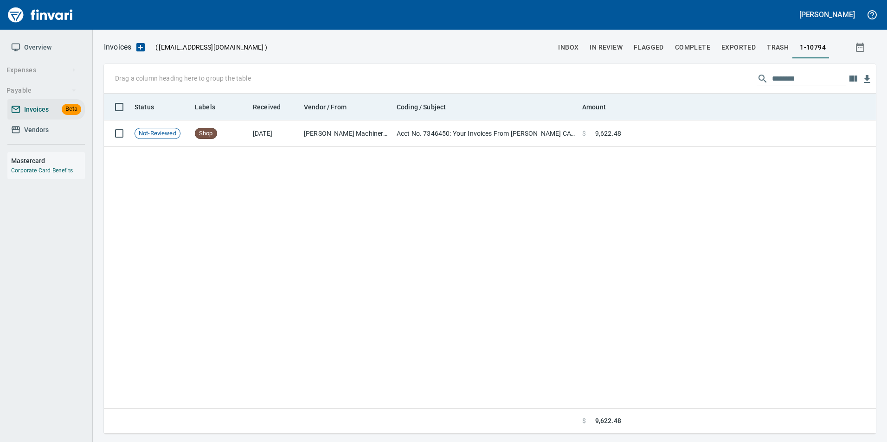
scroll to position [333, 764]
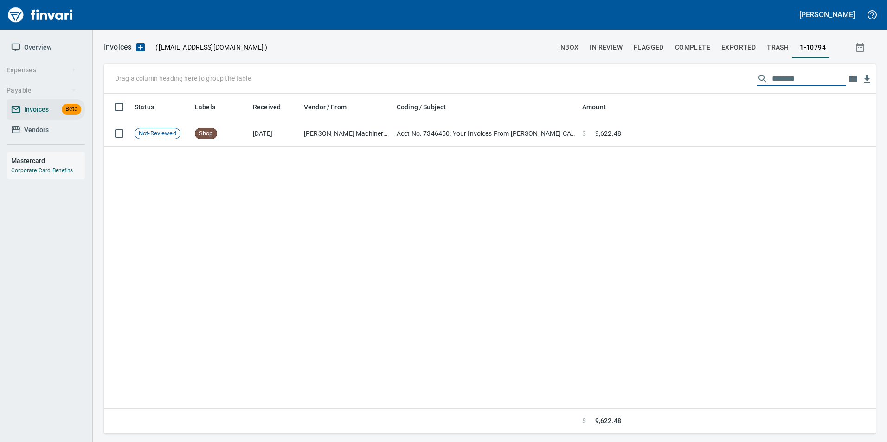
click at [799, 78] on input "********" at bounding box center [809, 78] width 74 height 15
click at [799, 77] on input "********" at bounding box center [809, 78] width 74 height 15
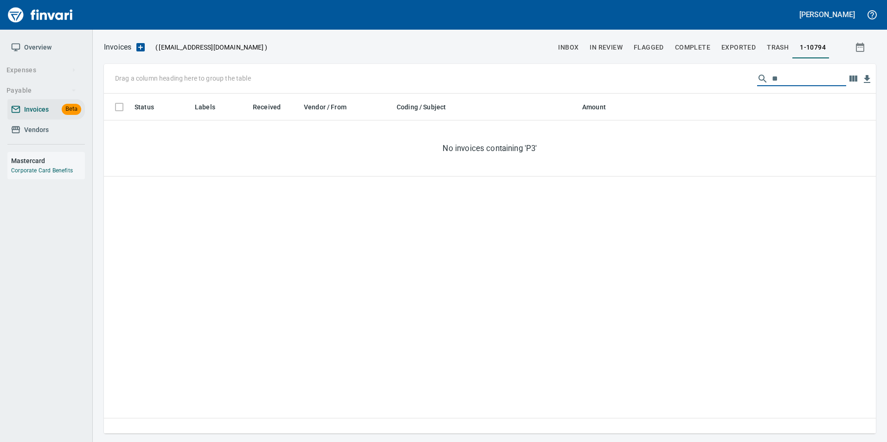
type input "*"
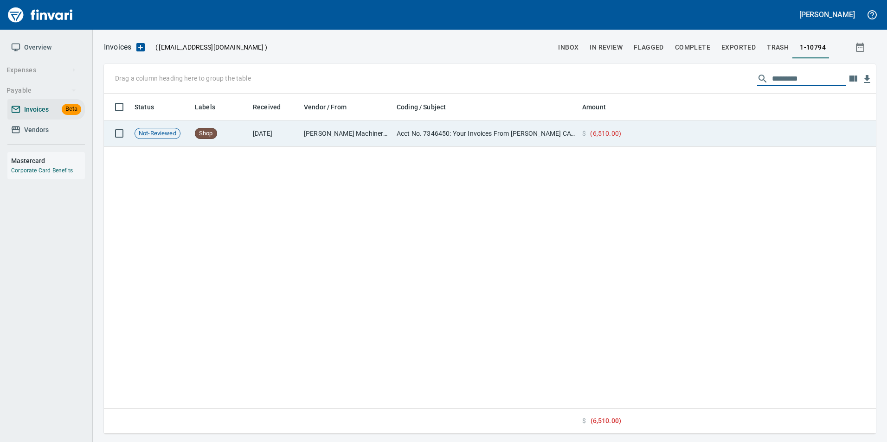
click at [724, 130] on td at bounding box center [750, 134] width 251 height 26
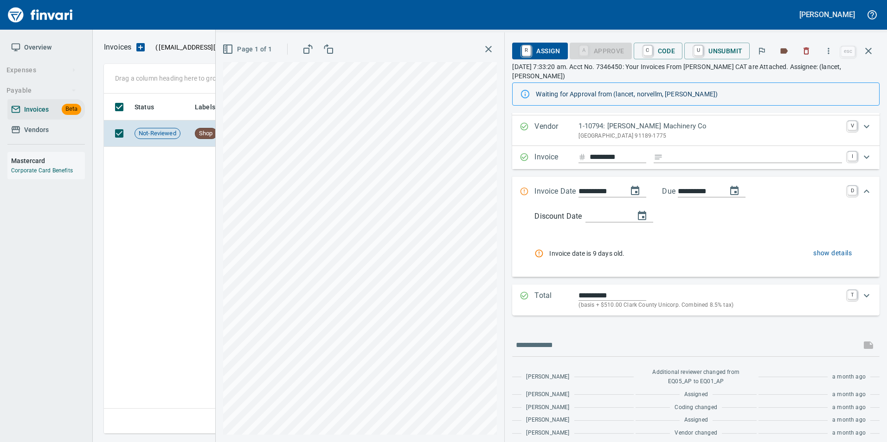
scroll to position [41, 0]
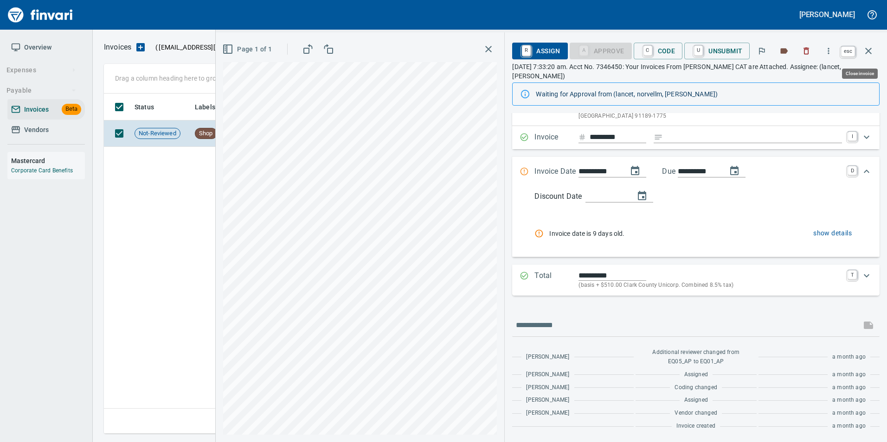
click at [871, 51] on icon "button" at bounding box center [867, 50] width 11 height 11
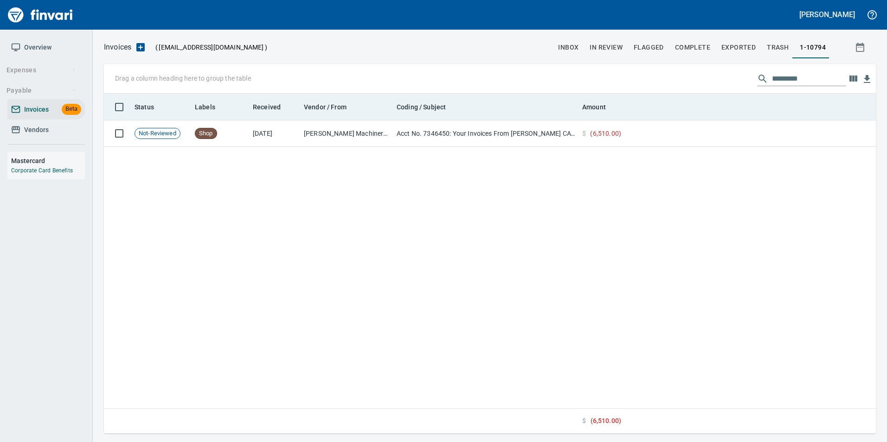
scroll to position [333, 764]
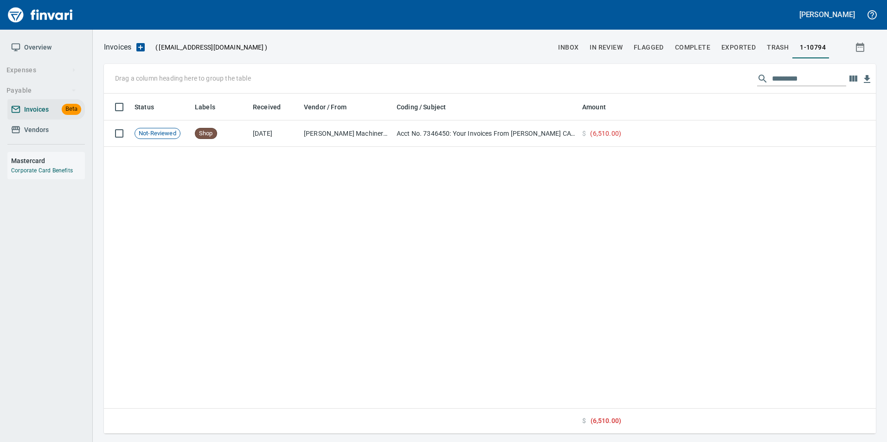
click at [783, 74] on input "*********" at bounding box center [809, 78] width 74 height 15
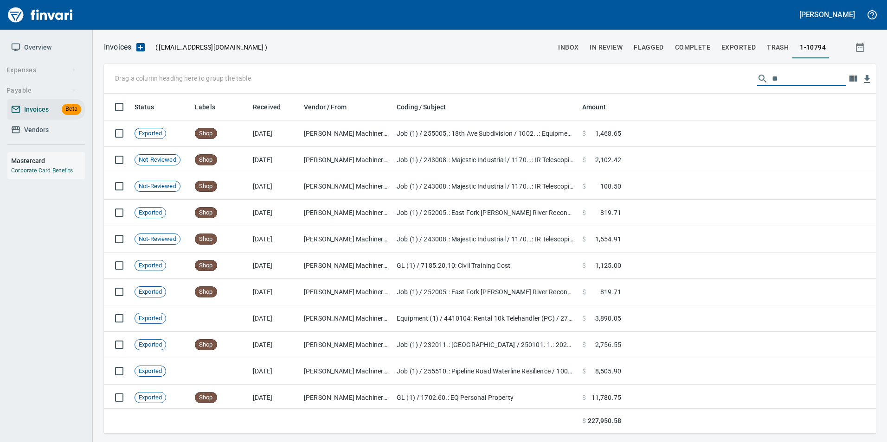
type input "*"
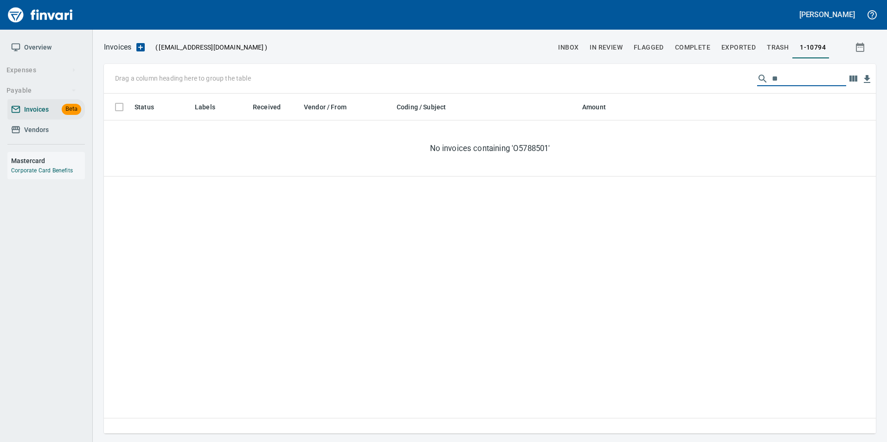
type input "*"
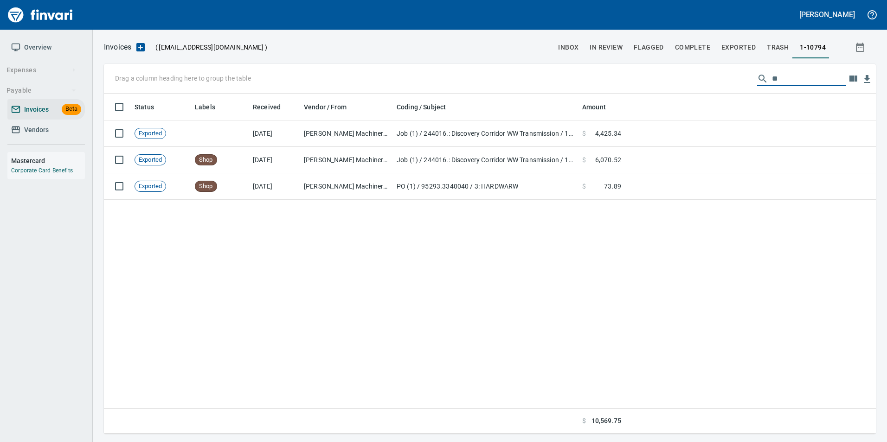
type input "*"
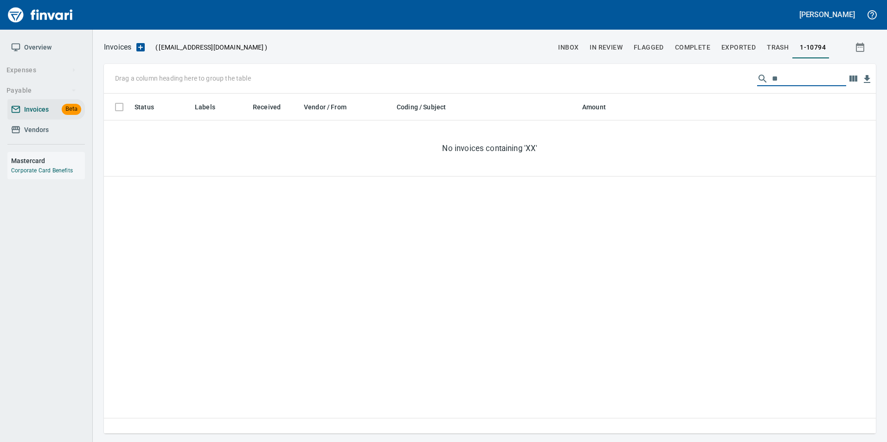
type input "*"
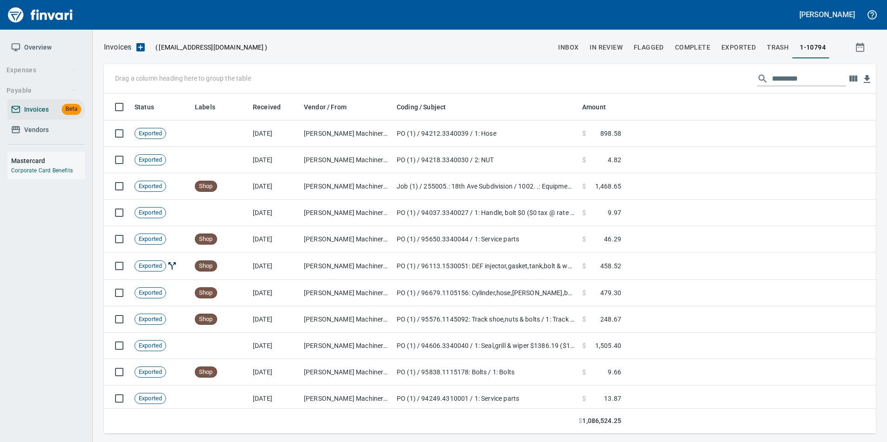
click at [53, 136] on link "Vendors" at bounding box center [45, 130] width 77 height 21
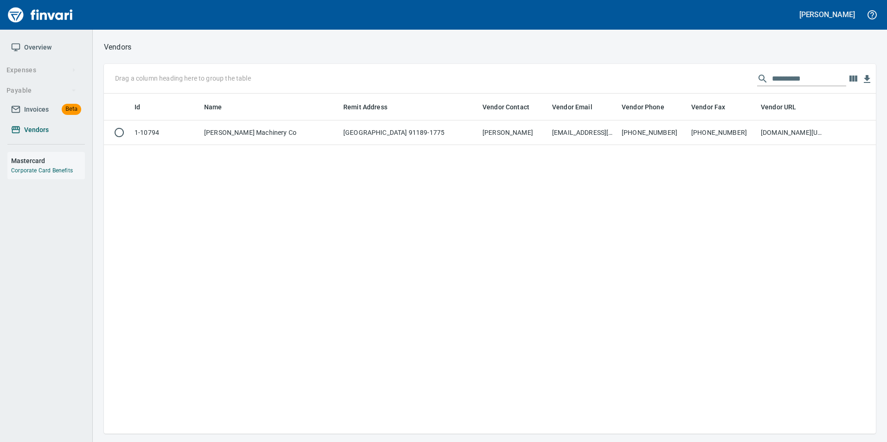
scroll to position [333, 765]
click at [820, 81] on input "**********" at bounding box center [809, 78] width 74 height 15
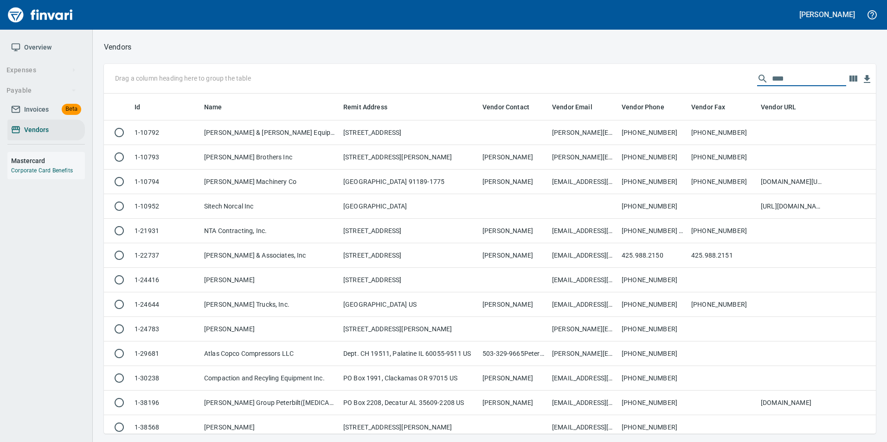
scroll to position [333, 758]
type input "*"
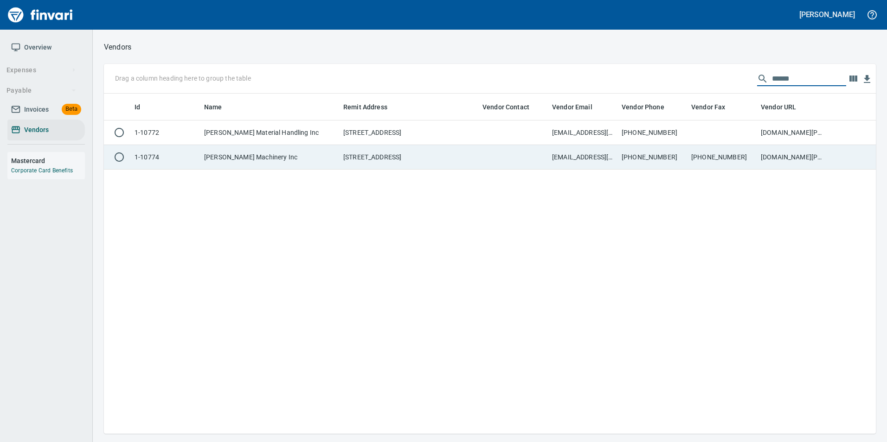
type input "******"
click at [803, 152] on td "www.customerportal.pape.com" at bounding box center [792, 157] width 70 height 25
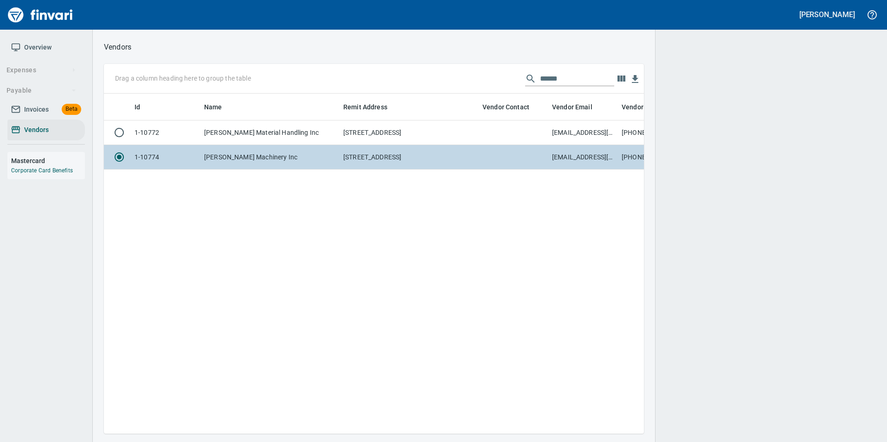
scroll to position [326, 533]
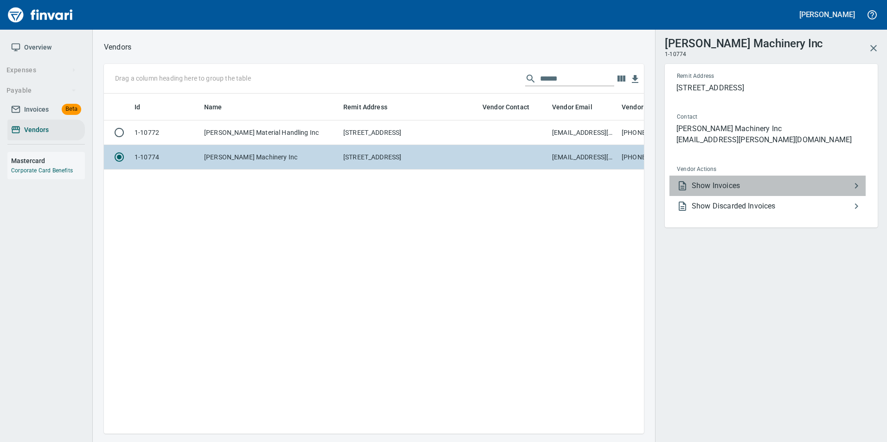
click at [794, 195] on li "Show Invoices" at bounding box center [767, 186] width 196 height 20
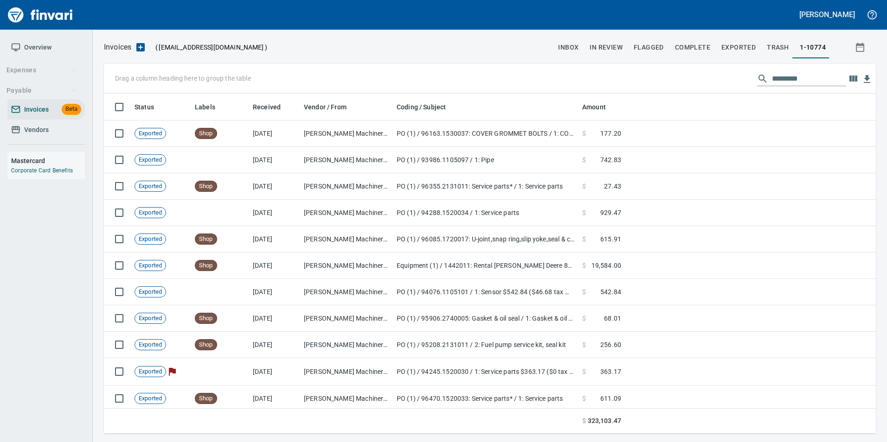
scroll to position [333, 758]
click at [791, 79] on input "text" at bounding box center [809, 78] width 74 height 15
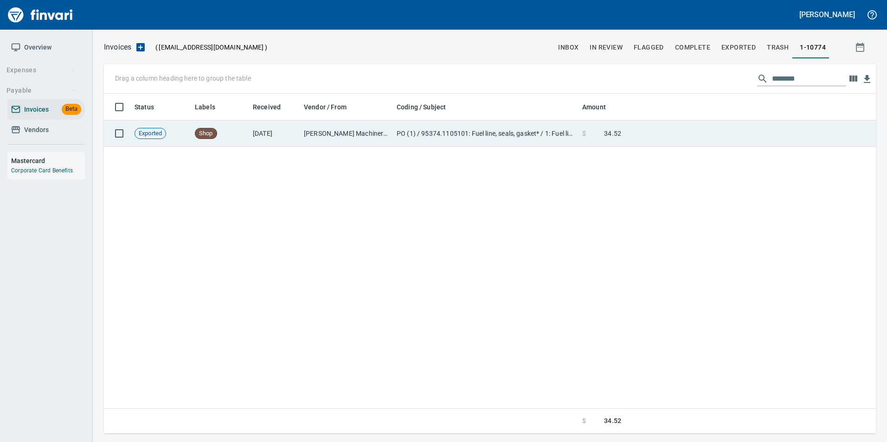
click at [753, 146] on td at bounding box center [750, 134] width 251 height 26
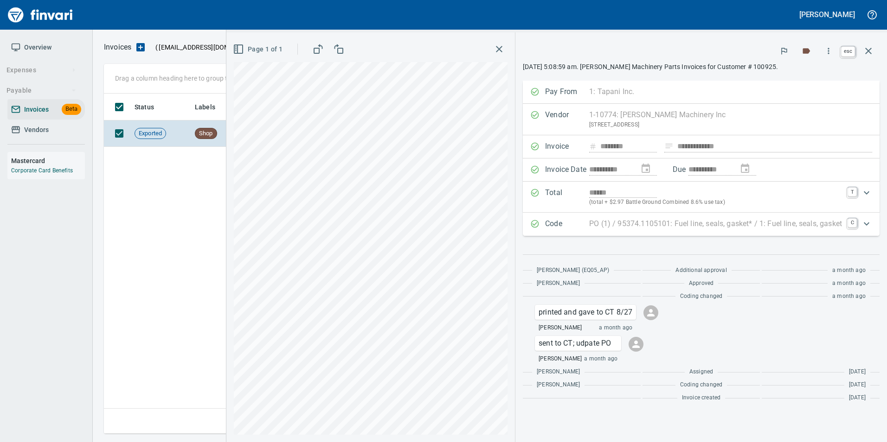
click at [863, 56] on icon "button" at bounding box center [867, 50] width 11 height 11
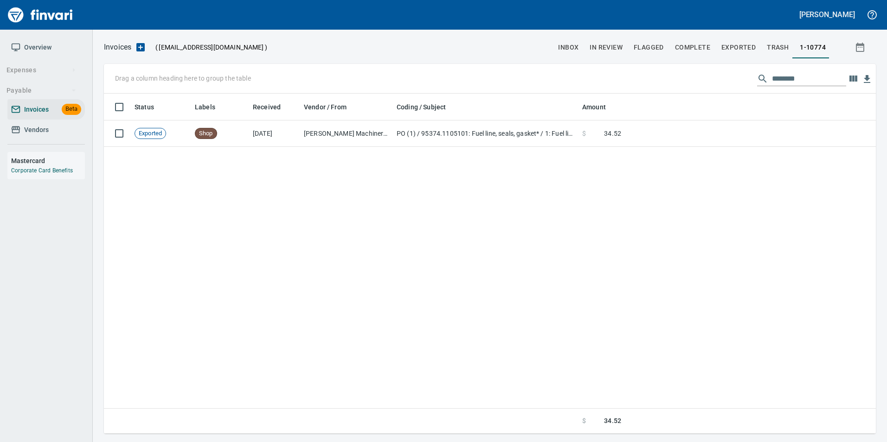
click at [815, 83] on input "********" at bounding box center [809, 78] width 74 height 15
drag, startPoint x: 786, startPoint y: 80, endPoint x: 802, endPoint y: 77, distance: 16.2
click at [802, 77] on input "********" at bounding box center [809, 78] width 74 height 15
click at [777, 76] on input "********" at bounding box center [809, 78] width 74 height 15
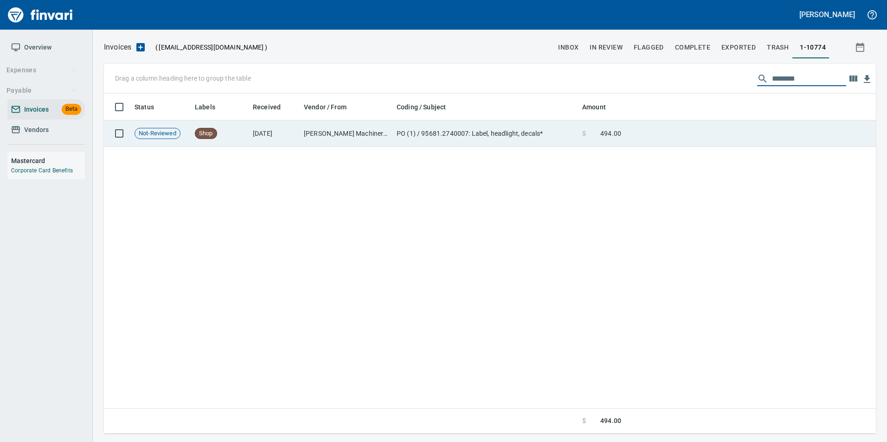
type input "********"
click at [747, 124] on td at bounding box center [750, 134] width 251 height 26
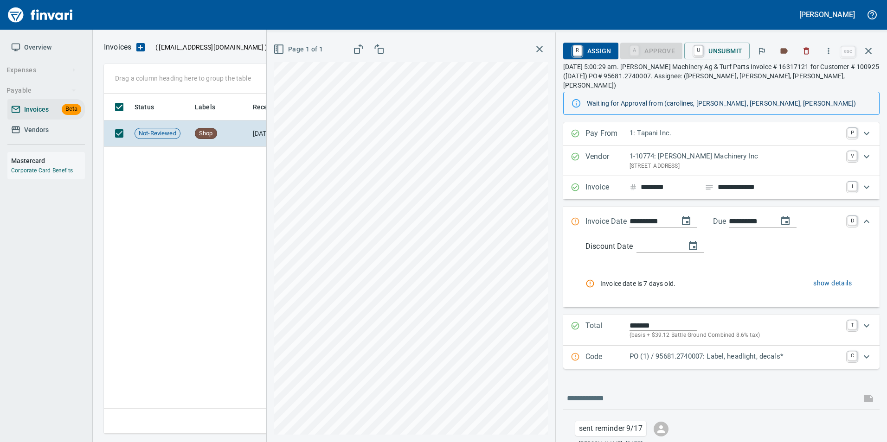
scroll to position [333, 764]
click at [865, 58] on button "button" at bounding box center [868, 51] width 22 height 22
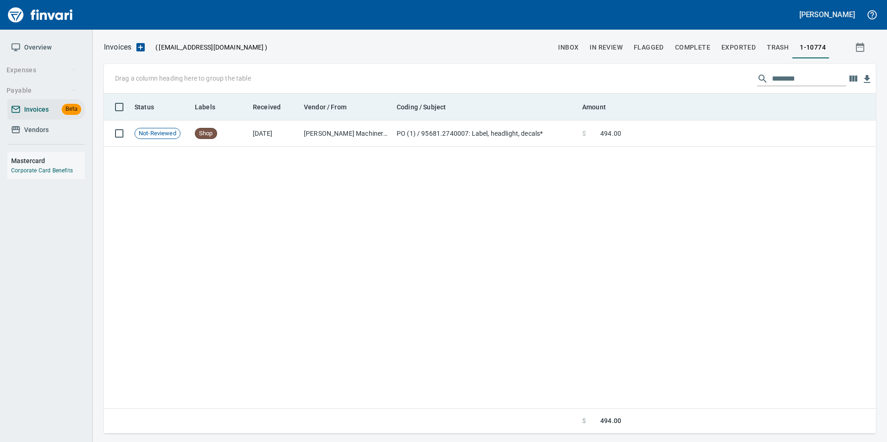
scroll to position [333, 765]
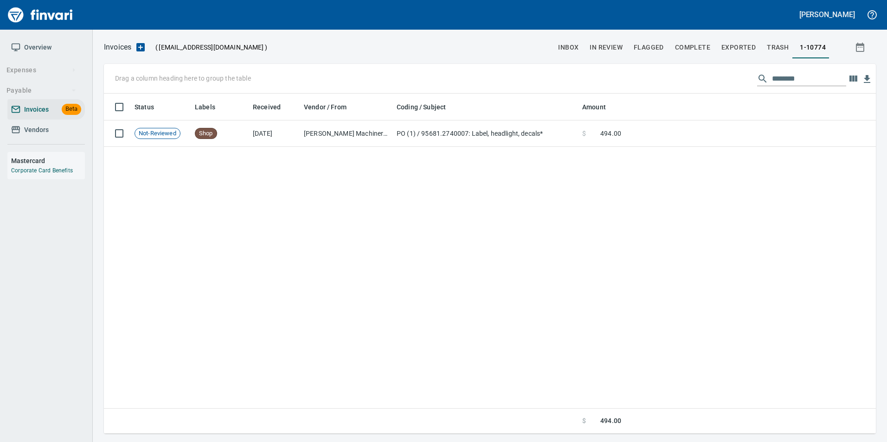
click at [565, 49] on span "inbox" at bounding box center [568, 48] width 20 height 12
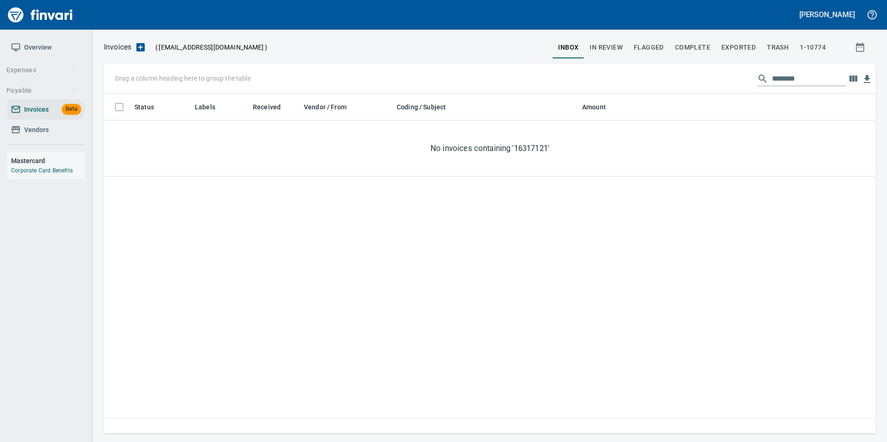
scroll to position [1, 1]
click at [773, 82] on input "********" at bounding box center [809, 78] width 74 height 15
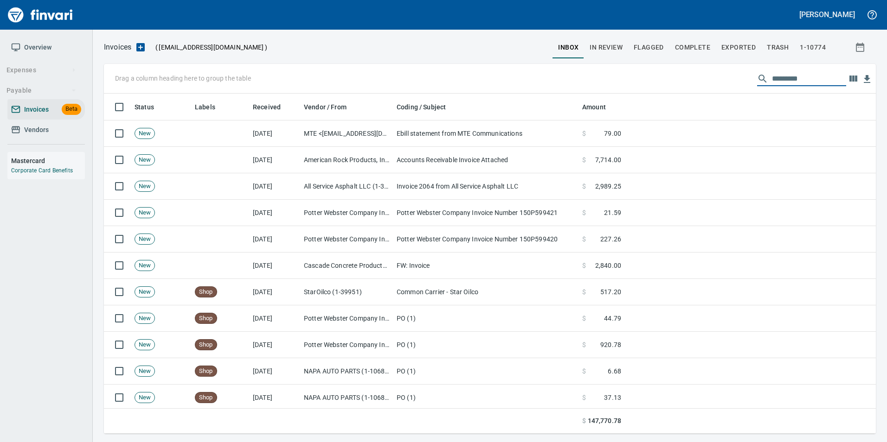
scroll to position [333, 758]
click at [27, 134] on span "Vendors" at bounding box center [36, 130] width 25 height 12
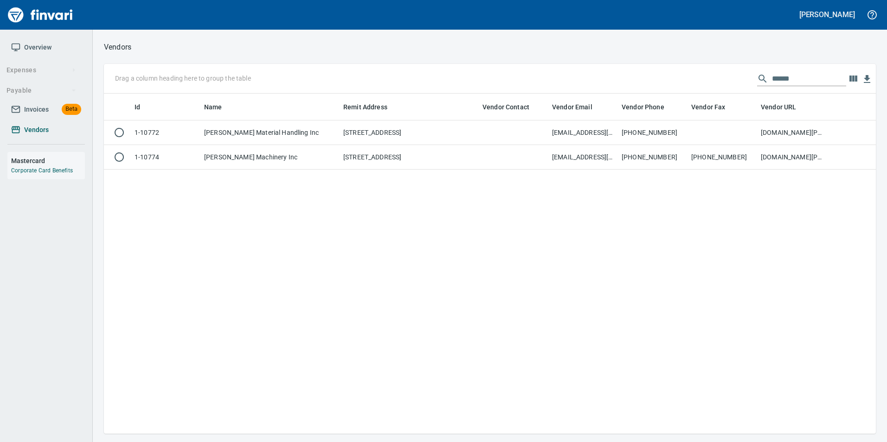
scroll to position [333, 765]
click at [812, 81] on input "******" at bounding box center [809, 78] width 74 height 15
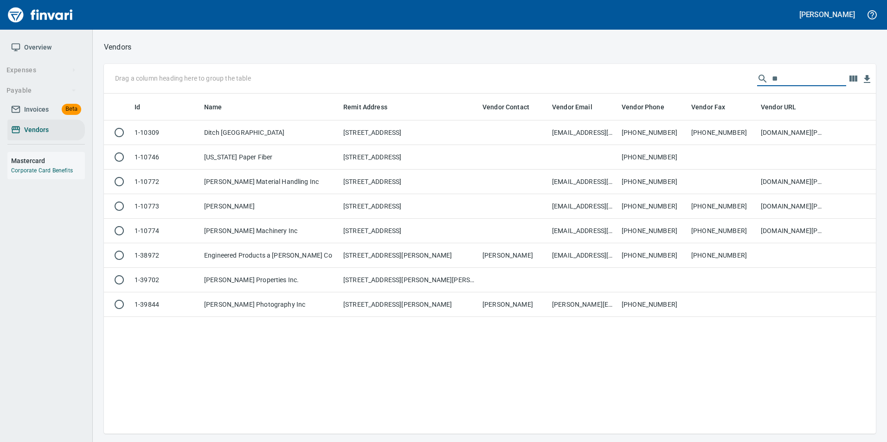
type input "*"
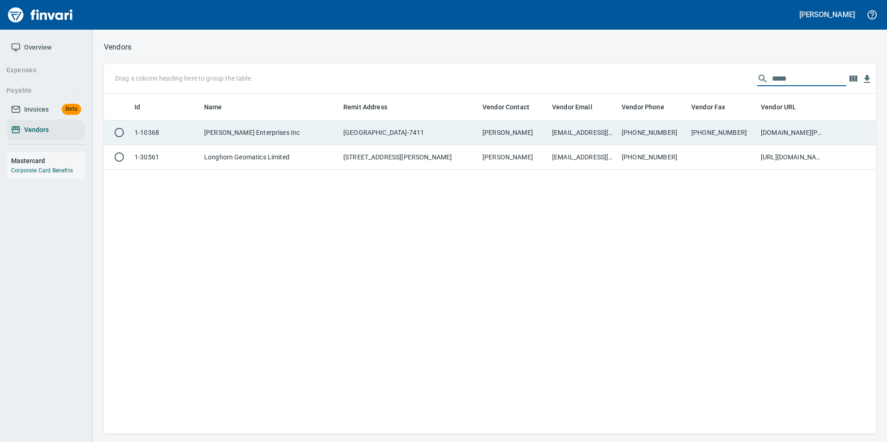
type input "*****"
click at [724, 135] on td "503-240-6751" at bounding box center [722, 133] width 70 height 25
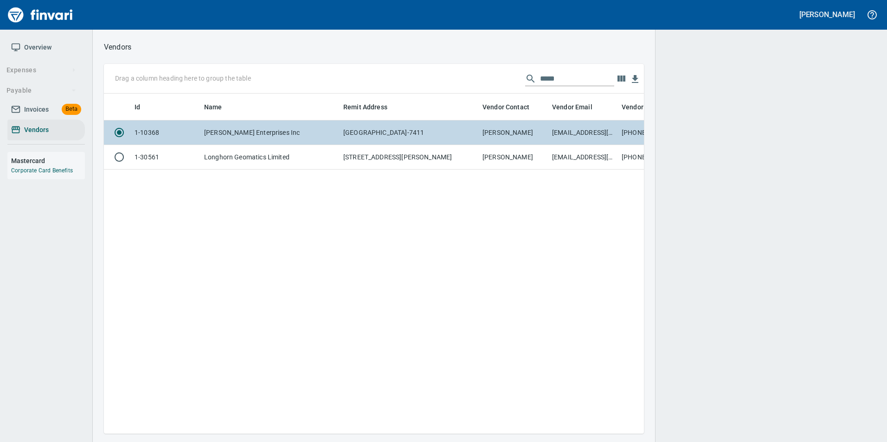
scroll to position [326, 533]
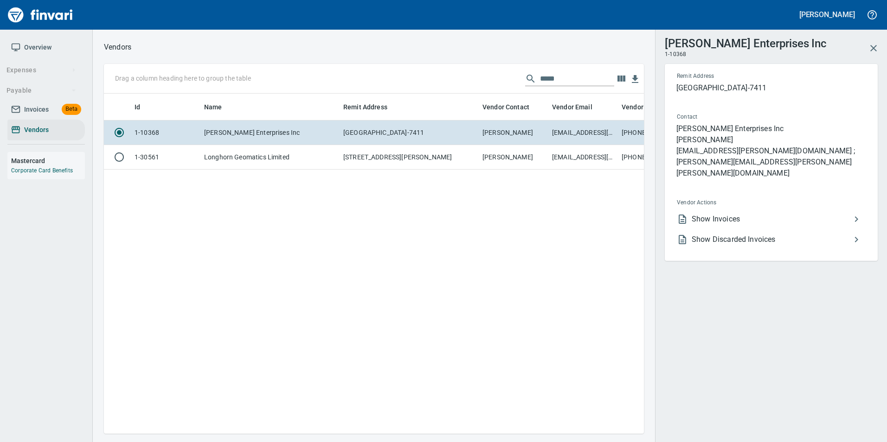
click at [813, 214] on span "Show Invoices" at bounding box center [770, 219] width 159 height 11
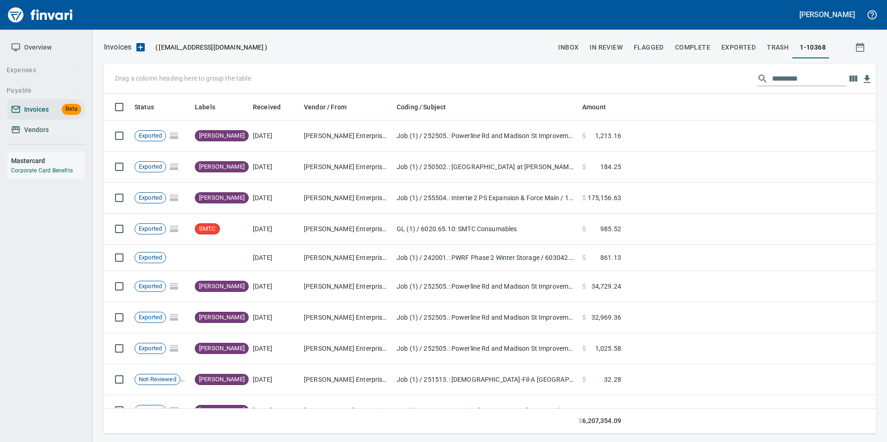
scroll to position [333, 758]
click at [804, 76] on input "text" at bounding box center [809, 78] width 74 height 15
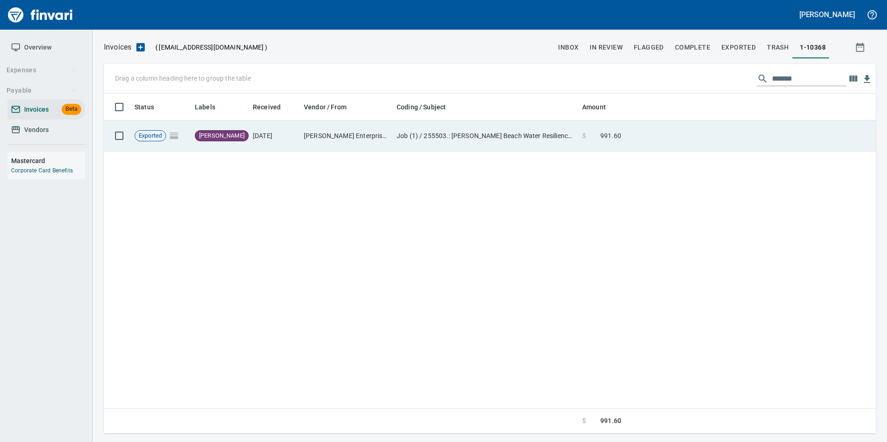
click at [703, 144] on td at bounding box center [750, 136] width 251 height 31
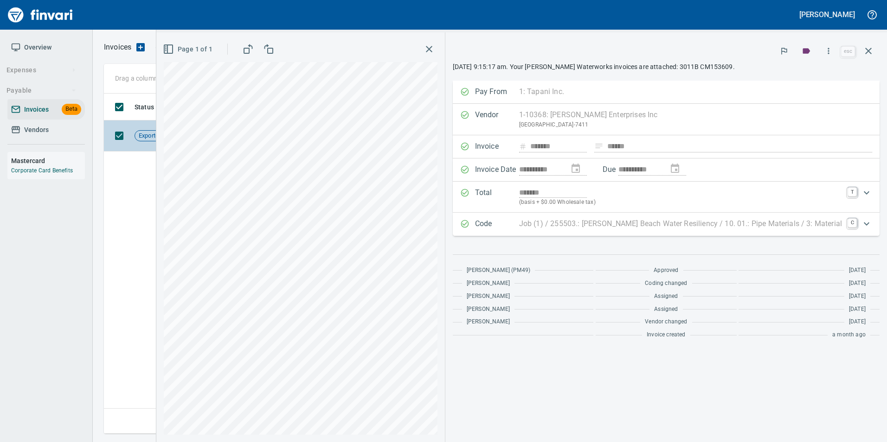
drag, startPoint x: 872, startPoint y: 46, endPoint x: 850, endPoint y: 133, distance: 89.0
click at [872, 48] on icon "button" at bounding box center [867, 50] width 11 height 11
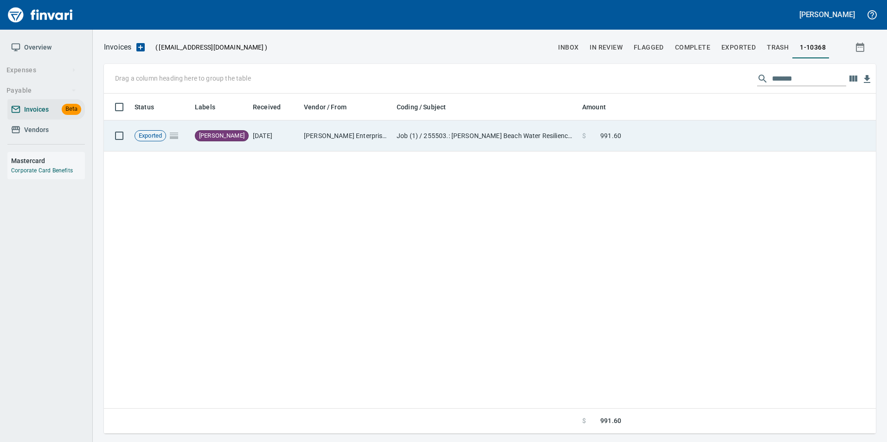
scroll to position [333, 764]
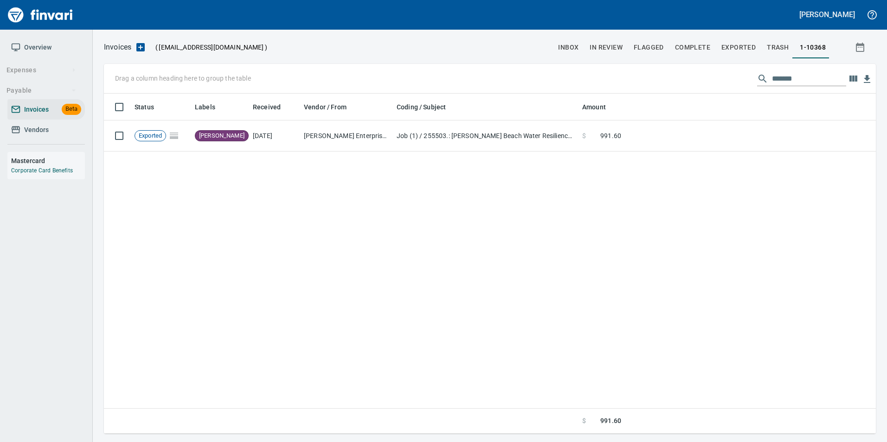
click at [780, 75] on input "*******" at bounding box center [809, 78] width 74 height 15
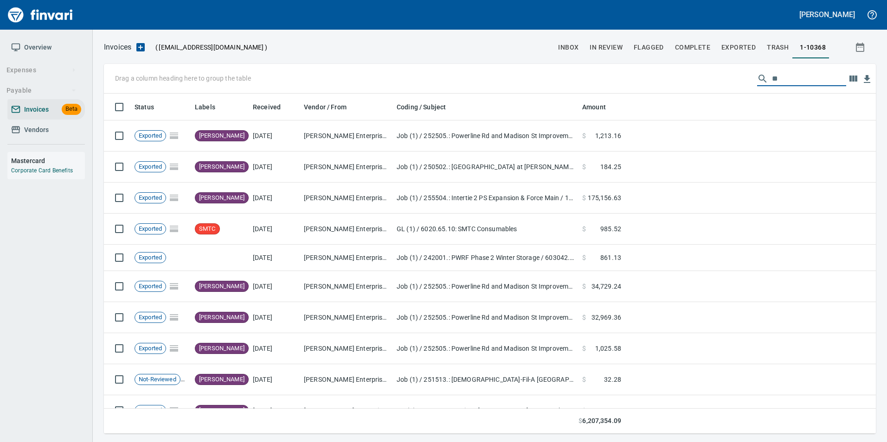
type input "*"
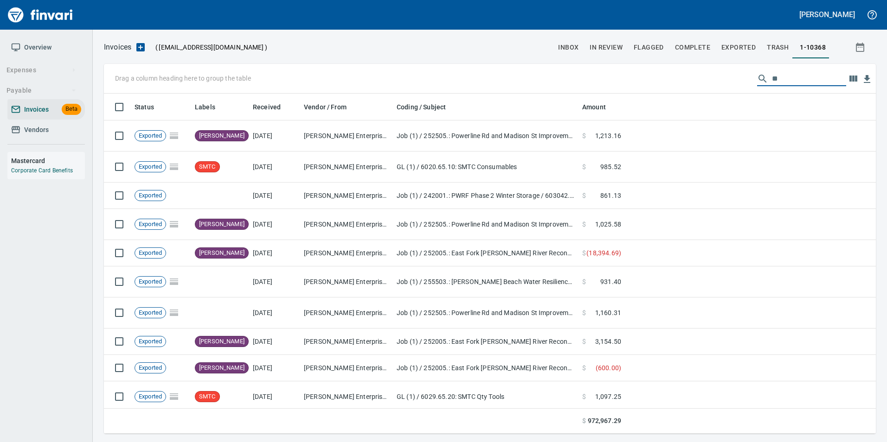
type input "*"
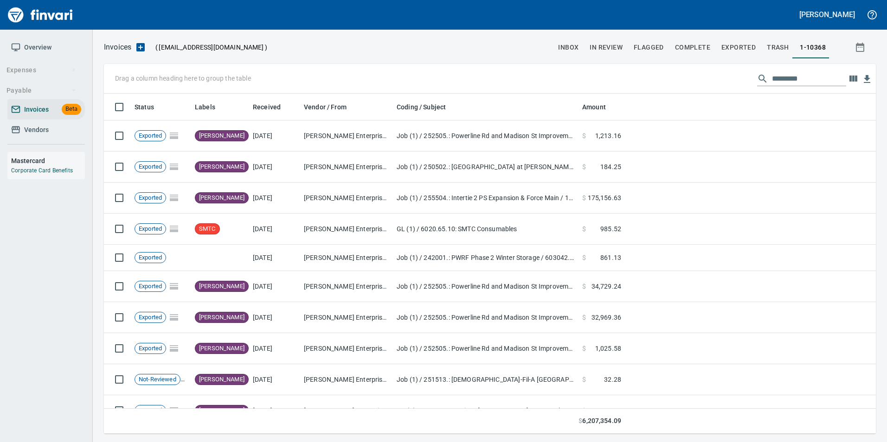
click at [568, 48] on span "inbox" at bounding box center [568, 48] width 20 height 12
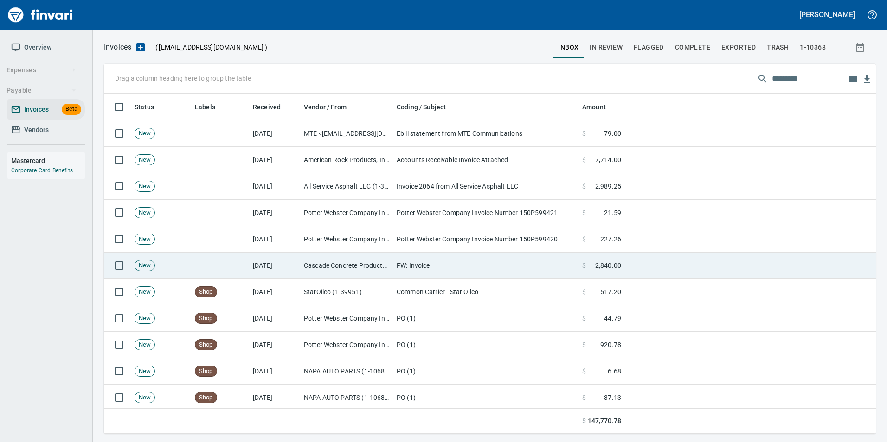
click at [363, 259] on td "Cascade Concrete Products, Inc (1-21934)" at bounding box center [346, 266] width 93 height 26
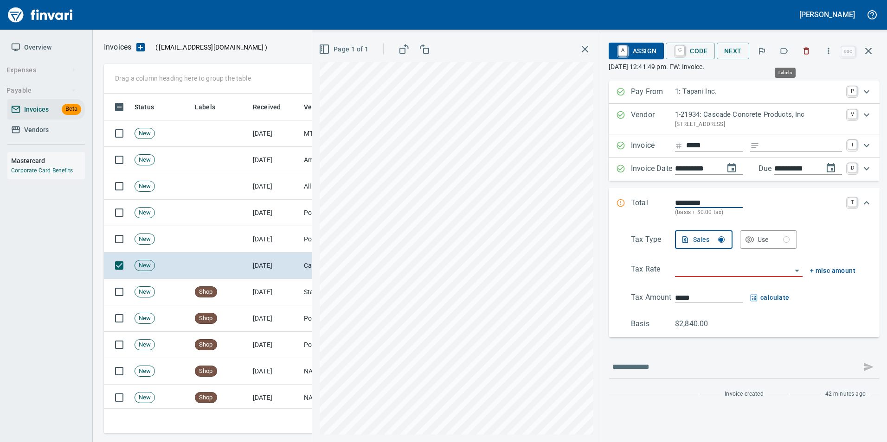
scroll to position [333, 757]
click at [786, 46] on icon "button" at bounding box center [783, 50] width 9 height 9
click at [871, 52] on icon "button" at bounding box center [867, 50] width 11 height 11
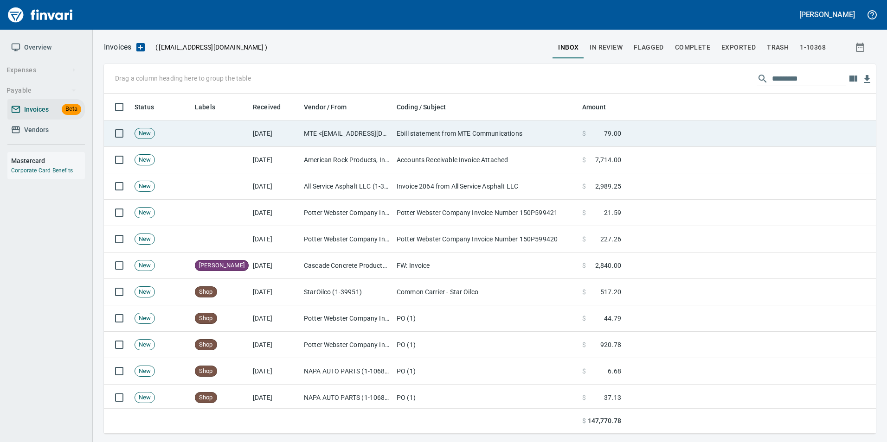
scroll to position [333, 757]
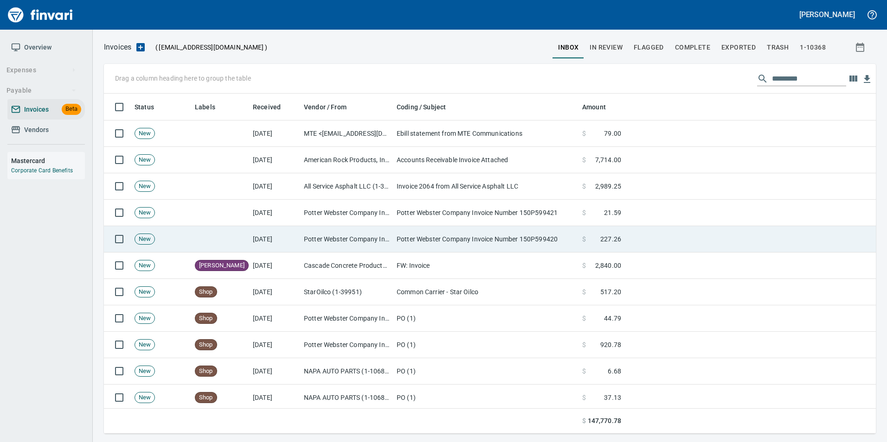
click at [465, 246] on td "Potter Webster Company Invoice Number 150P599420" at bounding box center [485, 239] width 185 height 26
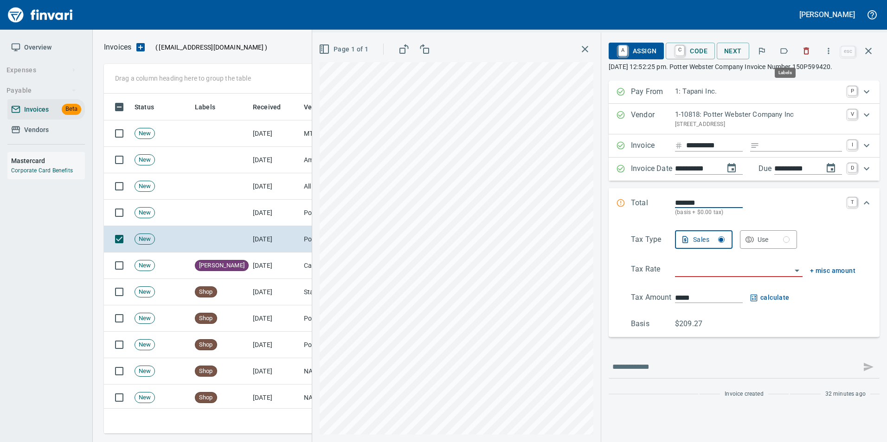
click at [781, 52] on icon "button" at bounding box center [783, 50] width 9 height 9
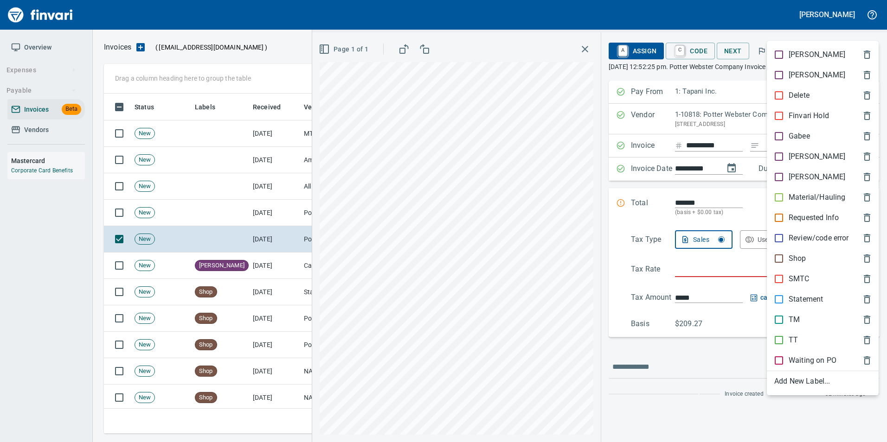
scroll to position [333, 757]
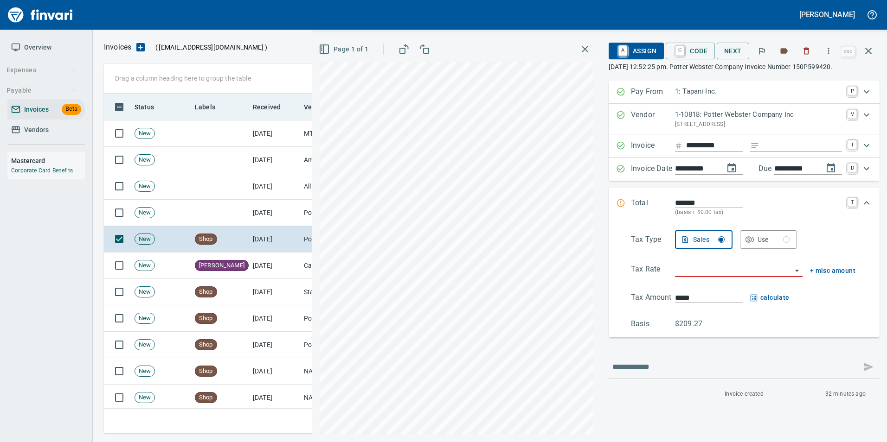
drag, startPoint x: 870, startPoint y: 51, endPoint x: 730, endPoint y: 101, distance: 148.6
click at [862, 57] on button "button" at bounding box center [868, 51] width 22 height 22
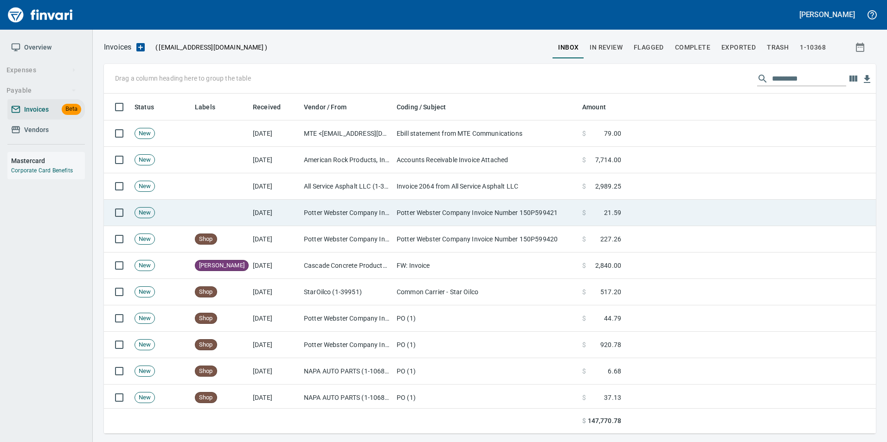
click at [313, 218] on td "Potter Webster Company Inc (1-10818)" at bounding box center [346, 213] width 93 height 26
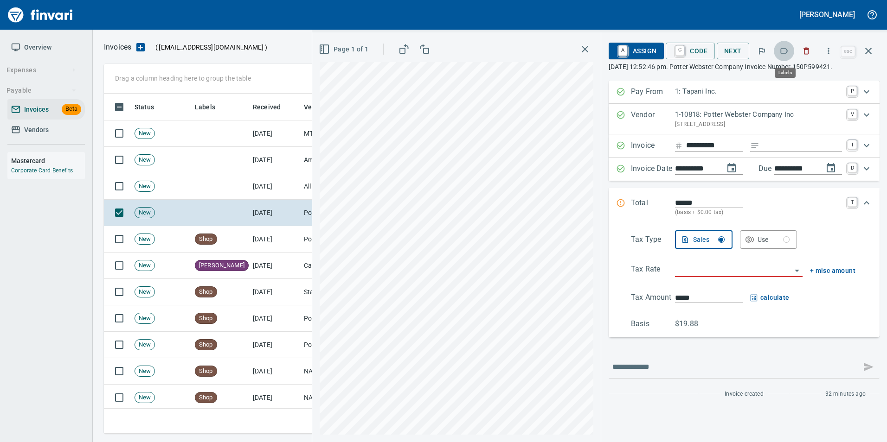
click at [781, 51] on icon "button" at bounding box center [783, 50] width 9 height 9
click at [873, 55] on icon "button" at bounding box center [867, 50] width 11 height 11
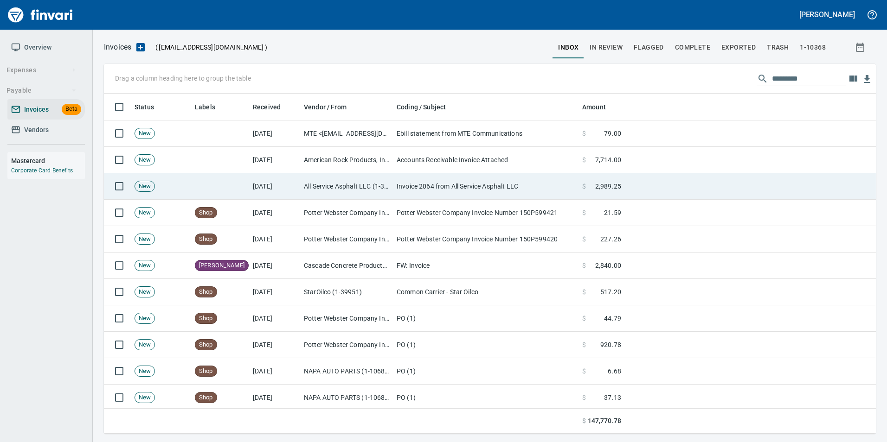
click at [486, 183] on td "Invoice 2064 from All Service Asphalt LLC" at bounding box center [485, 186] width 185 height 26
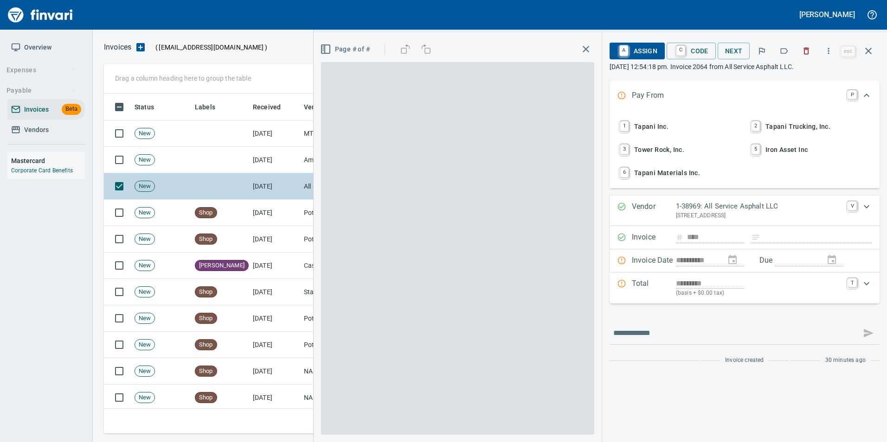
scroll to position [333, 757]
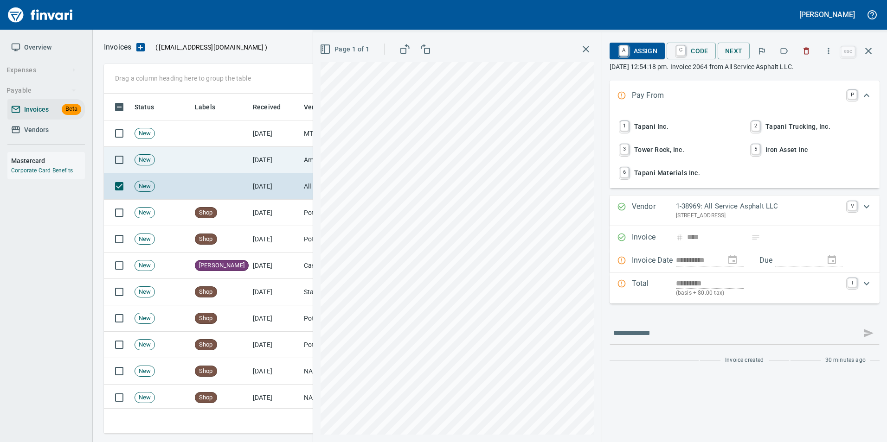
click at [288, 157] on td "[DATE]" at bounding box center [274, 160] width 51 height 26
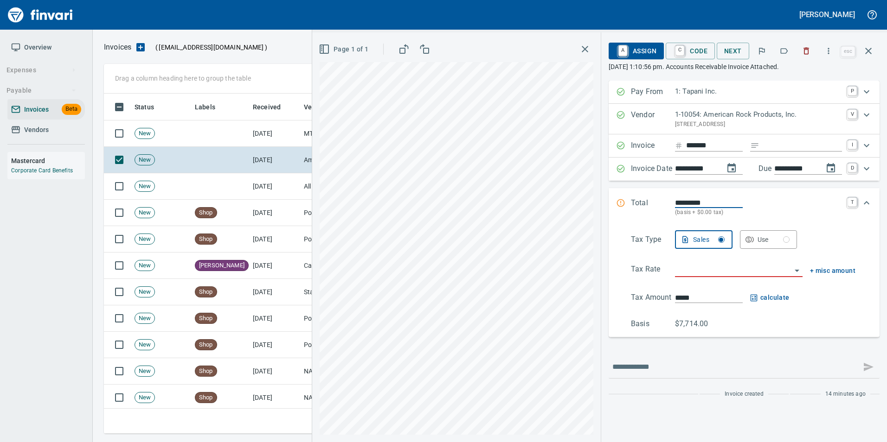
scroll to position [333, 757]
click at [781, 55] on icon "button" at bounding box center [783, 50] width 9 height 9
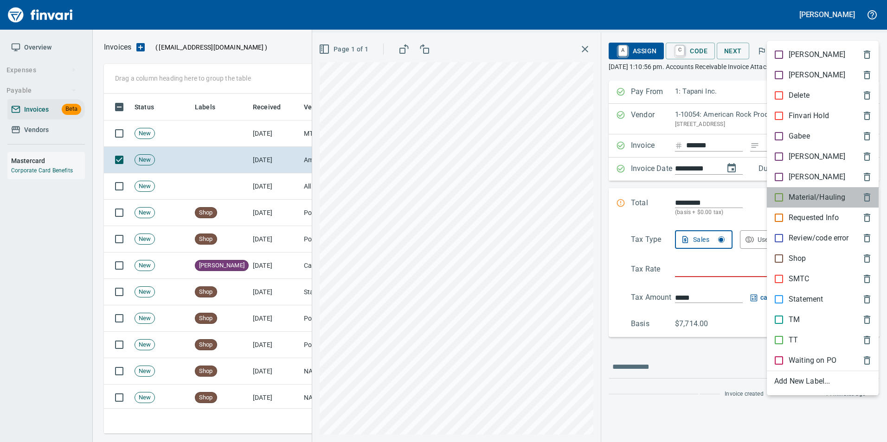
click at [823, 194] on p "Material/Hauling" at bounding box center [816, 197] width 57 height 11
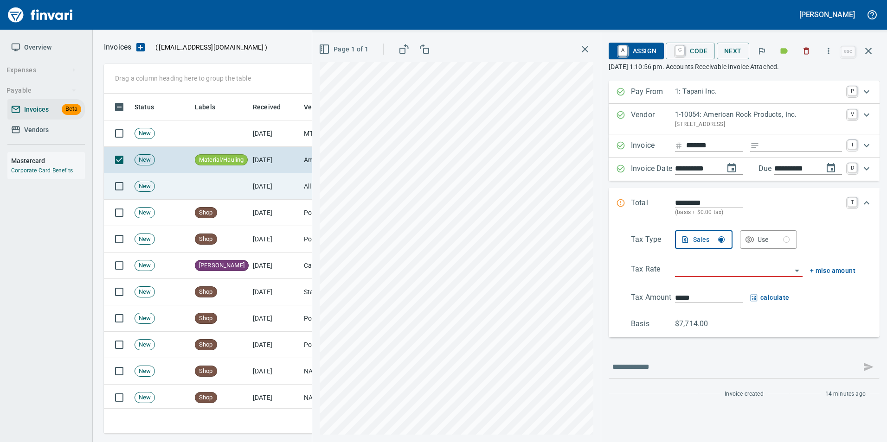
click at [285, 188] on td "[DATE]" at bounding box center [274, 186] width 51 height 26
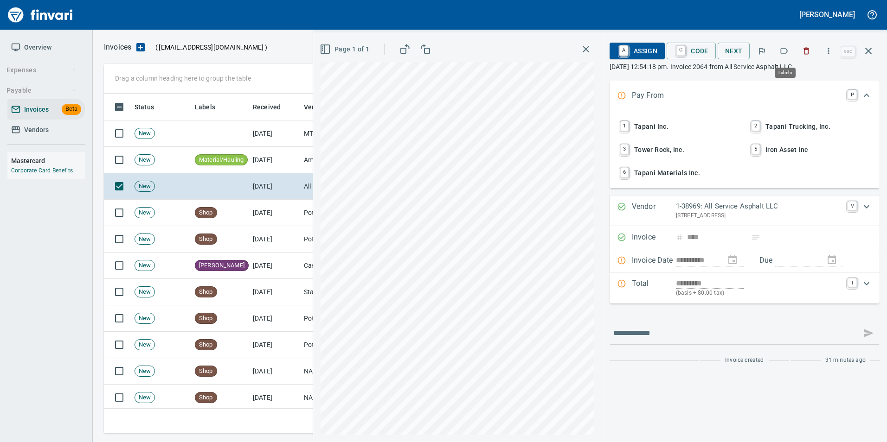
click at [784, 52] on icon "button" at bounding box center [783, 50] width 9 height 9
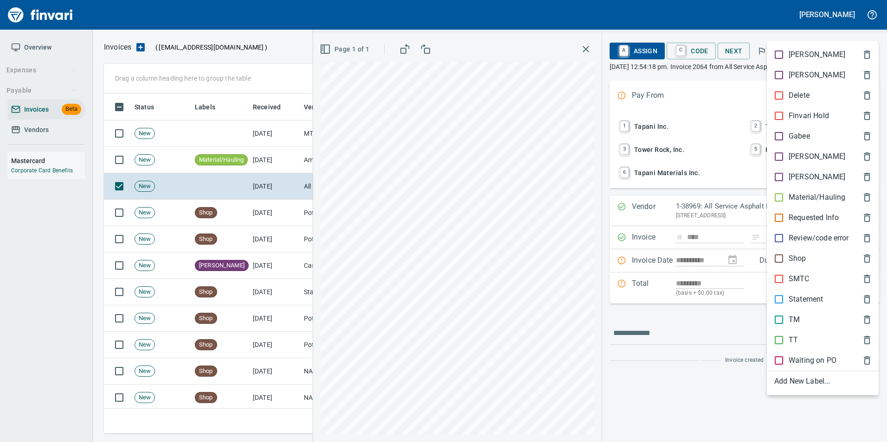
scroll to position [333, 757]
click at [827, 193] on p "Material/Hauling" at bounding box center [816, 197] width 57 height 11
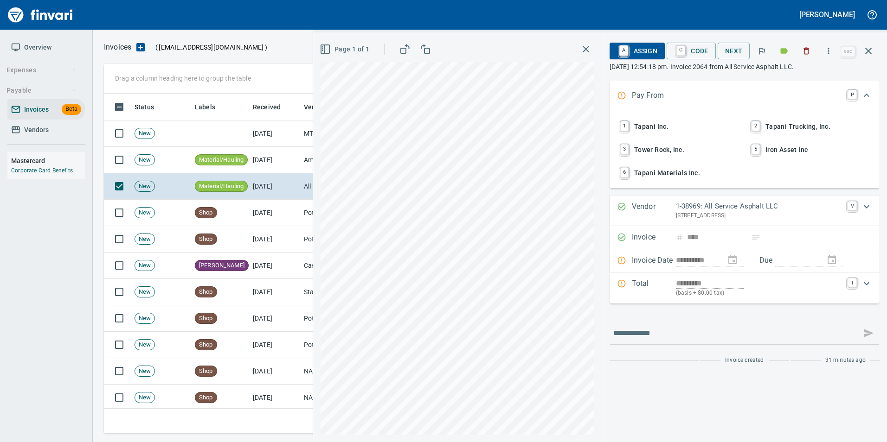
click at [868, 57] on button "button" at bounding box center [868, 51] width 22 height 22
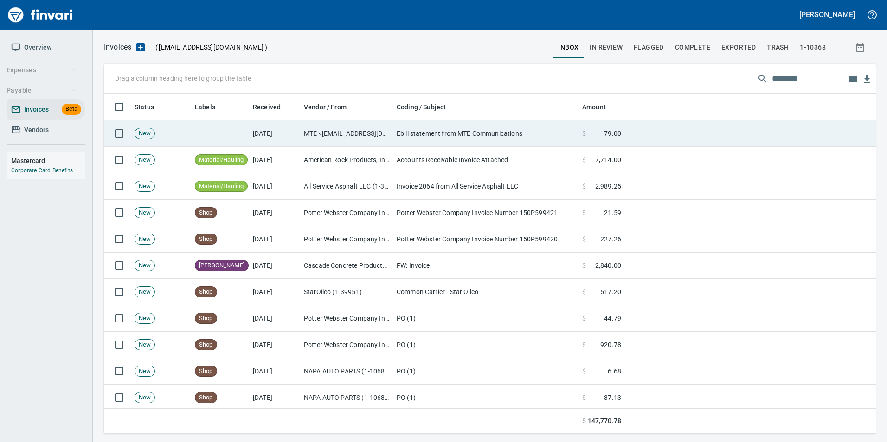
click at [559, 132] on td "Ebill statement from MTE Communications" at bounding box center [485, 134] width 185 height 26
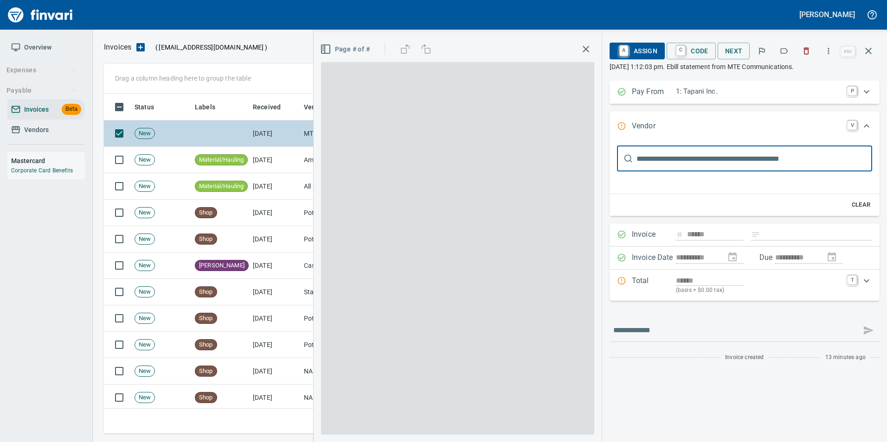
type input "**********"
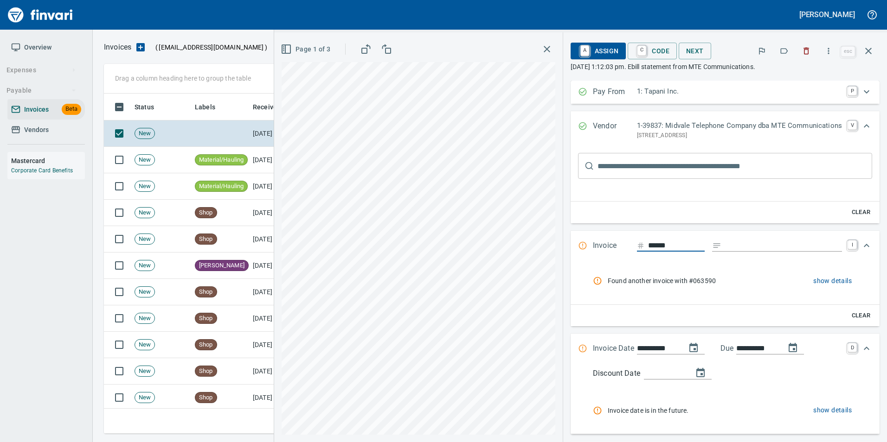
click at [808, 51] on icon "button" at bounding box center [805, 50] width 9 height 9
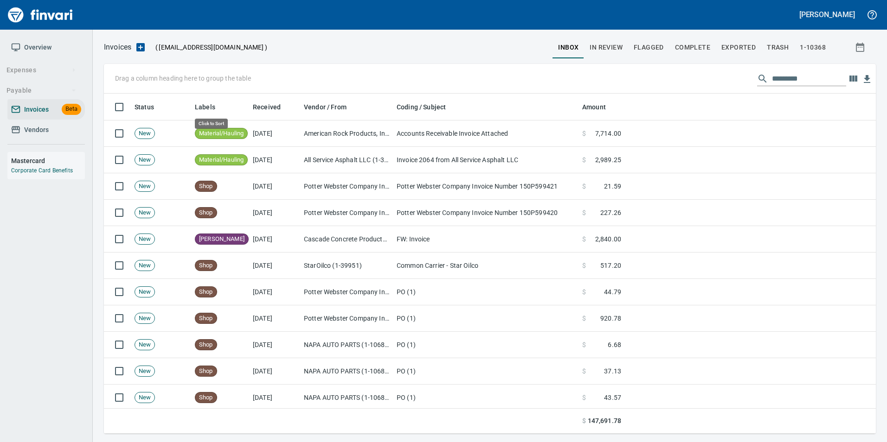
scroll to position [333, 758]
drag, startPoint x: 205, startPoint y: 107, endPoint x: 130, endPoint y: 80, distance: 79.6
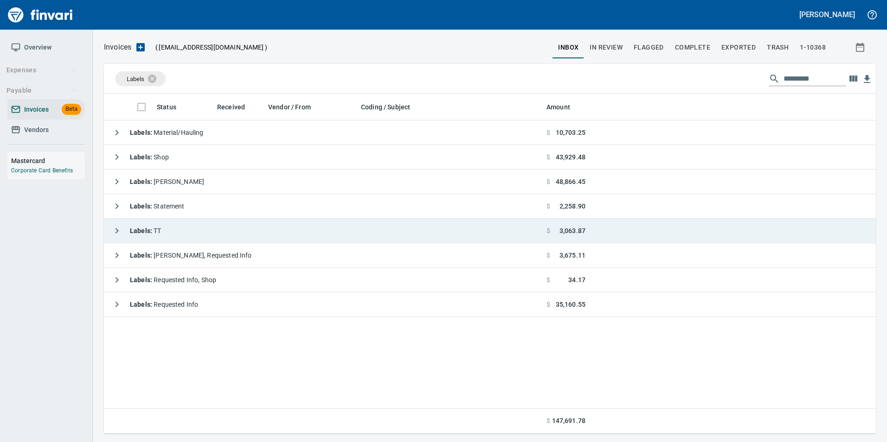
click at [111, 228] on icon "button" at bounding box center [116, 230] width 11 height 11
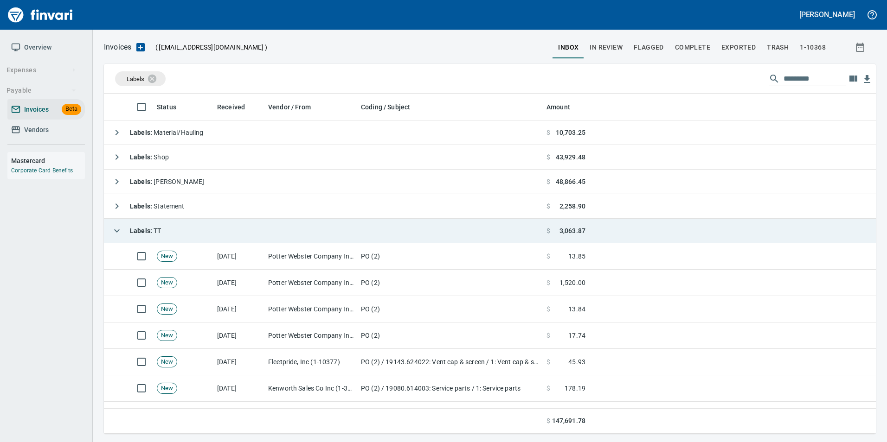
click at [111, 228] on icon "button" at bounding box center [116, 230] width 11 height 11
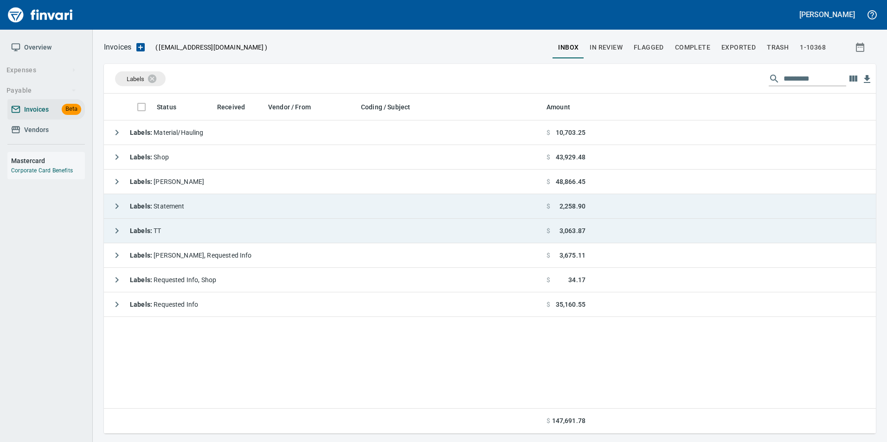
click at [117, 202] on icon "button" at bounding box center [116, 206] width 11 height 11
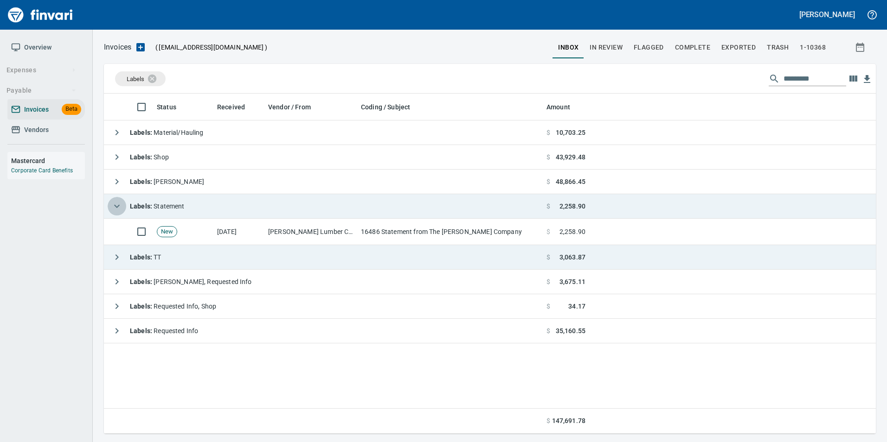
click at [117, 202] on icon "button" at bounding box center [116, 206] width 11 height 11
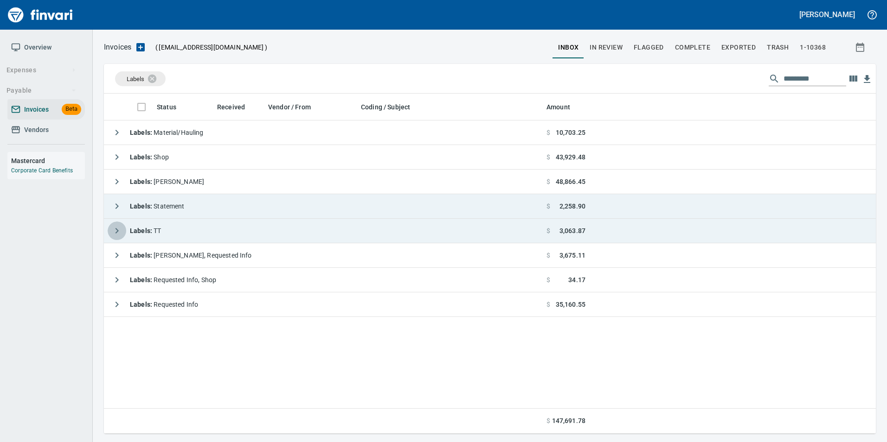
click at [114, 232] on icon "button" at bounding box center [116, 230] width 11 height 11
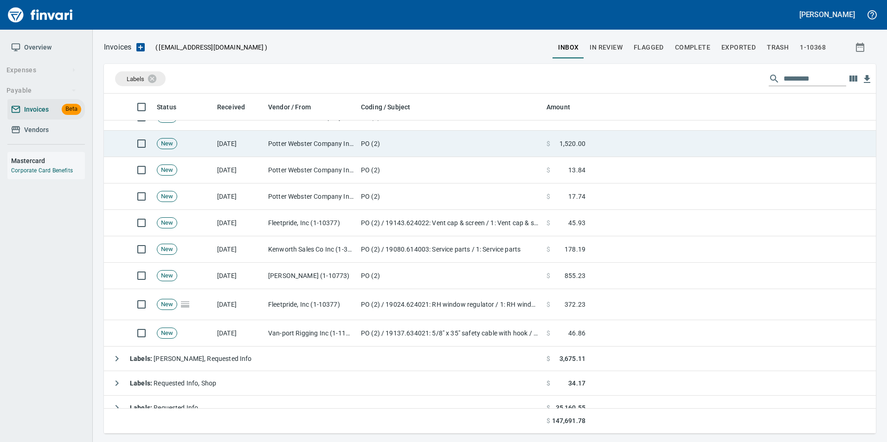
scroll to position [151, 0]
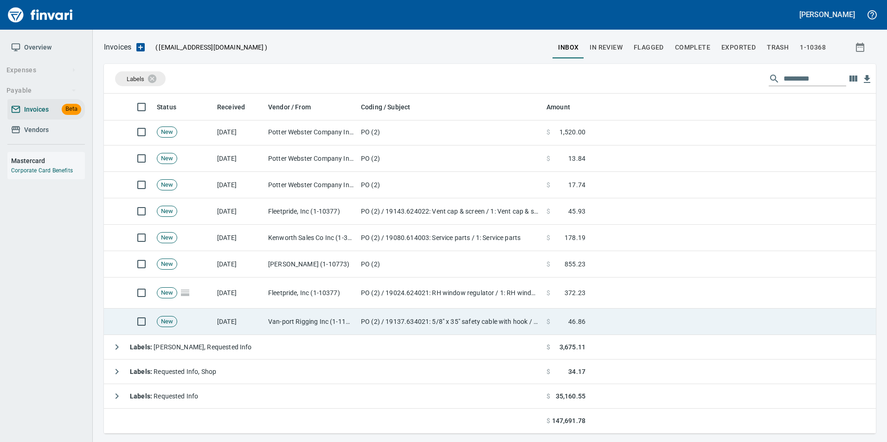
click at [250, 313] on td "9/23/2025" at bounding box center [238, 322] width 51 height 26
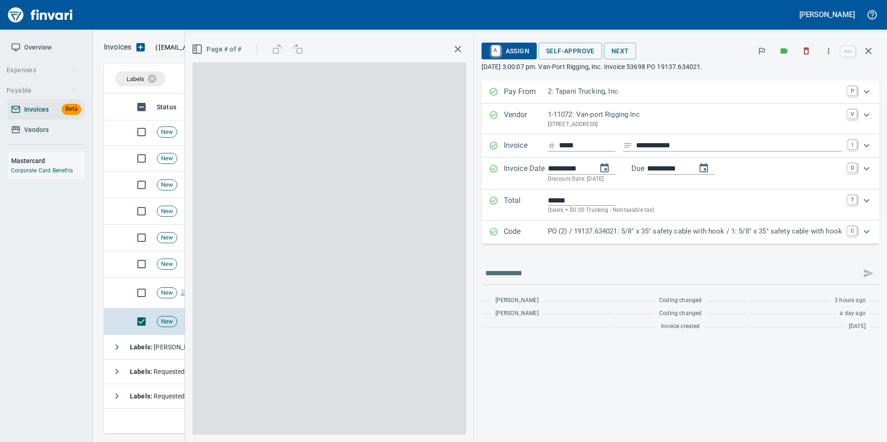
scroll to position [333, 757]
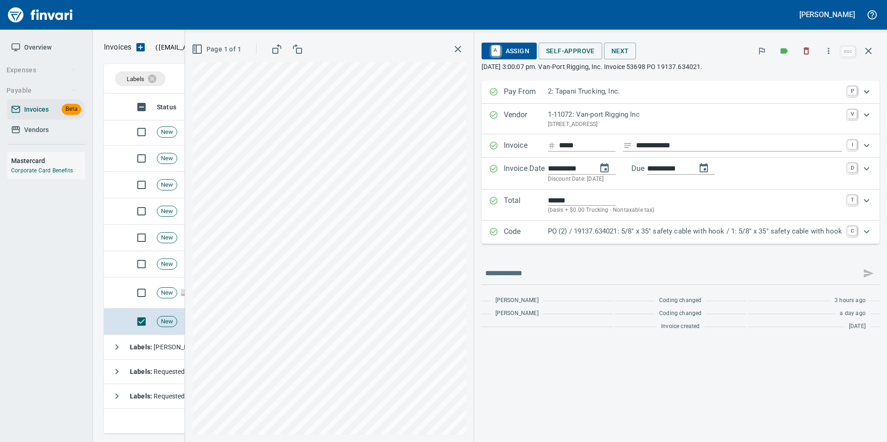
click at [631, 232] on p "PO (2) / 19137.634021: 5/8" x 35" safety cable with hook / 1: 5/8" x 35" safety…" at bounding box center [695, 231] width 294 height 11
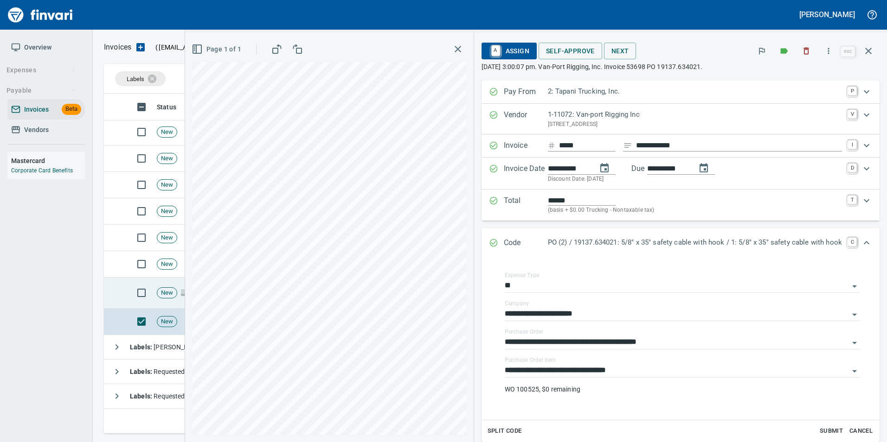
click at [170, 295] on span "New" at bounding box center [166, 293] width 19 height 9
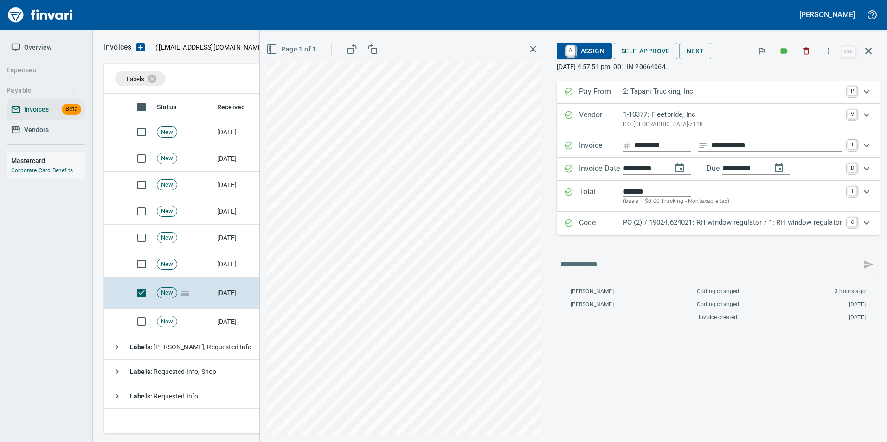
click at [688, 224] on p "PO (2) / 19024.624021: RH window regulator / 1: RH window regulator" at bounding box center [732, 222] width 219 height 11
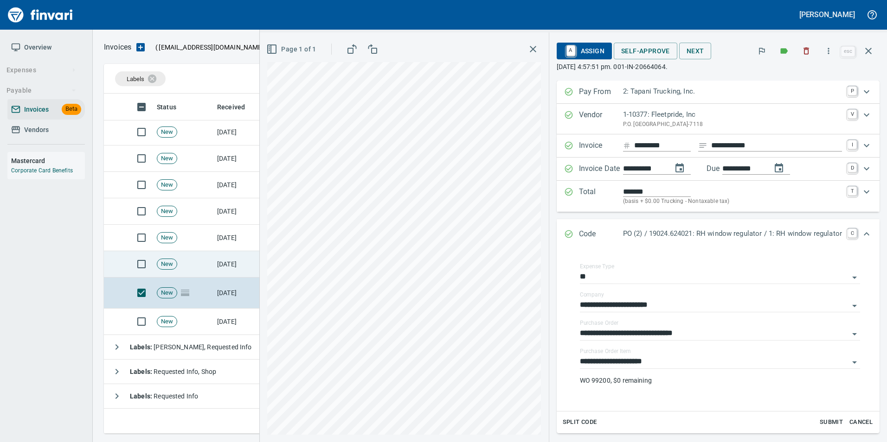
click at [223, 261] on td "9/24/2025" at bounding box center [238, 264] width 51 height 26
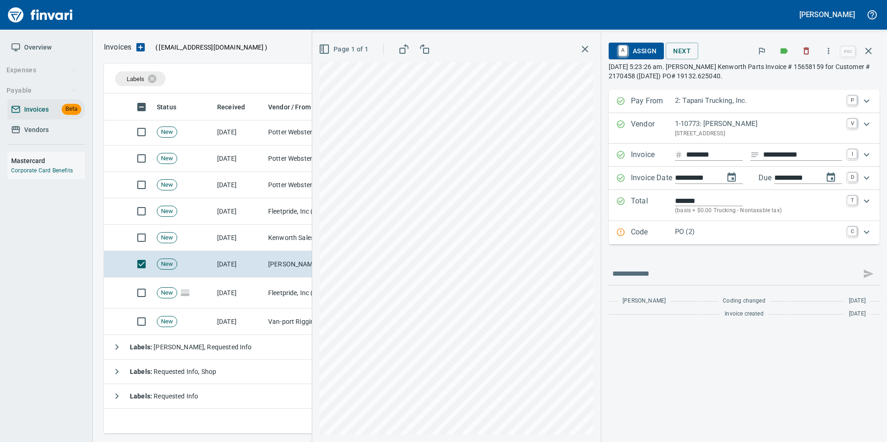
click at [625, 231] on div "Code PO (2) C" at bounding box center [735, 233] width 239 height 12
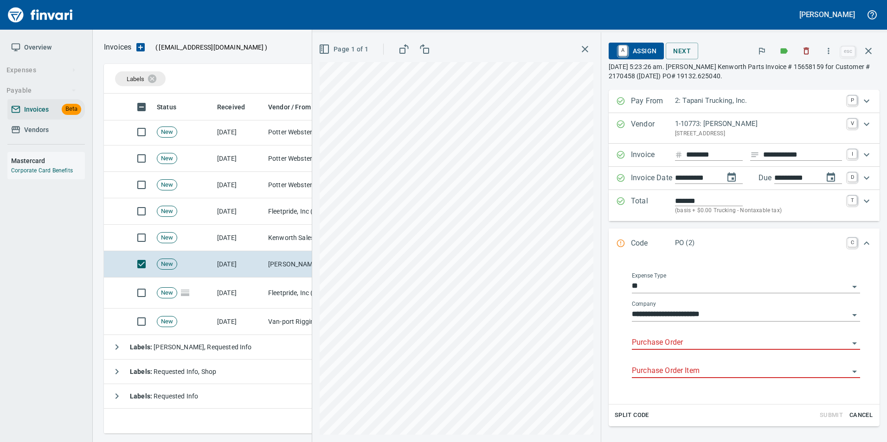
click at [637, 344] on input "Purchase Order" at bounding box center [740, 343] width 217 height 13
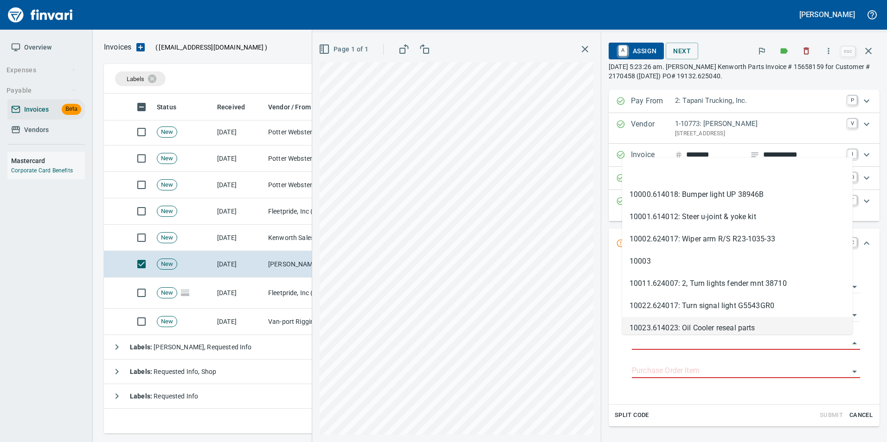
scroll to position [333, 757]
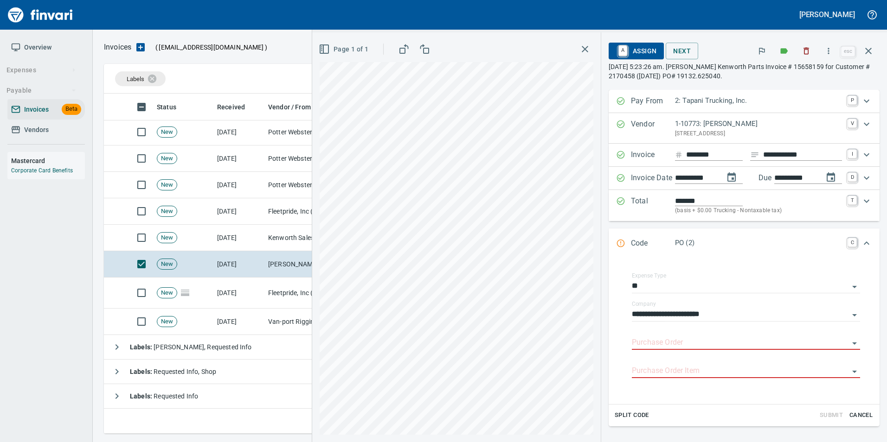
type input "**********"
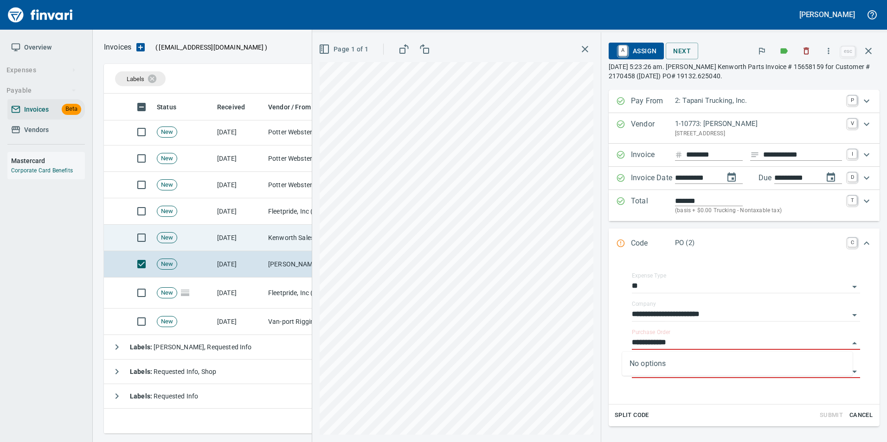
click at [200, 239] on td "New" at bounding box center [183, 238] width 60 height 26
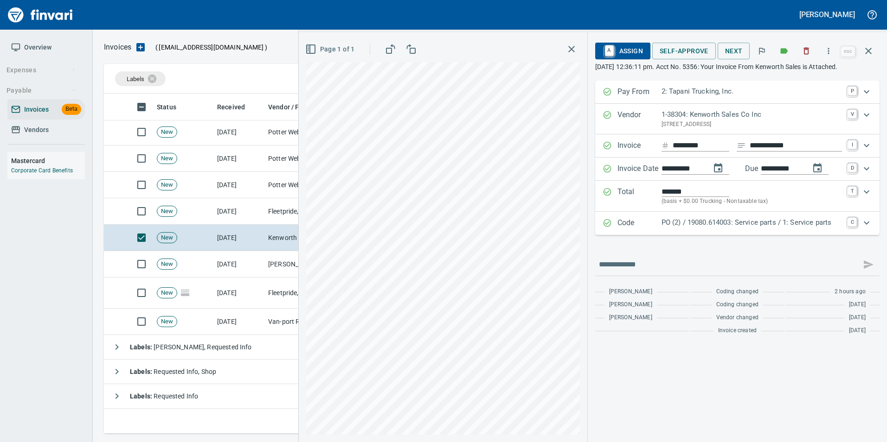
click at [695, 224] on div "Code PO (2) / 19080.614003: Service parts / 1: Service parts C" at bounding box center [737, 223] width 284 height 23
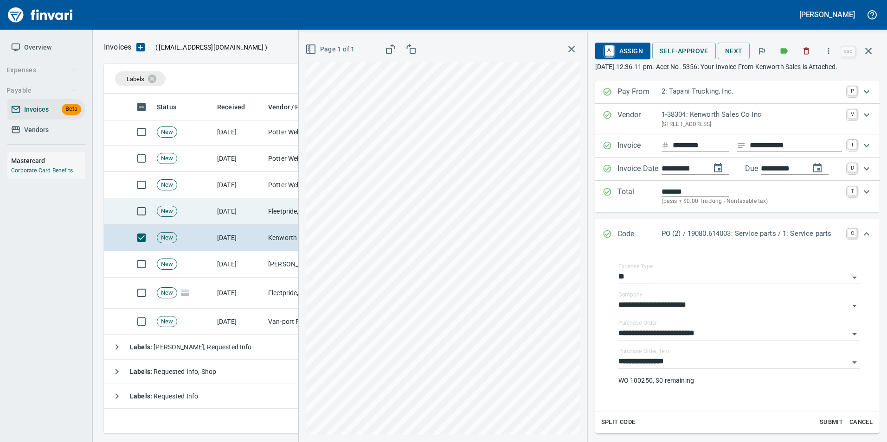
click at [283, 209] on td "Fleetpride, Inc (1-10377)" at bounding box center [310, 211] width 93 height 26
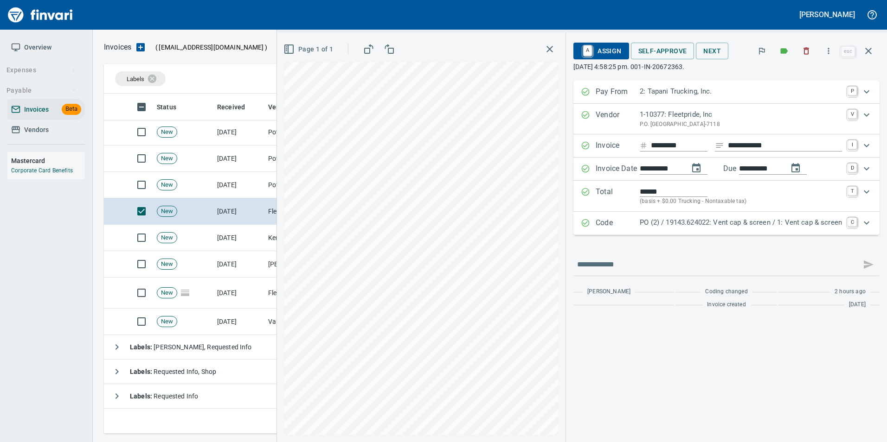
click at [614, 223] on p "Code" at bounding box center [617, 223] width 44 height 12
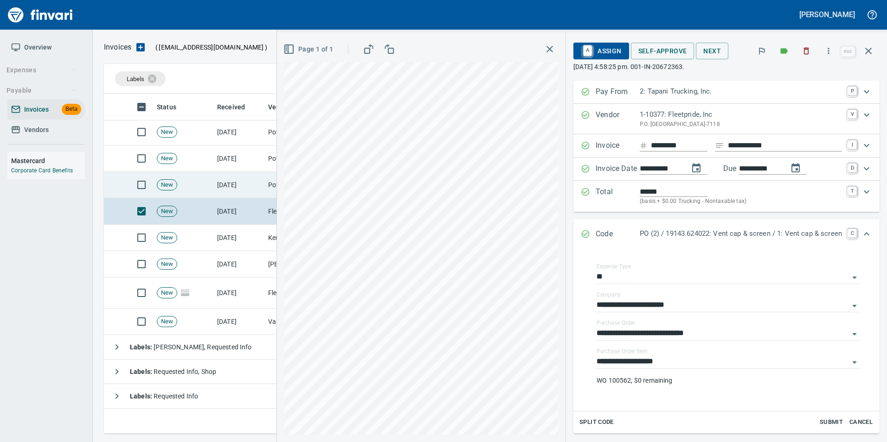
click at [205, 192] on td "New" at bounding box center [183, 185] width 60 height 26
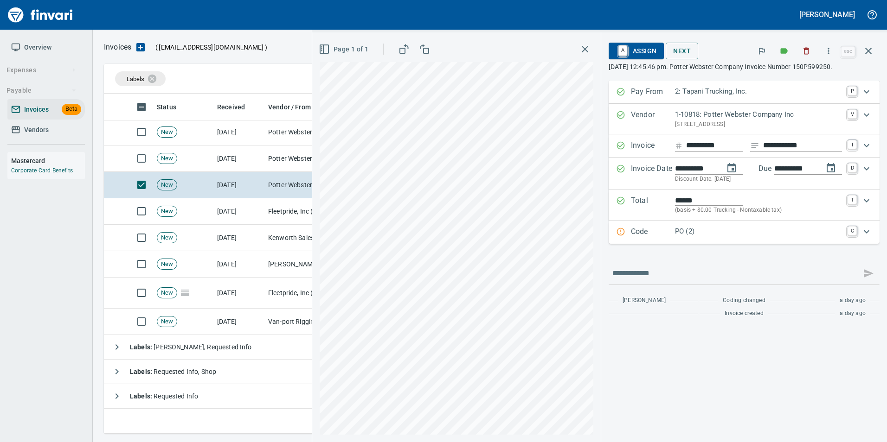
click at [616, 238] on div "Expand" at bounding box center [620, 232] width 9 height 12
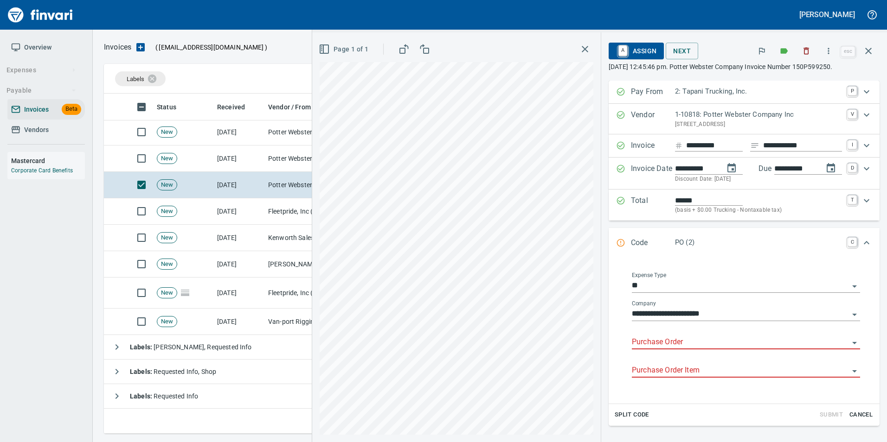
click at [640, 338] on input "Purchase Order" at bounding box center [740, 342] width 217 height 13
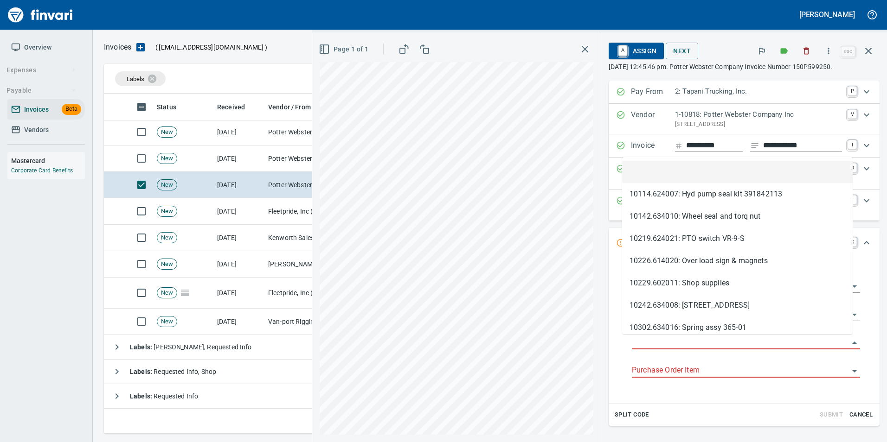
scroll to position [333, 757]
type input "**********"
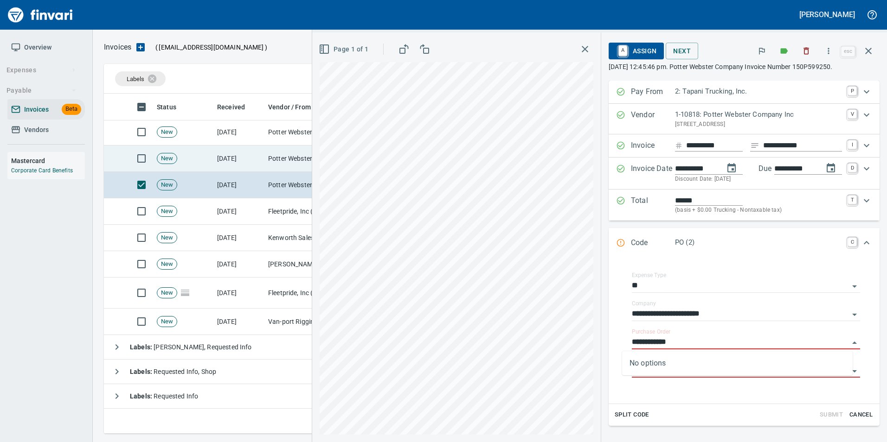
click at [255, 164] on td "[DATE]" at bounding box center [238, 159] width 51 height 26
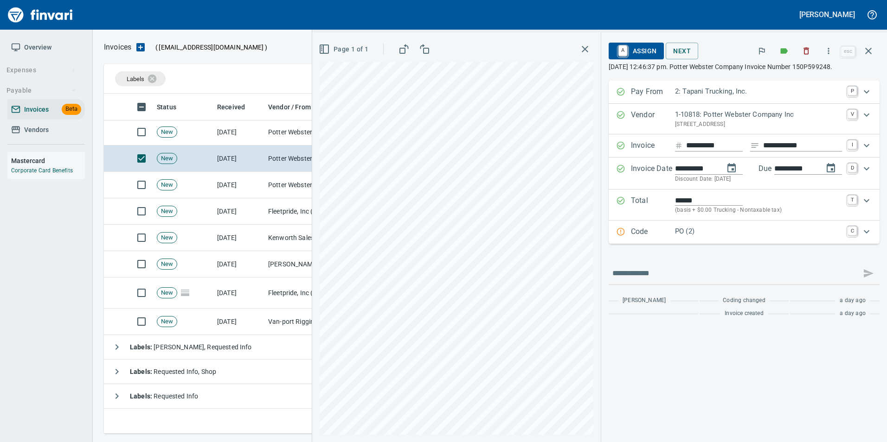
click at [632, 234] on p "Code" at bounding box center [653, 232] width 44 height 12
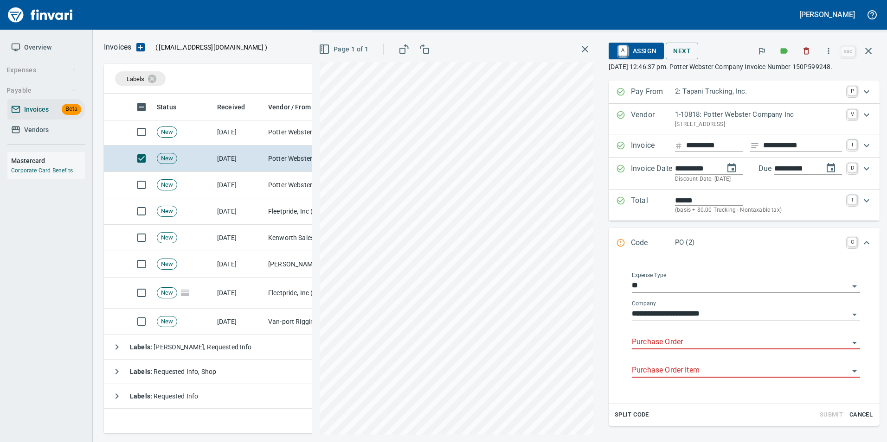
click at [660, 339] on input "Purchase Order" at bounding box center [740, 342] width 217 height 13
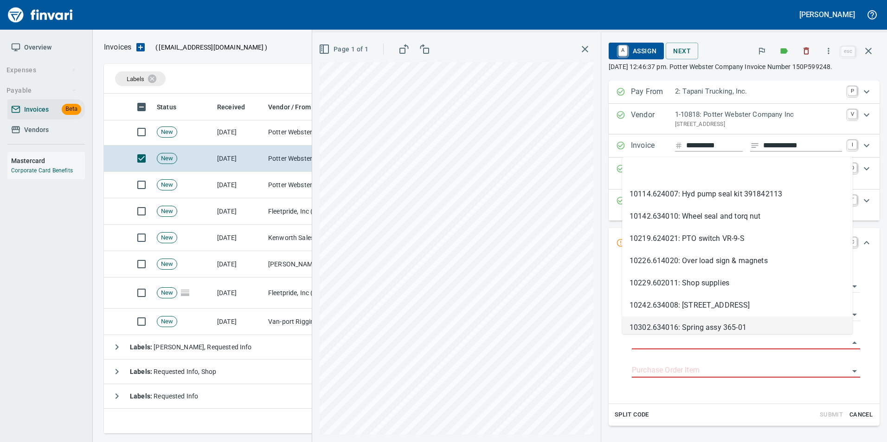
scroll to position [333, 757]
type input "**********"
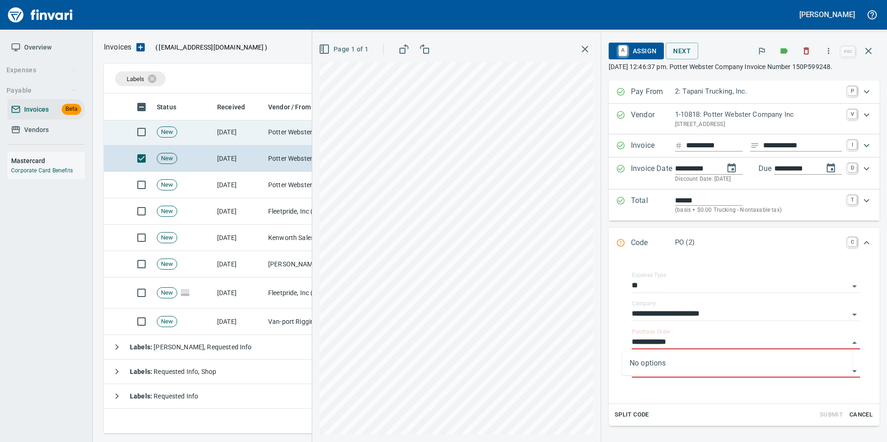
click at [267, 122] on td "Potter Webster Company Inc (1-10818)" at bounding box center [310, 132] width 93 height 26
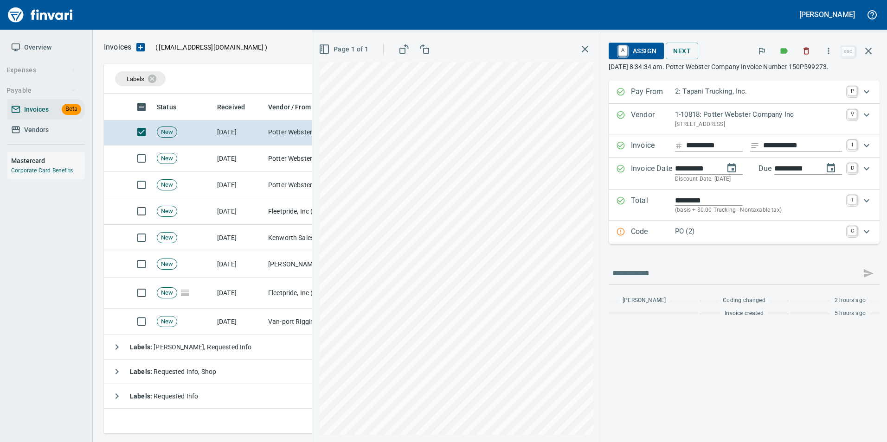
click at [655, 232] on p "Code" at bounding box center [653, 232] width 44 height 12
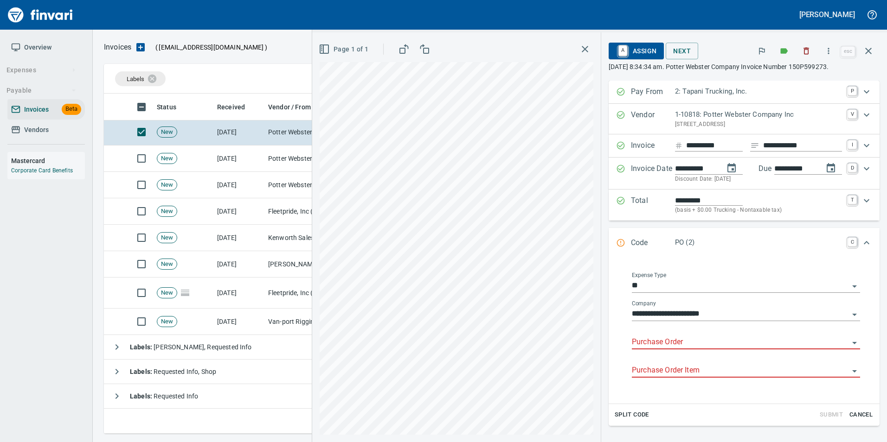
click at [656, 339] on input "Purchase Order" at bounding box center [740, 342] width 217 height 13
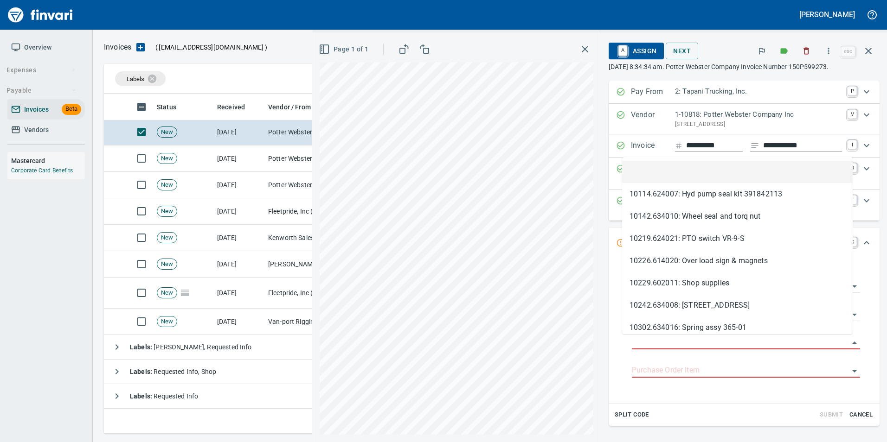
scroll to position [333, 757]
type input "**********"
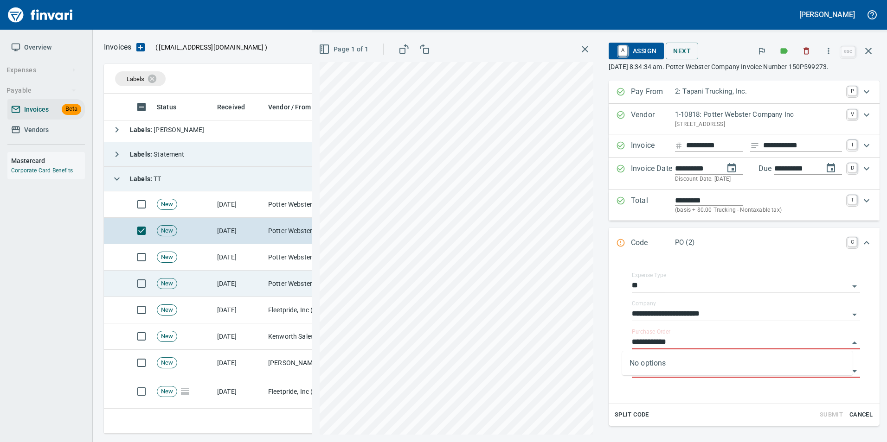
scroll to position [12, 0]
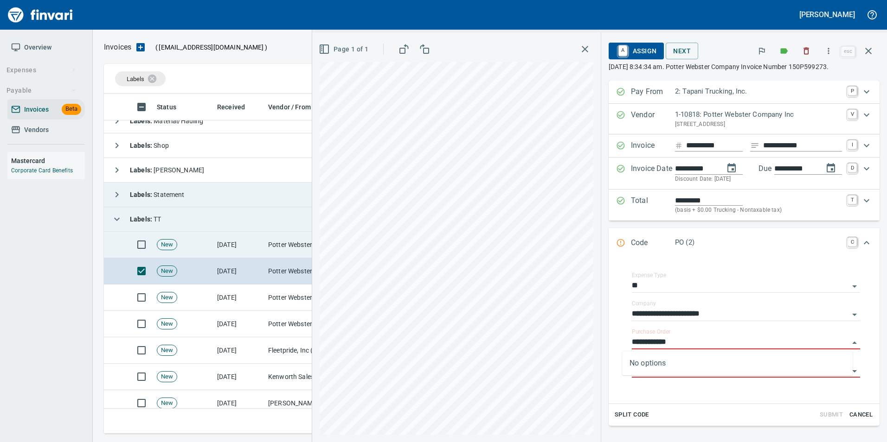
click at [282, 245] on td "Potter Webster Company Inc (1-10818)" at bounding box center [310, 245] width 93 height 26
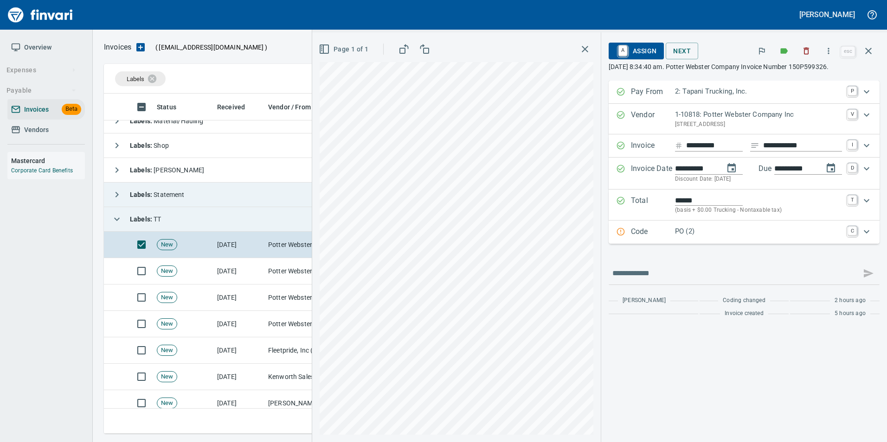
click at [657, 236] on p "Code" at bounding box center [653, 232] width 44 height 12
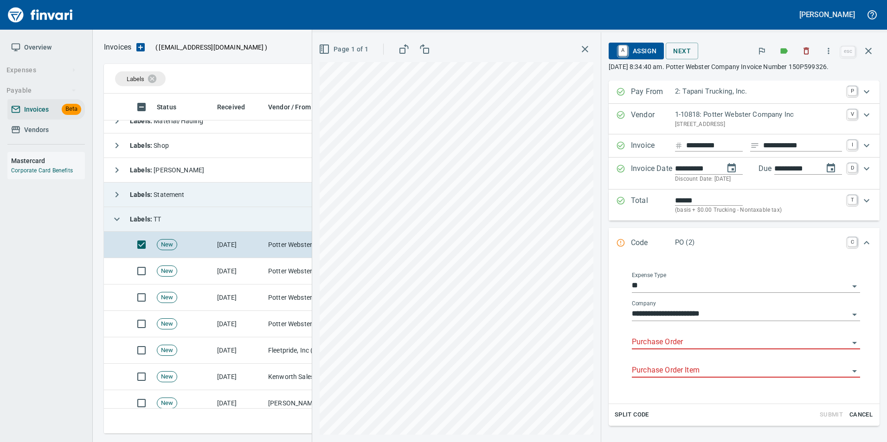
drag, startPoint x: 688, startPoint y: 340, endPoint x: 684, endPoint y: 338, distance: 4.8
click at [684, 338] on input "Purchase Order" at bounding box center [740, 342] width 217 height 13
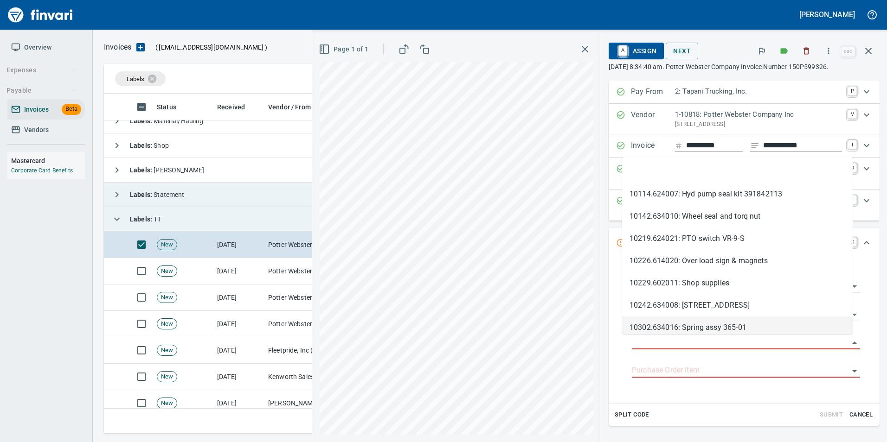
scroll to position [333, 757]
type input "**********"
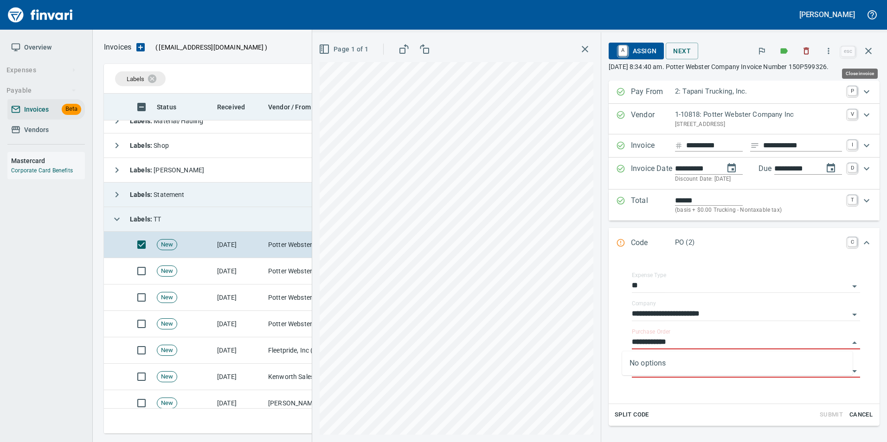
click at [869, 55] on icon "button" at bounding box center [867, 50] width 11 height 11
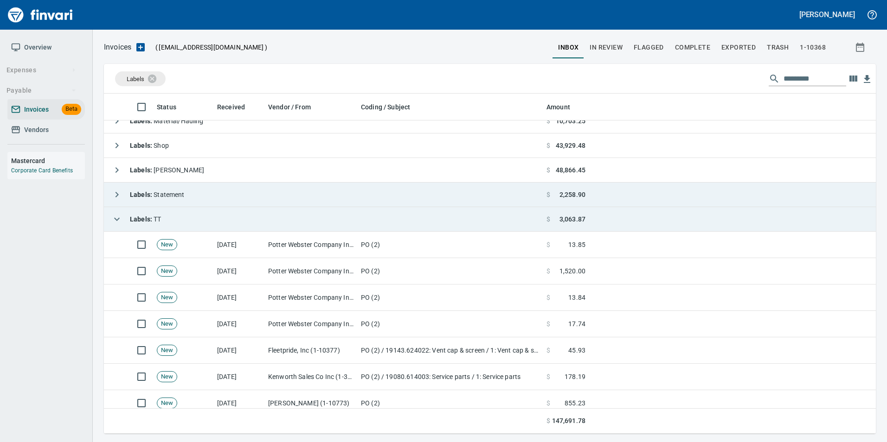
scroll to position [333, 757]
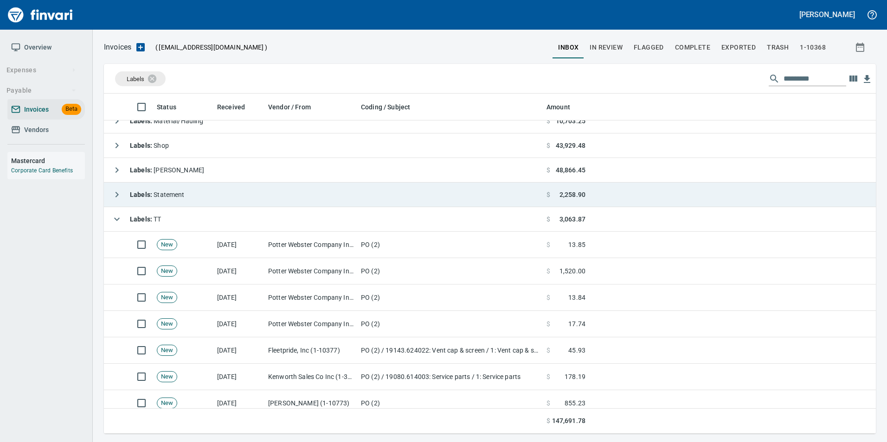
click at [117, 218] on icon "button" at bounding box center [116, 219] width 11 height 11
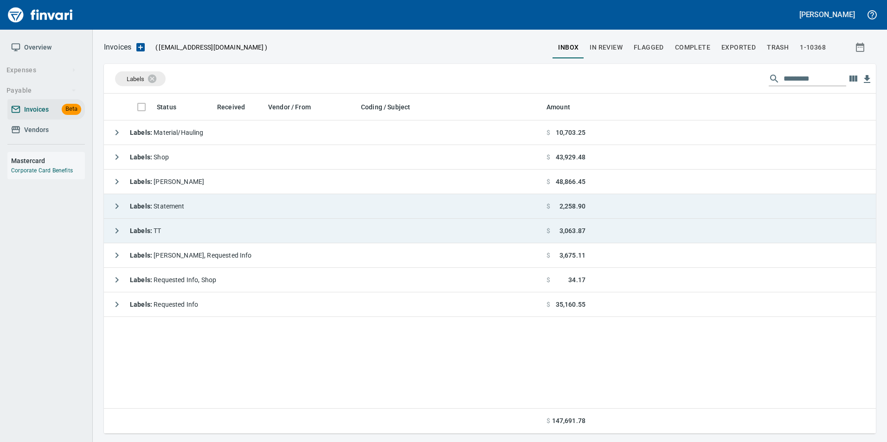
scroll to position [333, 765]
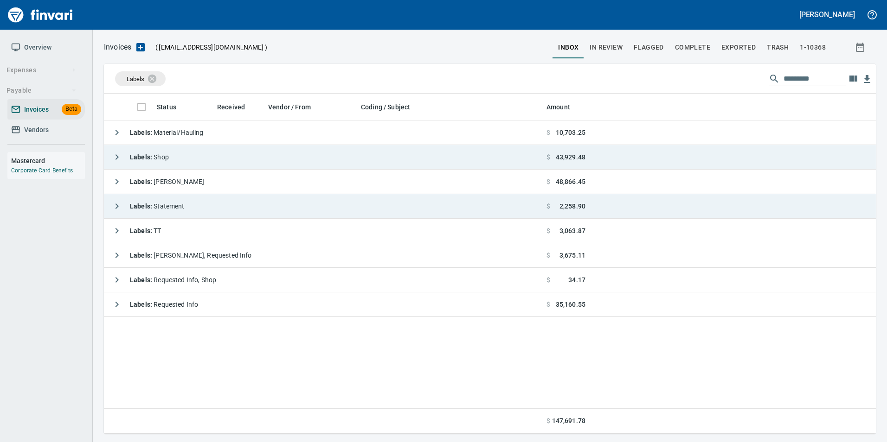
click at [109, 159] on button "button" at bounding box center [117, 157] width 19 height 19
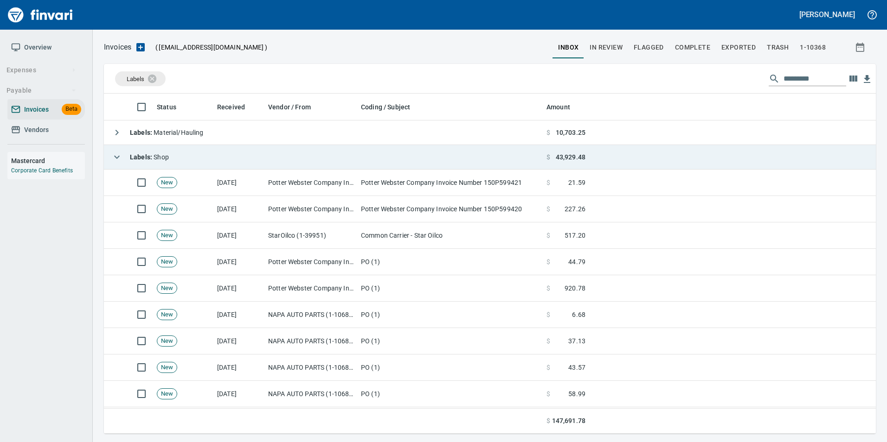
scroll to position [333, 758]
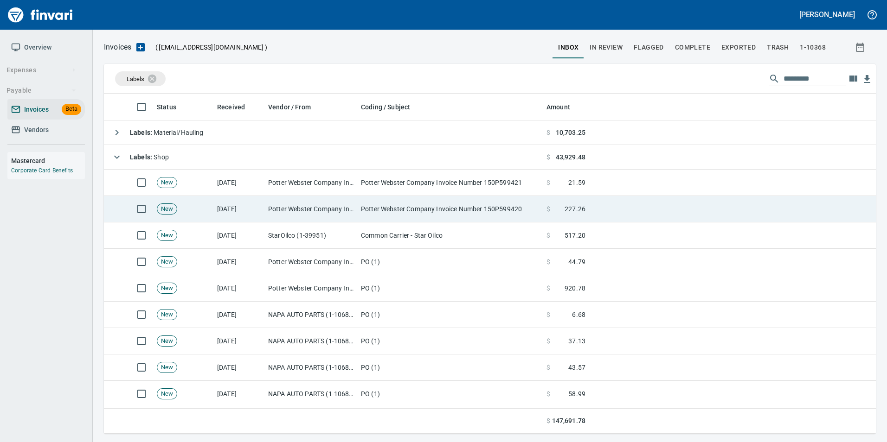
click at [368, 201] on td "Potter Webster Company Invoice Number 150P599420" at bounding box center [449, 209] width 185 height 26
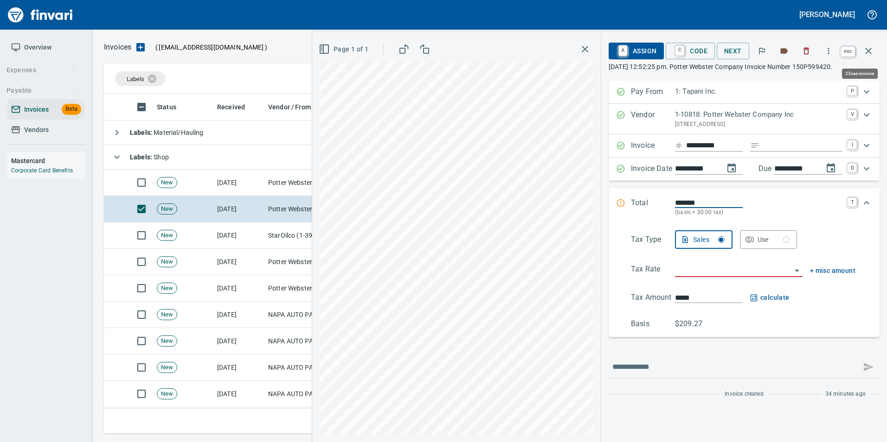
click at [872, 54] on icon "button" at bounding box center [867, 50] width 11 height 11
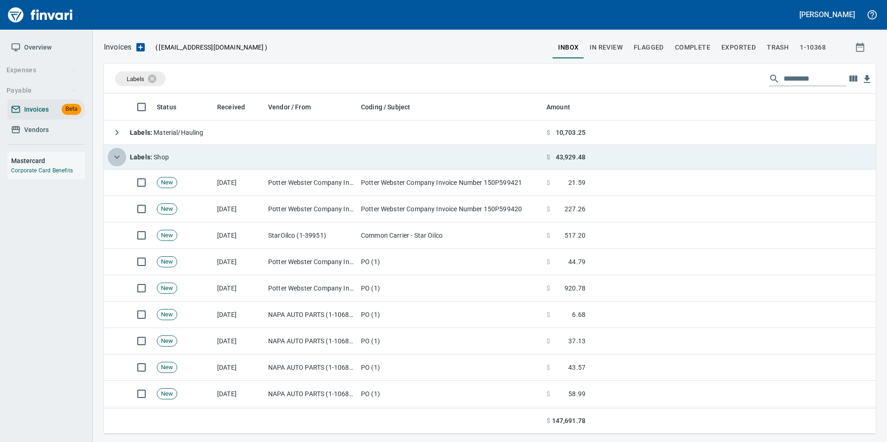
click at [117, 158] on icon "button" at bounding box center [117, 157] width 6 height 3
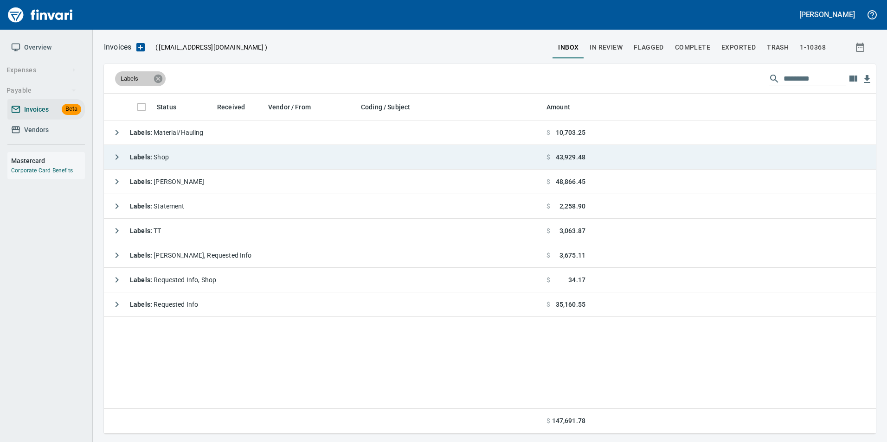
click at [163, 77] on icon at bounding box center [158, 79] width 10 height 10
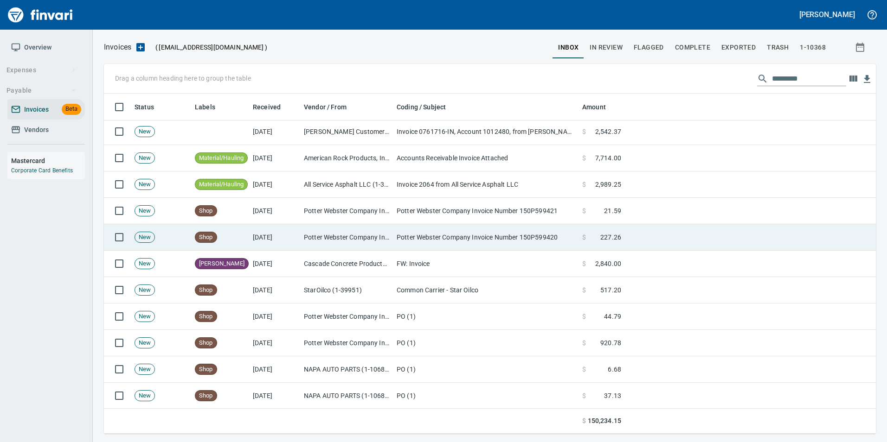
scroll to position [0, 0]
